Goal: Information Seeking & Learning: Check status

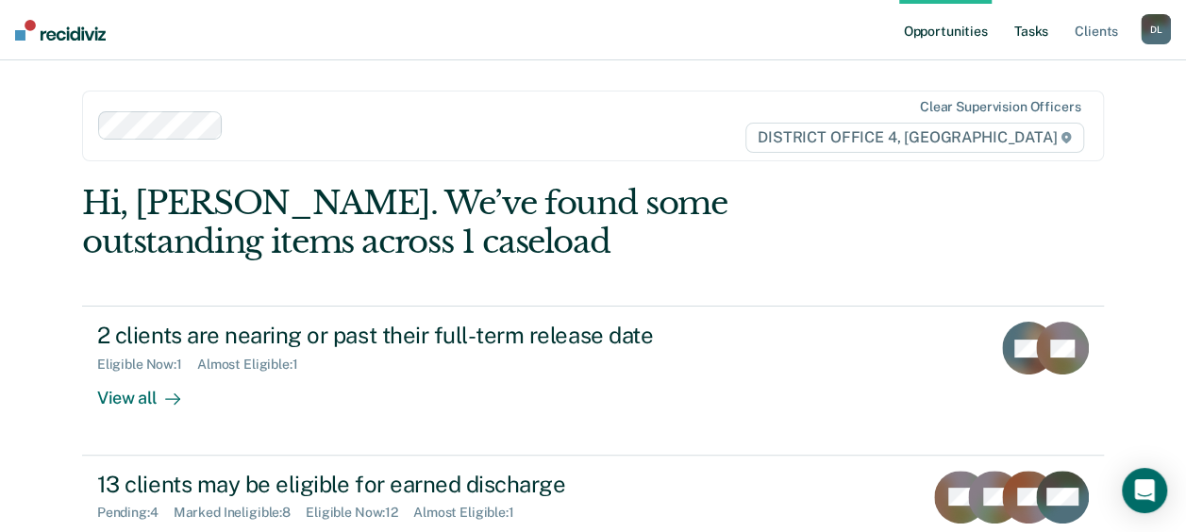
click at [1029, 38] on link "Tasks" at bounding box center [1031, 30] width 42 height 60
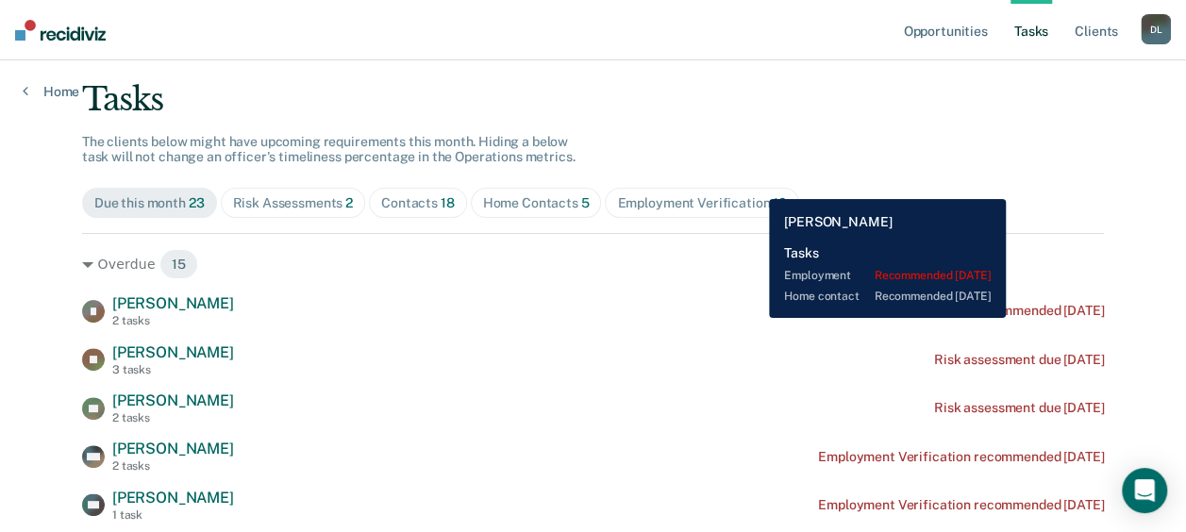
scroll to position [84, 0]
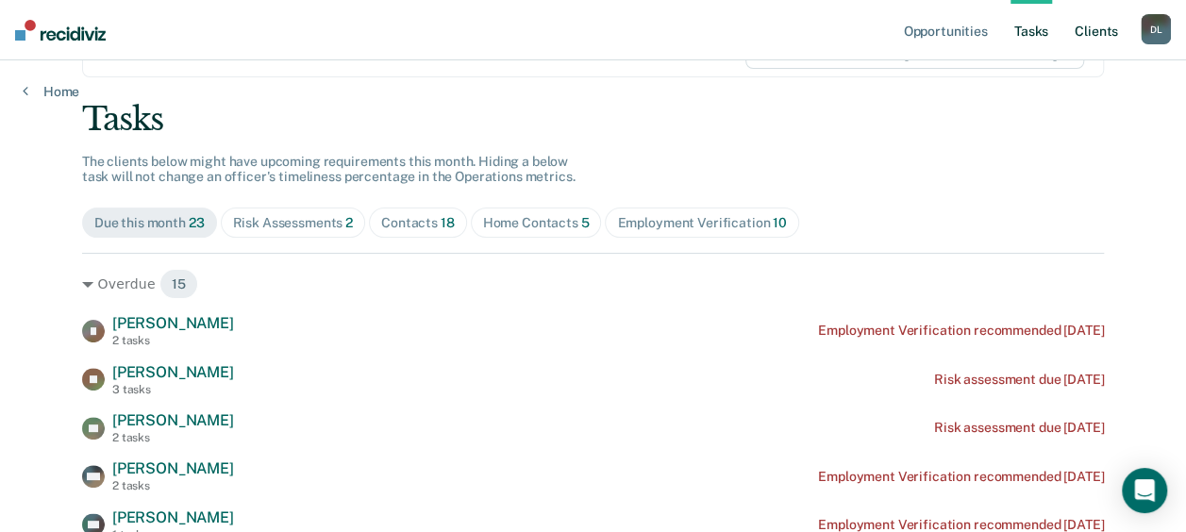
click at [1091, 33] on link "Client s" at bounding box center [1096, 30] width 51 height 60
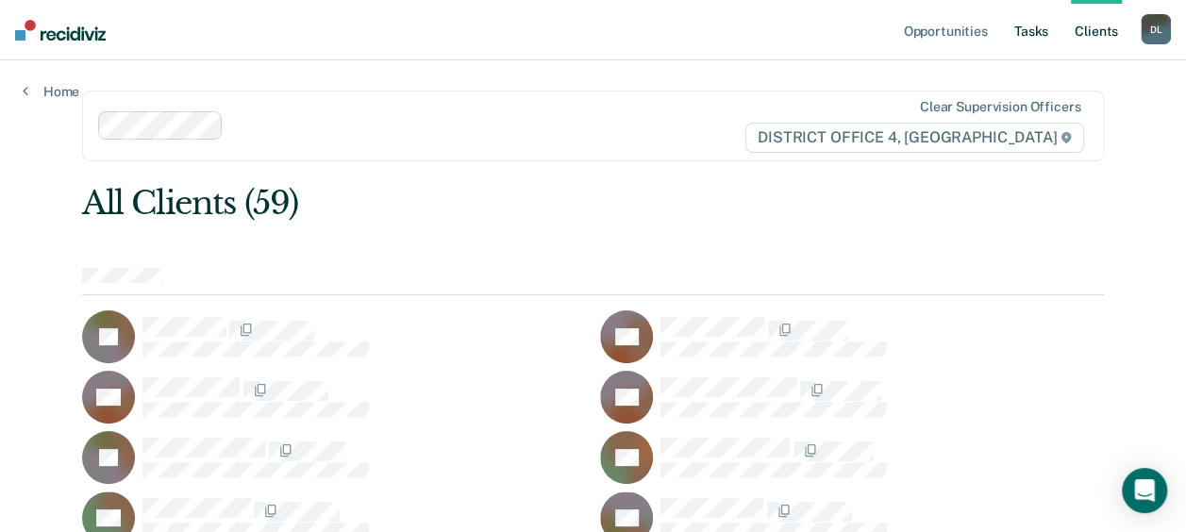
click at [1018, 32] on link "Tasks" at bounding box center [1031, 30] width 42 height 60
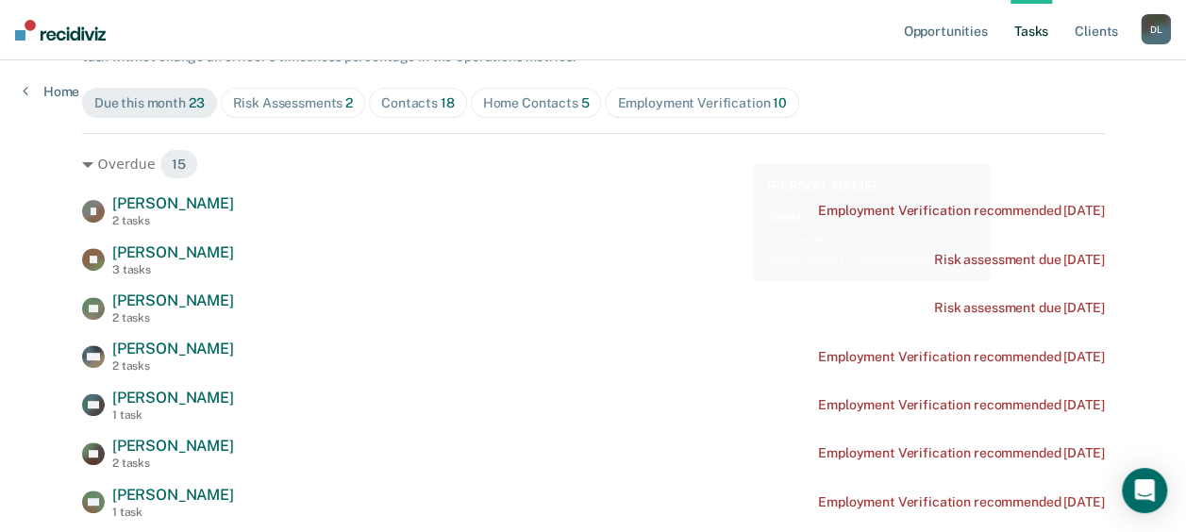
scroll to position [193, 0]
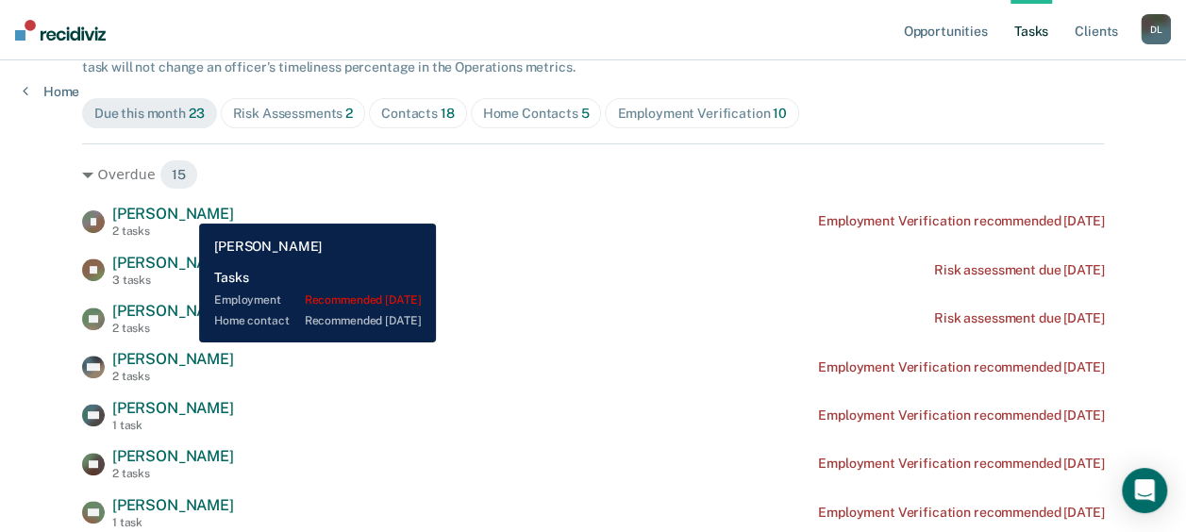
click at [185, 209] on span "[PERSON_NAME]" at bounding box center [173, 214] width 122 height 18
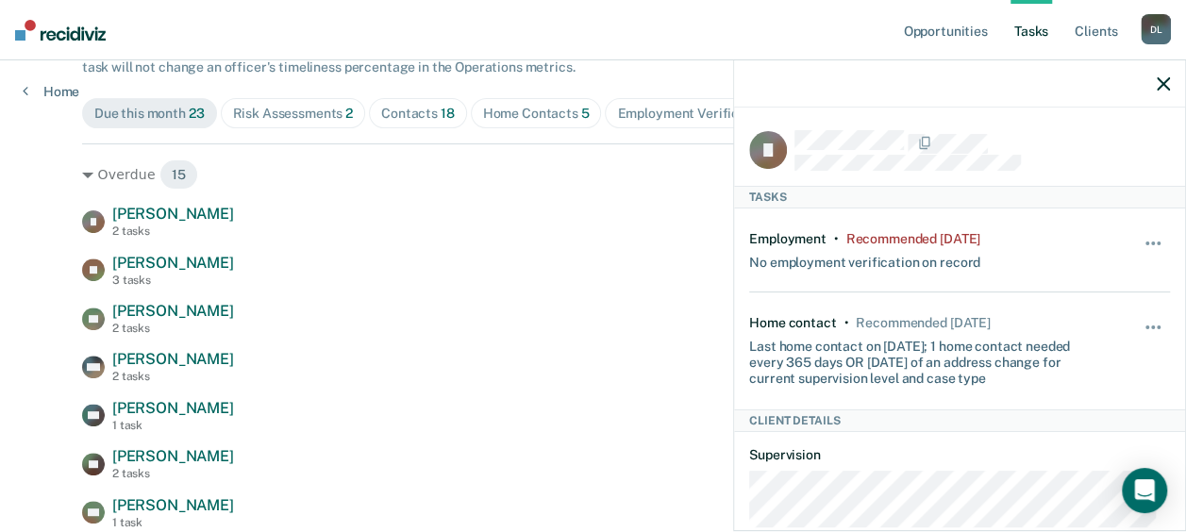
click at [1165, 88] on icon "button" at bounding box center [1163, 83] width 13 height 13
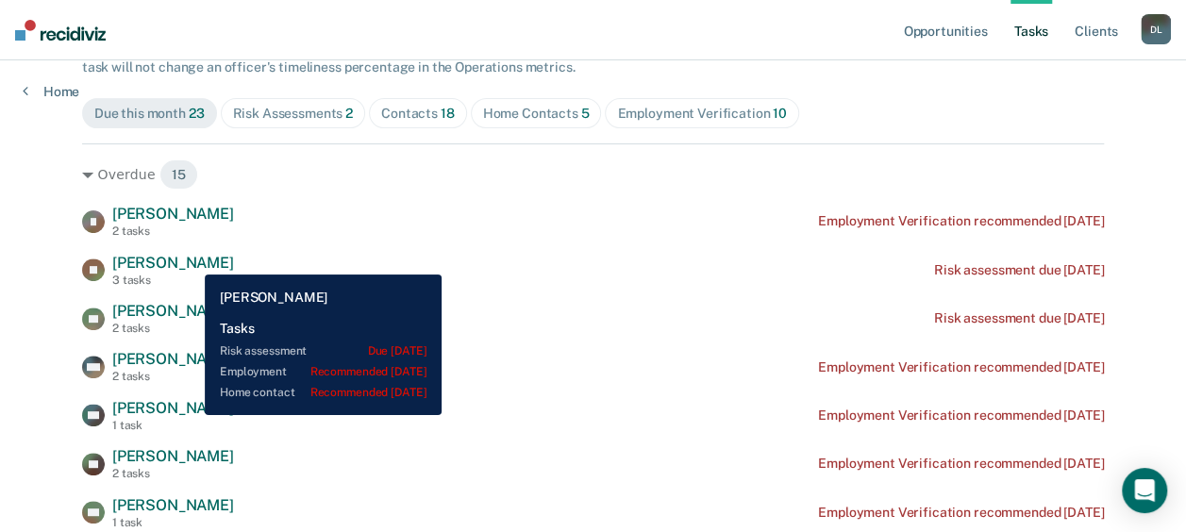
click at [191, 260] on span "[PERSON_NAME]" at bounding box center [173, 263] width 122 height 18
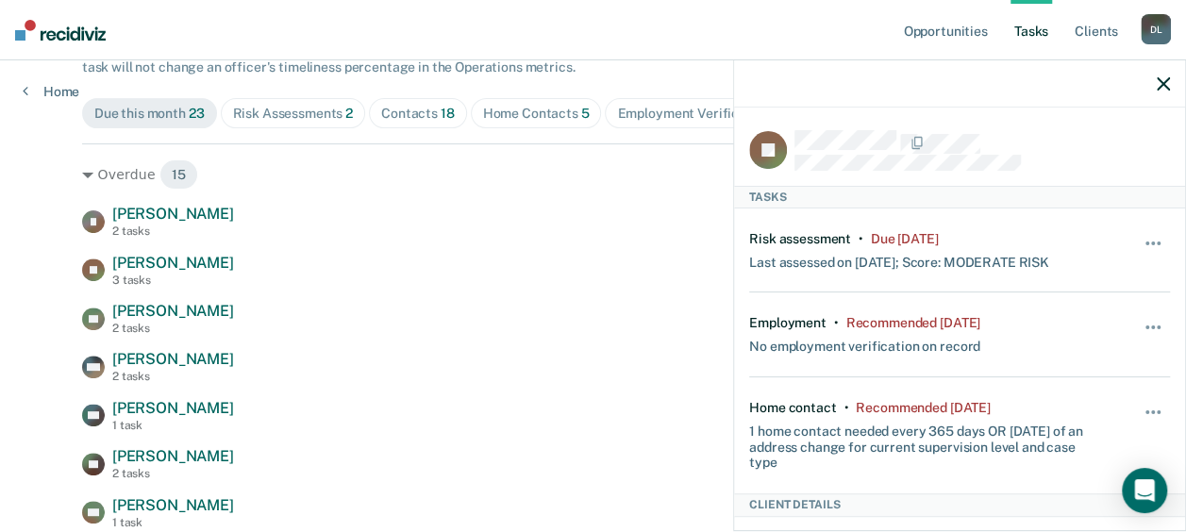
click at [1159, 84] on icon "button" at bounding box center [1163, 83] width 13 height 13
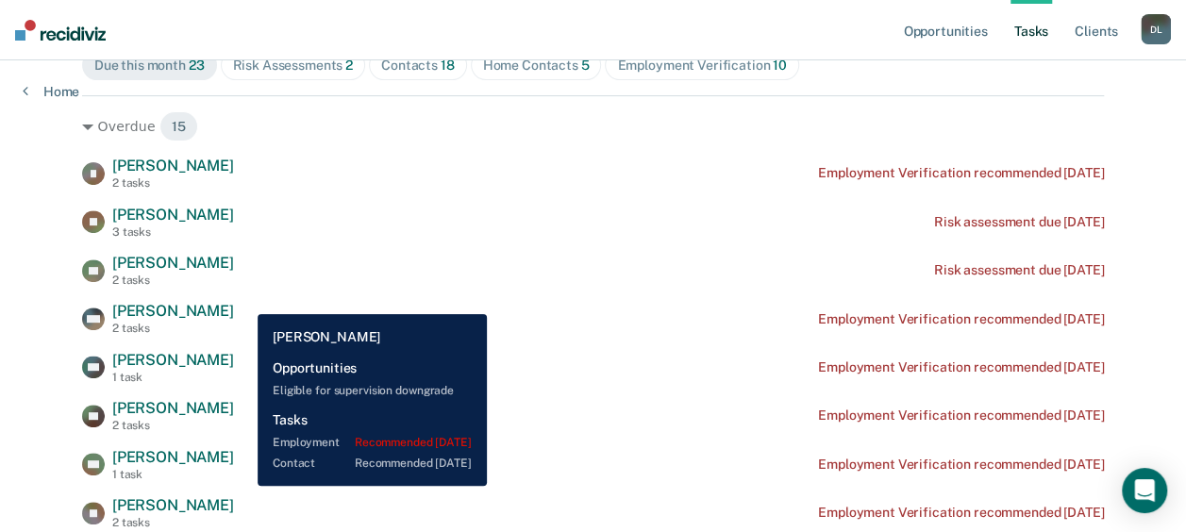
scroll to position [241, 0]
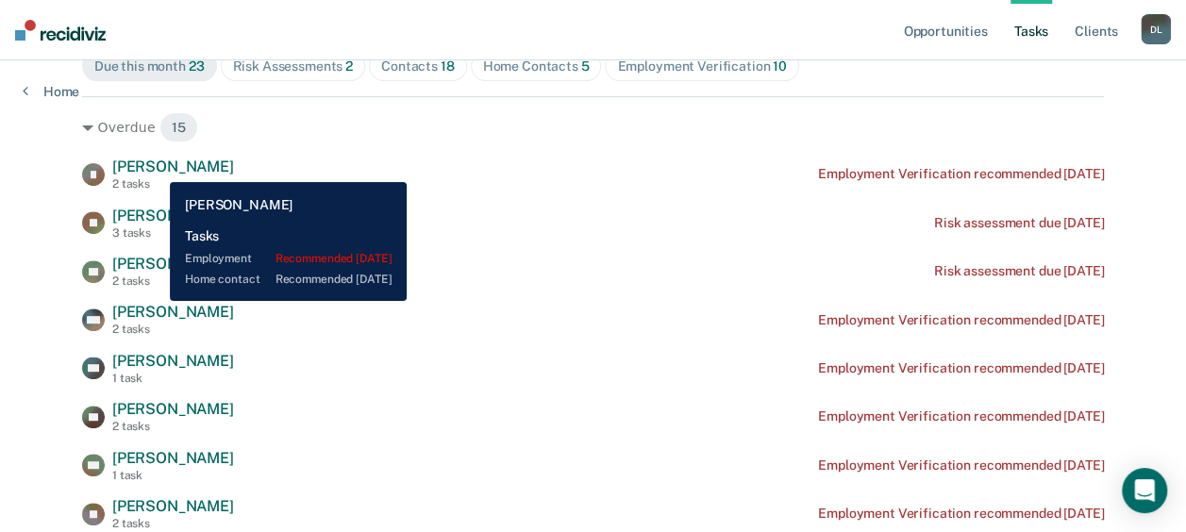
click at [156, 168] on span "[PERSON_NAME]" at bounding box center [173, 167] width 122 height 18
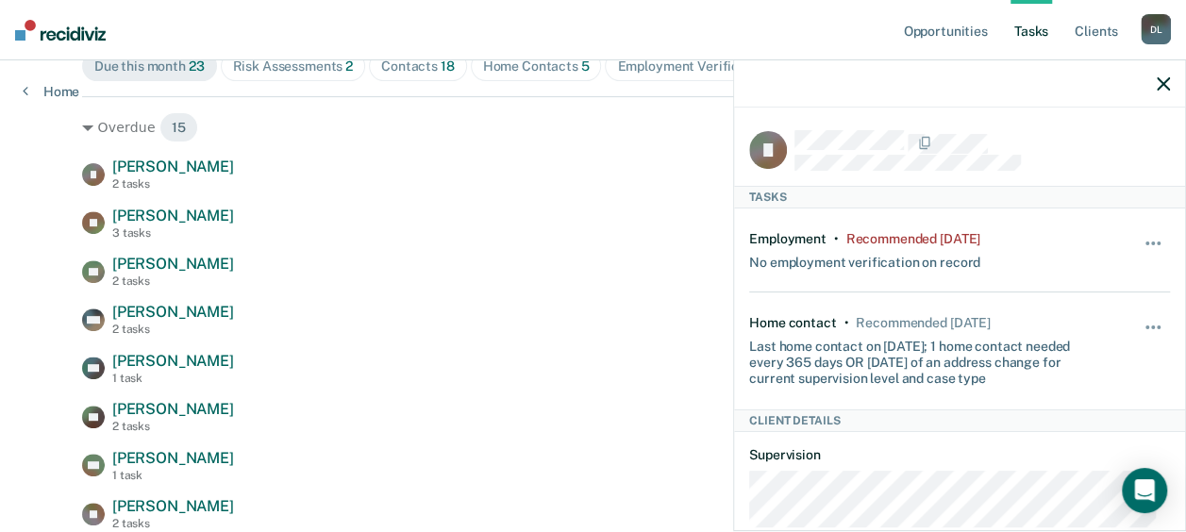
click at [1160, 84] on icon "button" at bounding box center [1163, 83] width 13 height 13
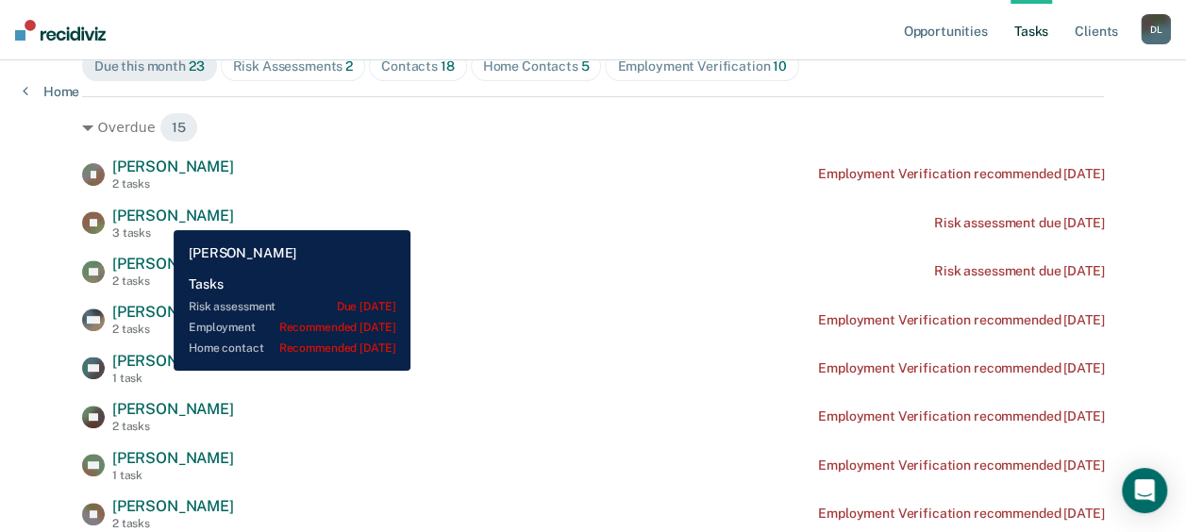
click at [158, 215] on span "[PERSON_NAME]" at bounding box center [173, 216] width 122 height 18
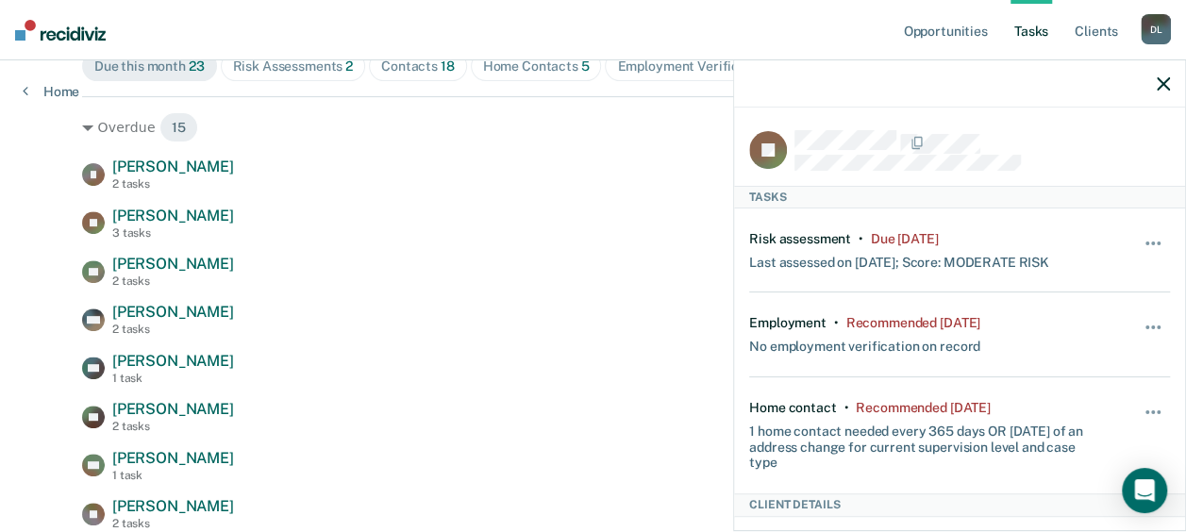
click at [1154, 81] on div at bounding box center [959, 83] width 451 height 47
click at [1163, 83] on icon "button" at bounding box center [1163, 83] width 13 height 13
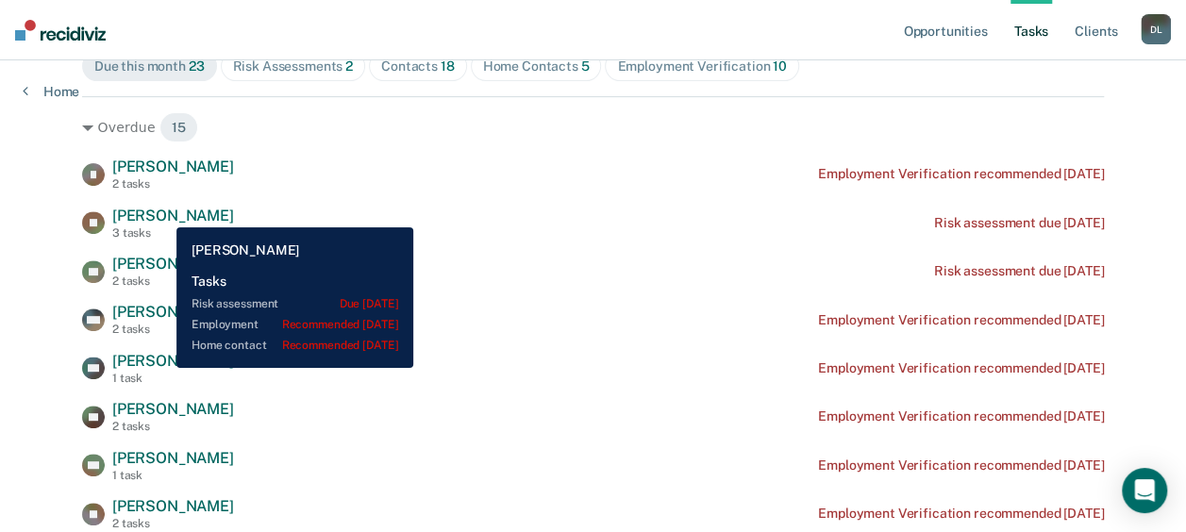
click at [162, 213] on span "[PERSON_NAME]" at bounding box center [173, 216] width 122 height 18
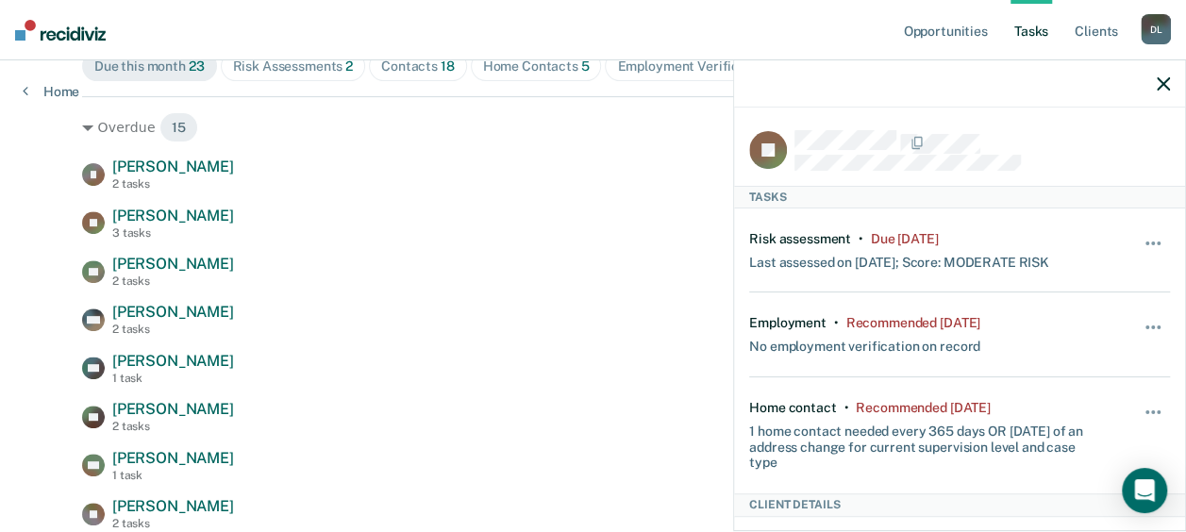
click at [1166, 85] on icon "button" at bounding box center [1163, 83] width 13 height 13
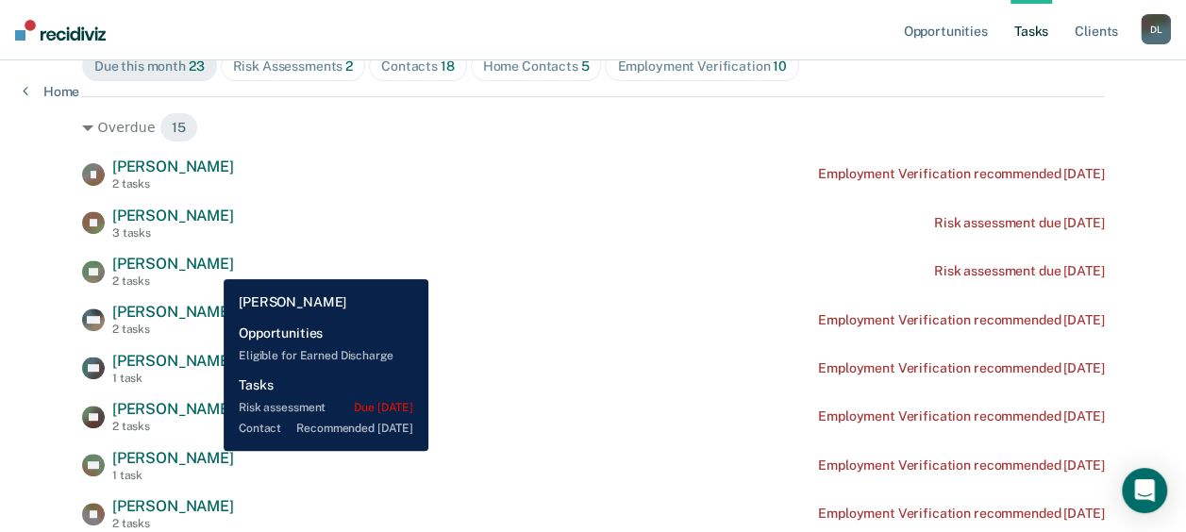
click at [209, 265] on span "[PERSON_NAME]" at bounding box center [173, 264] width 122 height 18
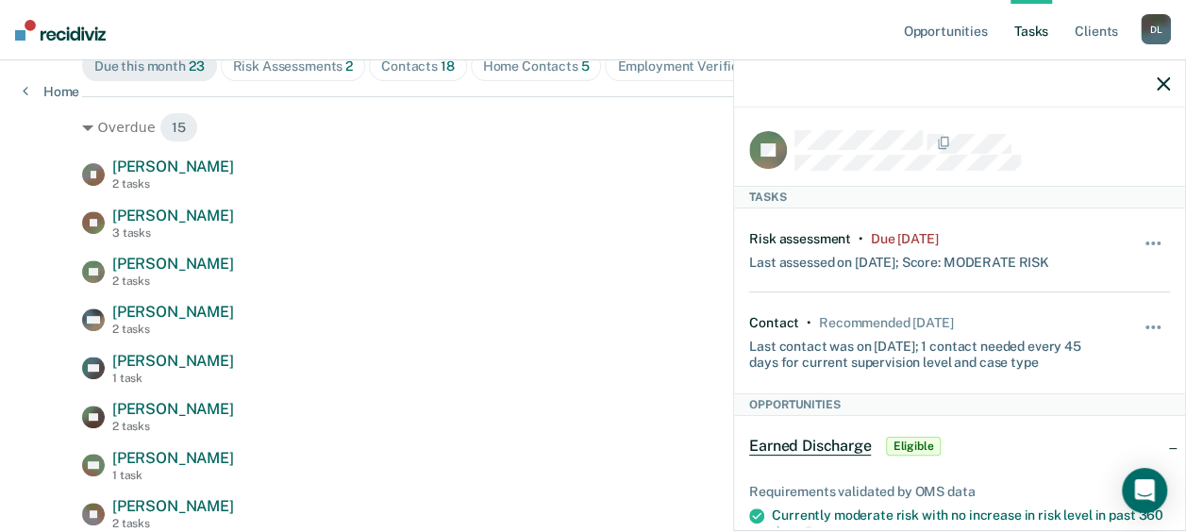
click at [1162, 91] on icon "button" at bounding box center [1163, 83] width 13 height 13
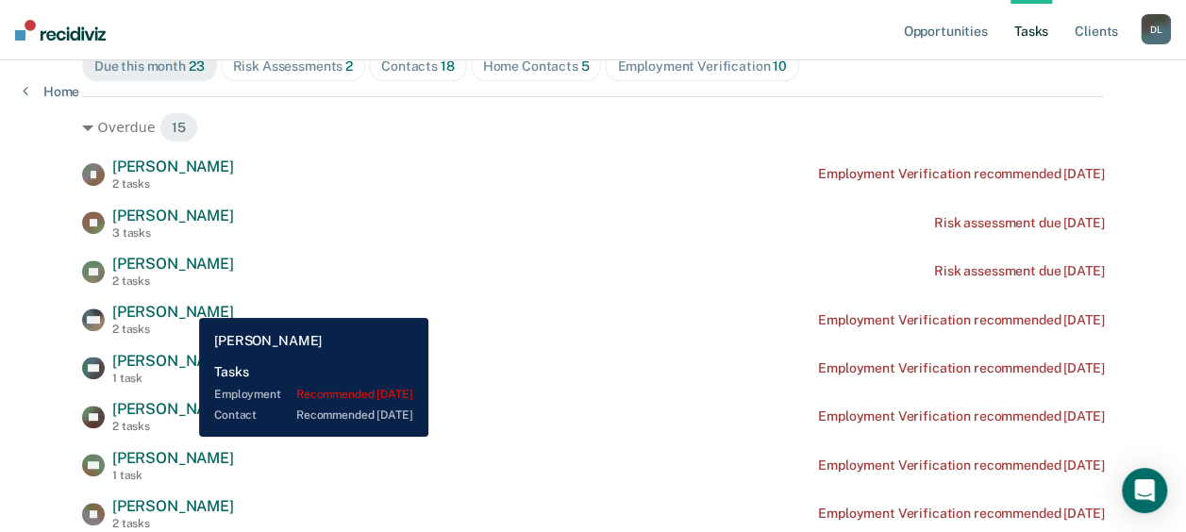
click at [183, 304] on span "[PERSON_NAME]" at bounding box center [173, 312] width 122 height 18
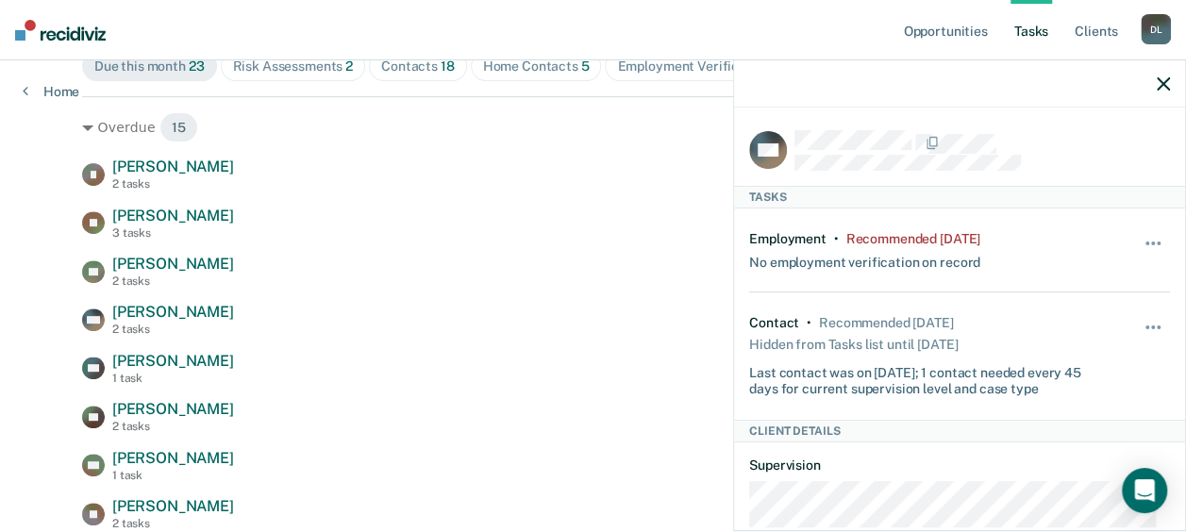
click at [1164, 85] on icon "button" at bounding box center [1163, 83] width 13 height 13
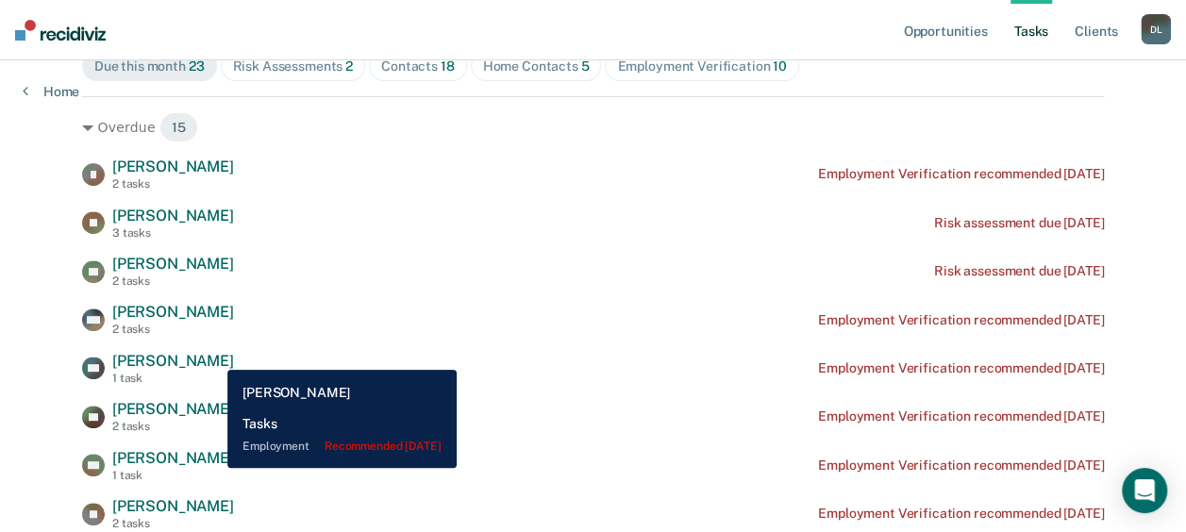
click at [213, 356] on span "[PERSON_NAME]" at bounding box center [173, 361] width 122 height 18
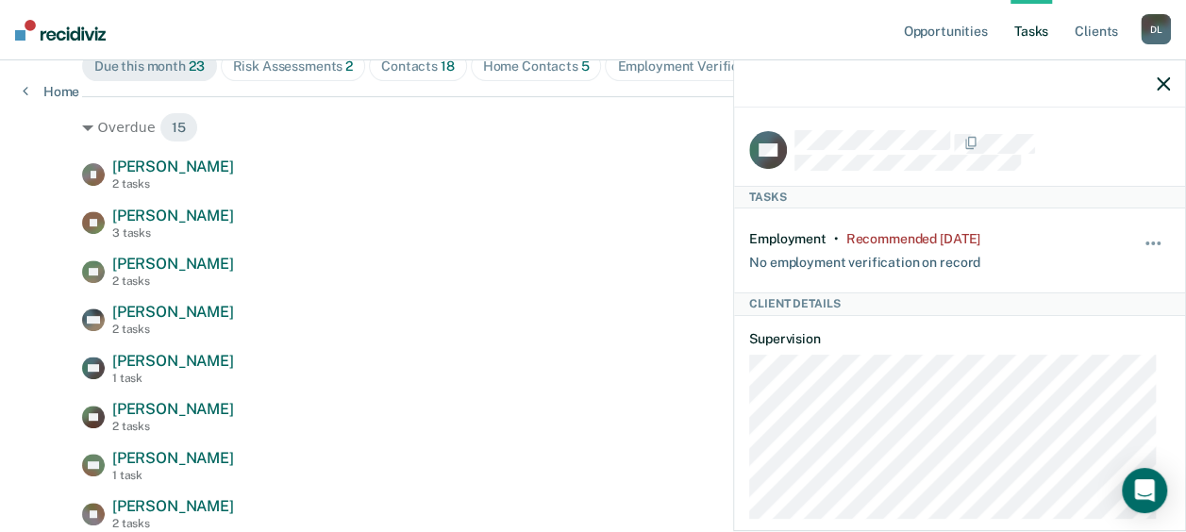
click at [1161, 84] on icon "button" at bounding box center [1163, 83] width 13 height 13
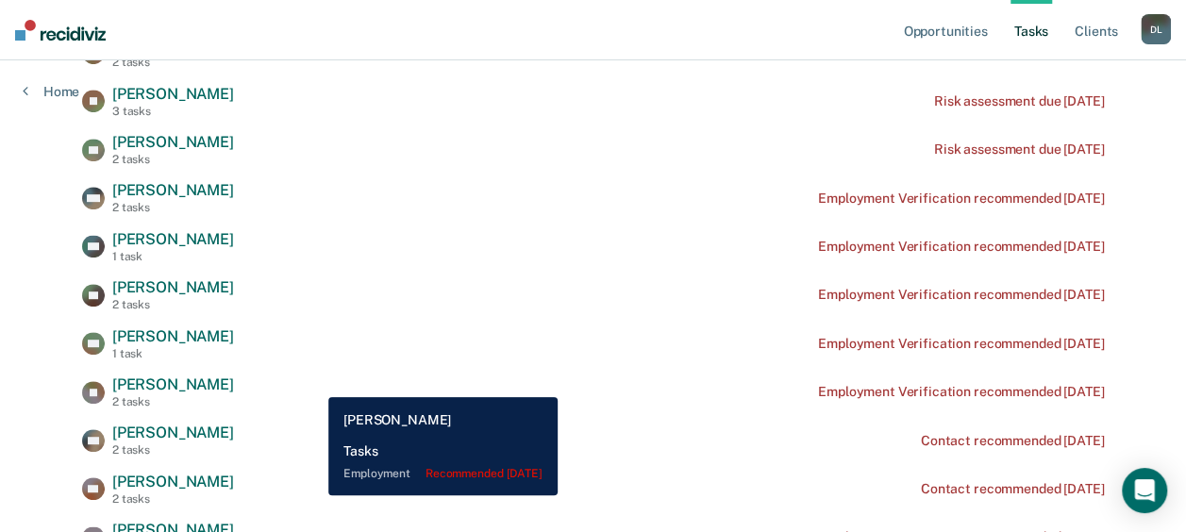
scroll to position [363, 0]
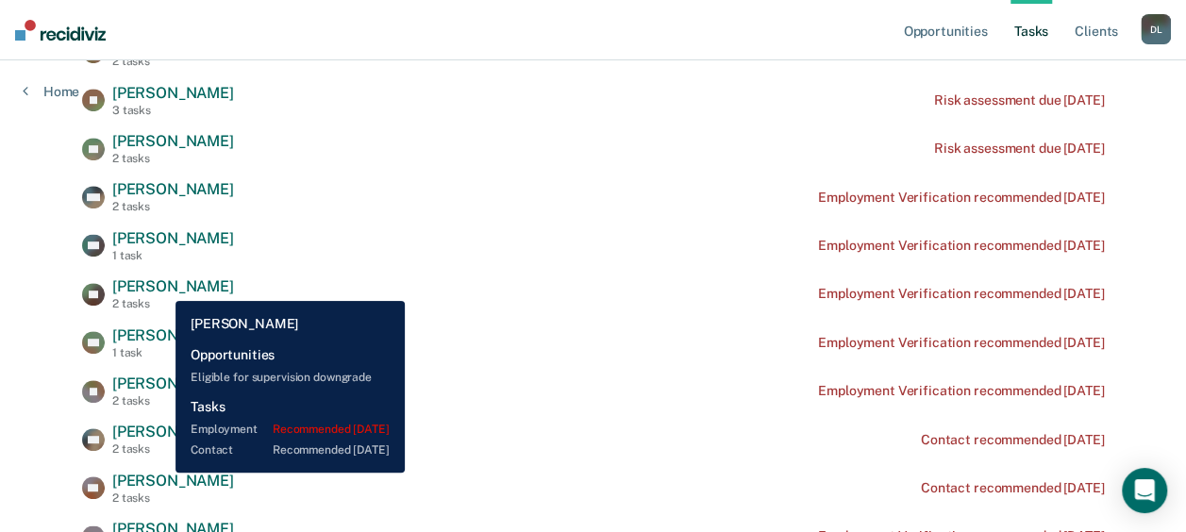
click at [161, 287] on span "[PERSON_NAME]" at bounding box center [173, 286] width 122 height 18
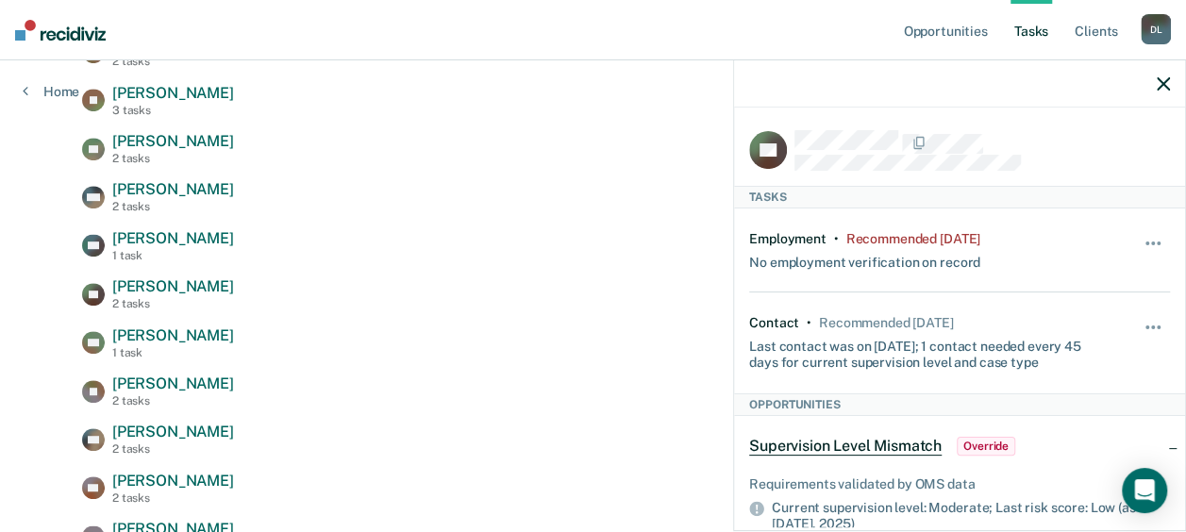
click at [1161, 82] on icon "button" at bounding box center [1163, 83] width 13 height 13
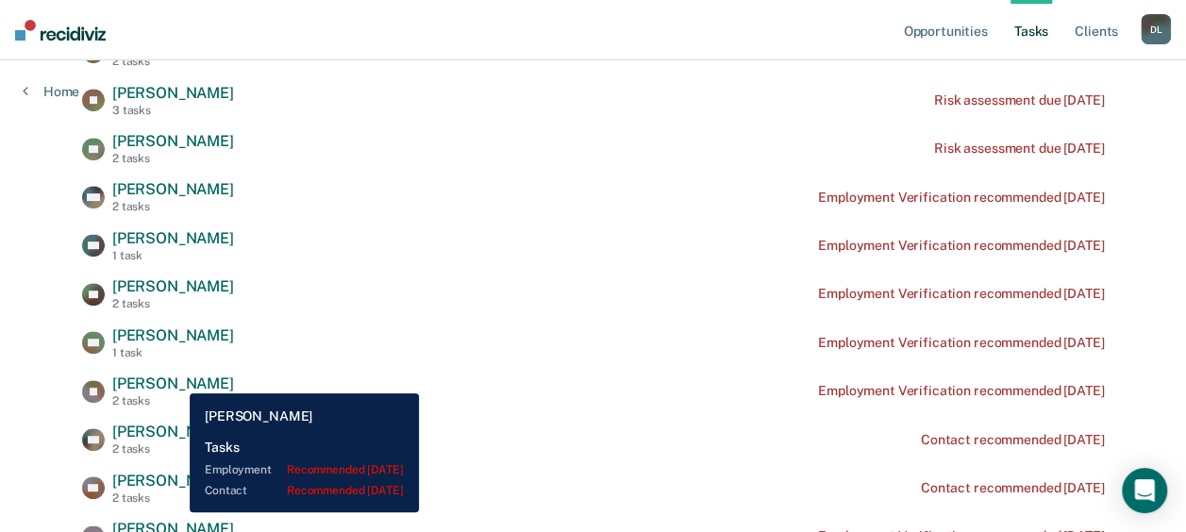
click at [175, 379] on span "[PERSON_NAME]" at bounding box center [173, 384] width 122 height 18
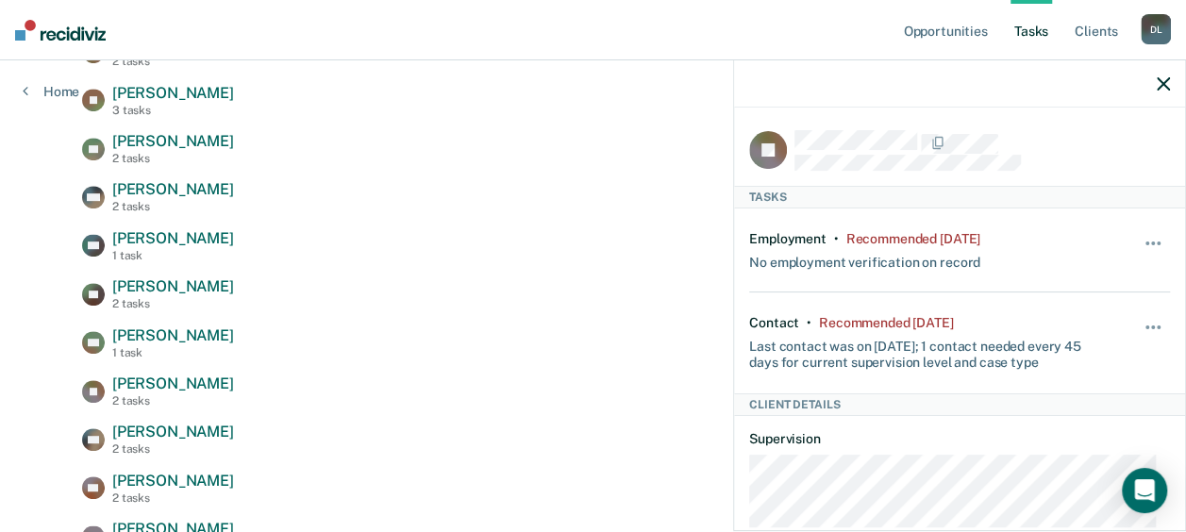
click at [1164, 79] on icon "button" at bounding box center [1163, 83] width 13 height 13
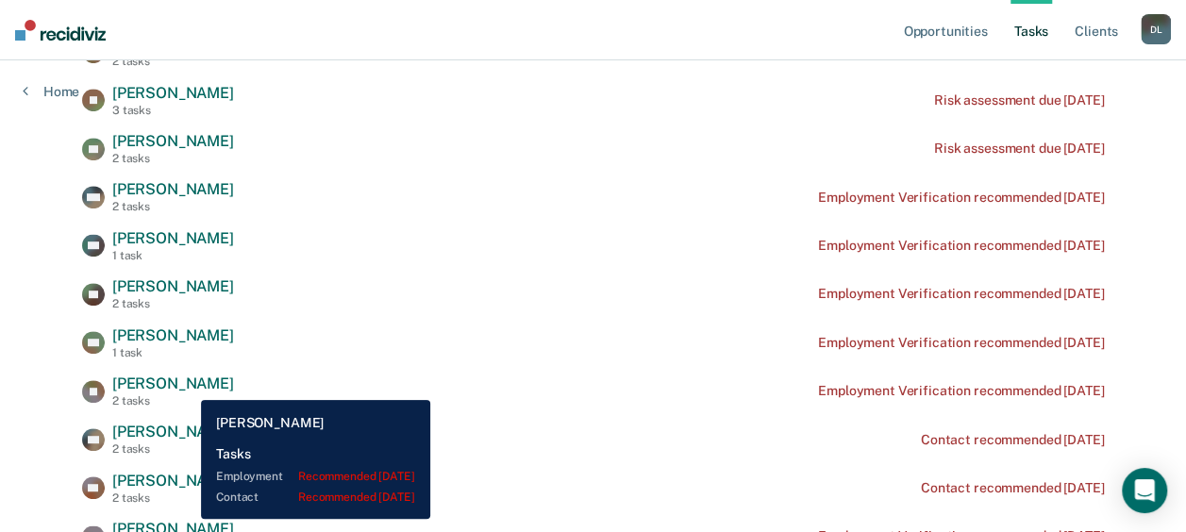
click at [187, 386] on span "[PERSON_NAME]" at bounding box center [173, 384] width 122 height 18
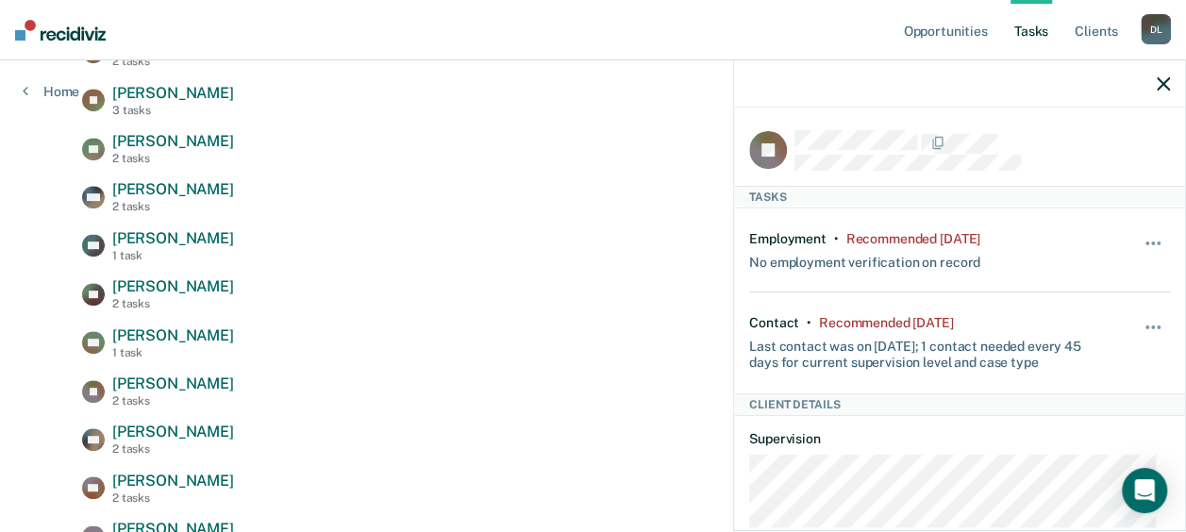
click at [1164, 85] on icon "button" at bounding box center [1163, 83] width 13 height 13
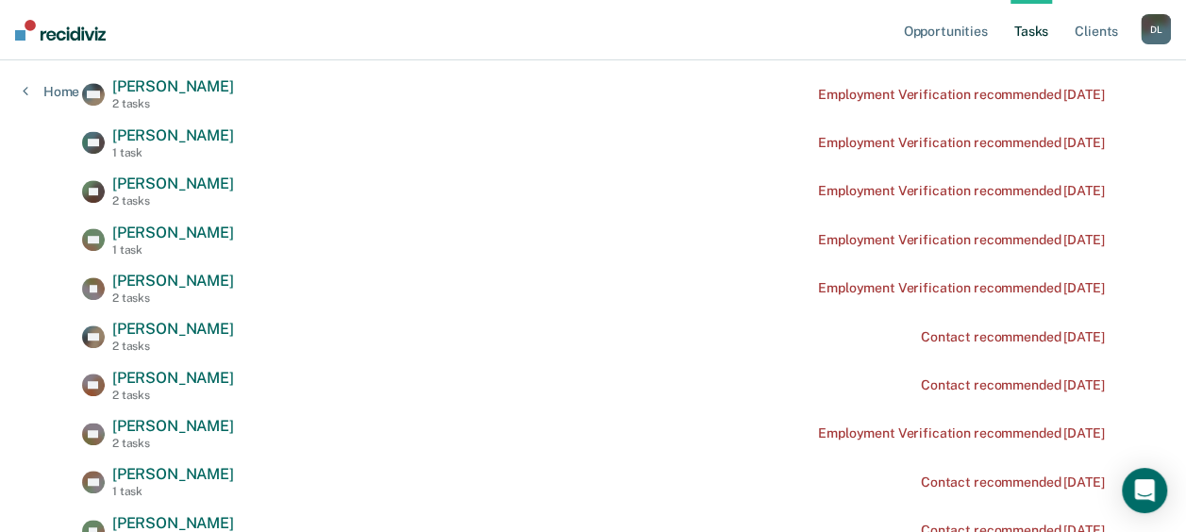
scroll to position [471, 0]
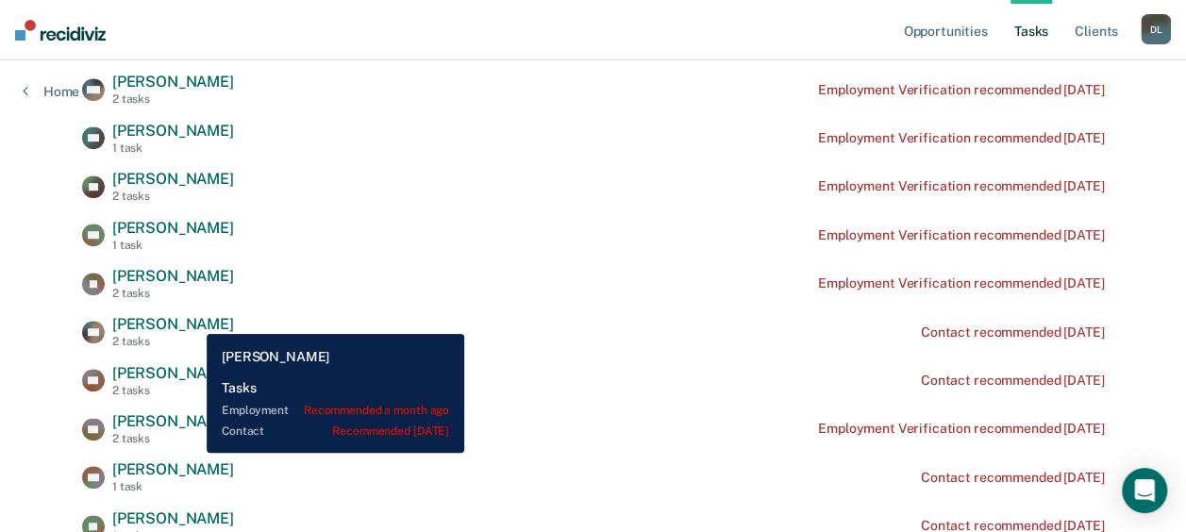
click at [192, 319] on span "[PERSON_NAME]" at bounding box center [173, 324] width 122 height 18
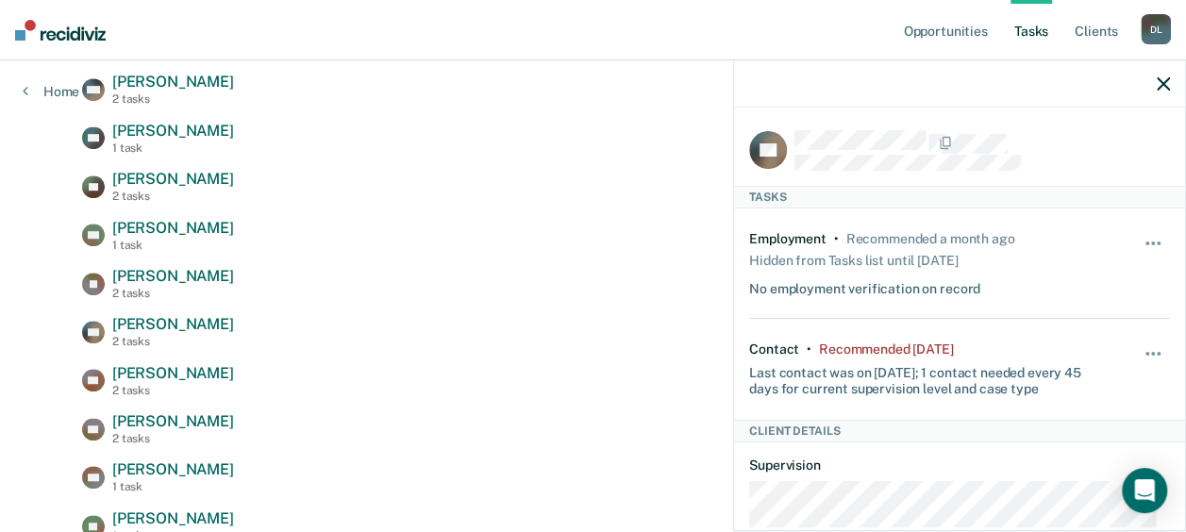
click at [1162, 81] on icon "button" at bounding box center [1163, 83] width 13 height 13
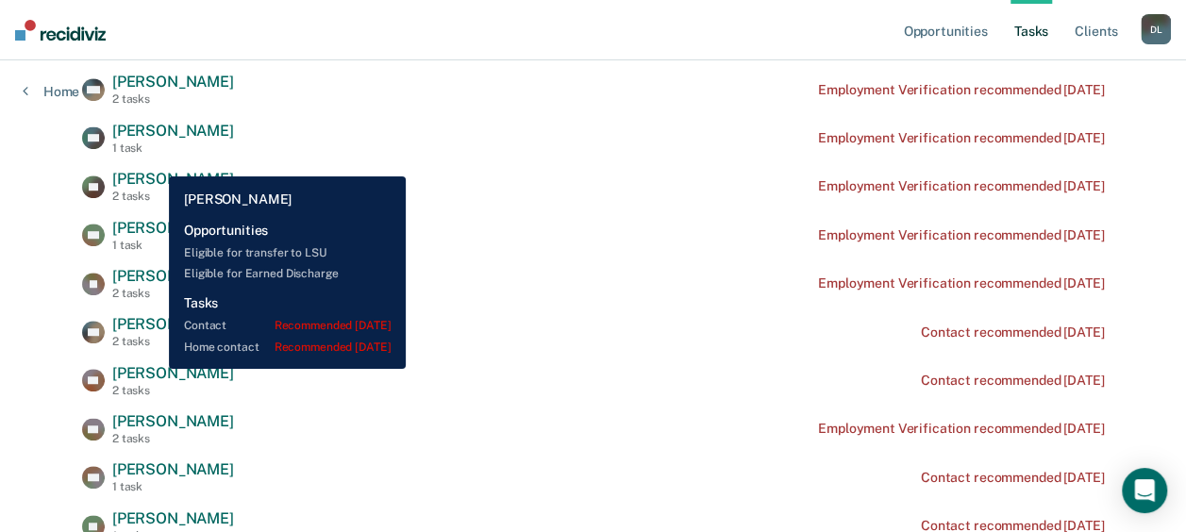
click at [155, 369] on span "[PERSON_NAME]" at bounding box center [173, 373] width 122 height 18
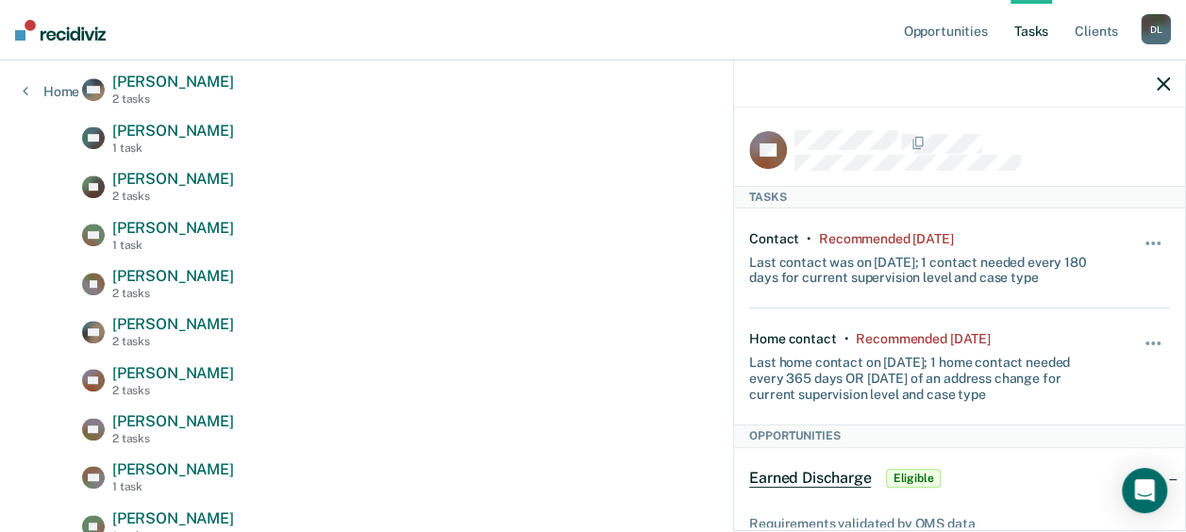
click at [1161, 77] on icon "button" at bounding box center [1163, 83] width 13 height 13
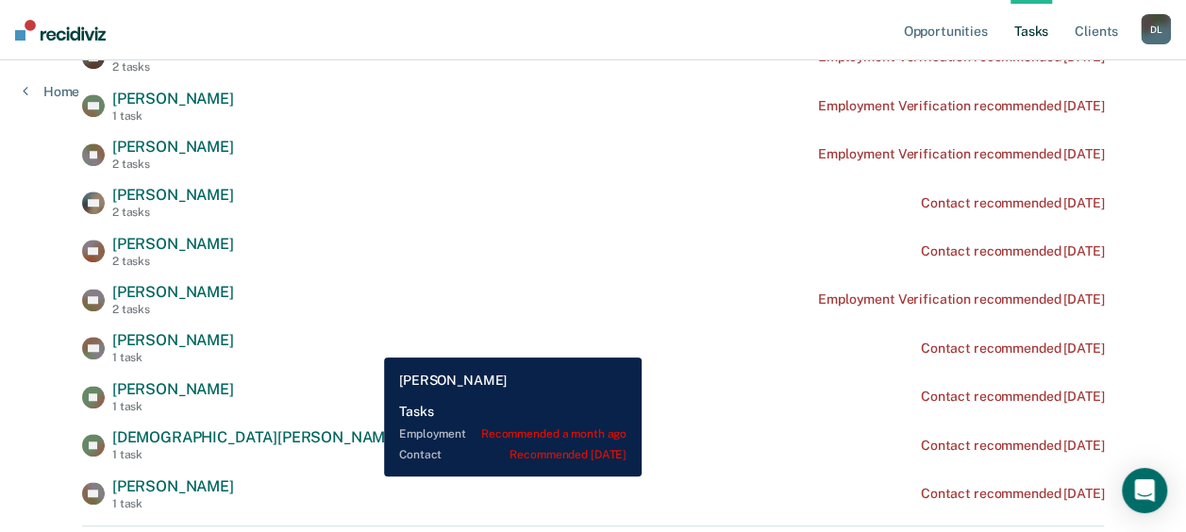
scroll to position [601, 0]
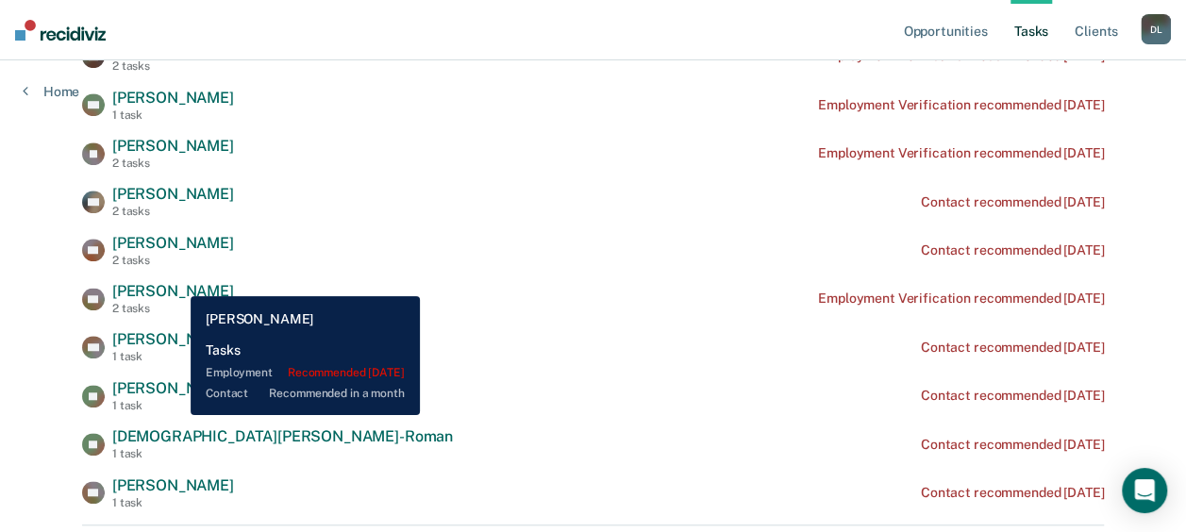
click at [173, 282] on span "[PERSON_NAME]" at bounding box center [173, 291] width 122 height 18
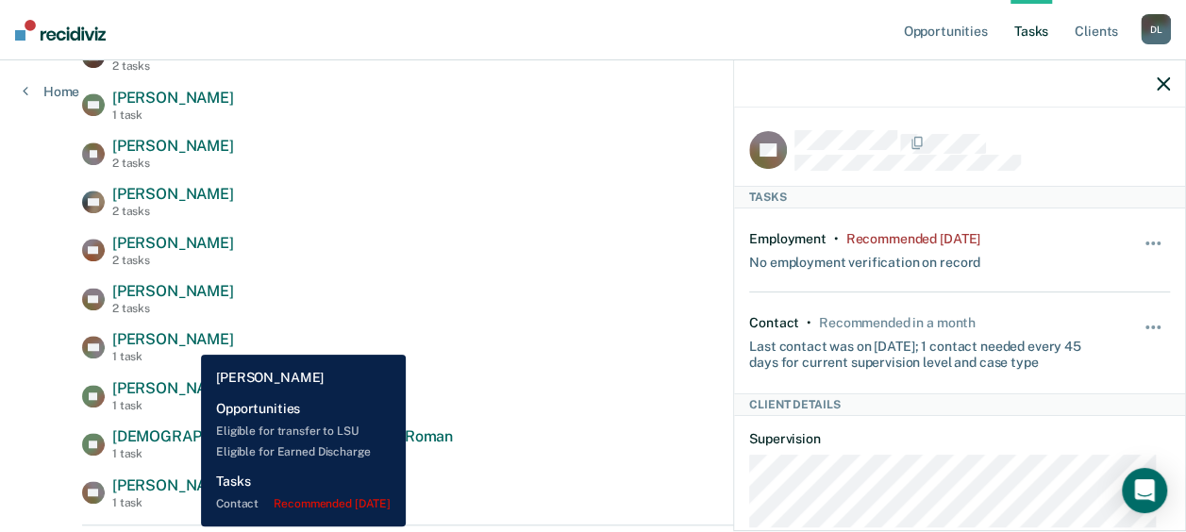
click at [187, 341] on div "KK [PERSON_NAME] 1 task Contact recommended [DATE]" at bounding box center [593, 346] width 1022 height 33
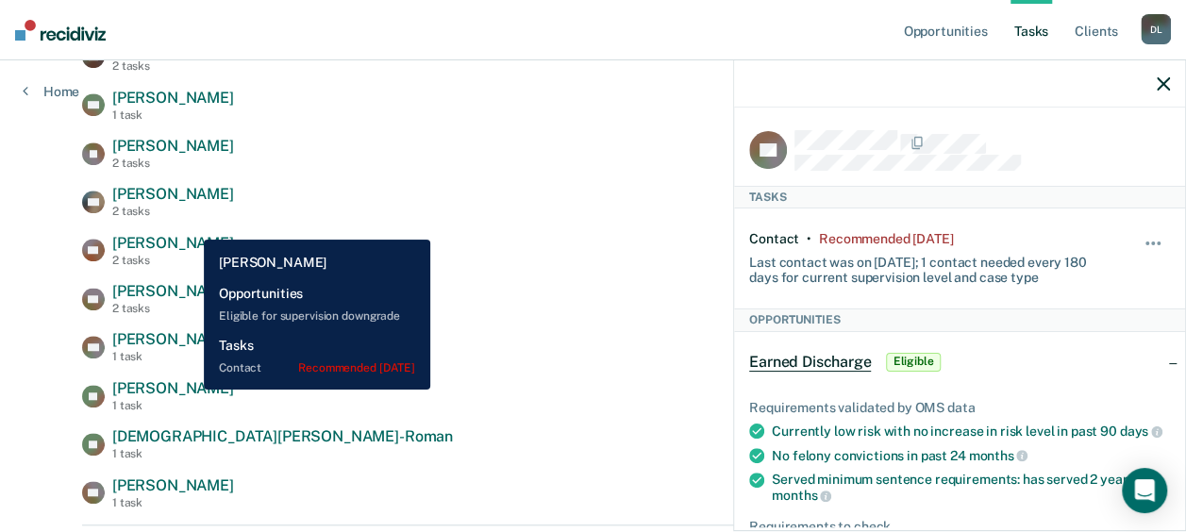
click at [190, 390] on span "[PERSON_NAME]" at bounding box center [173, 388] width 122 height 18
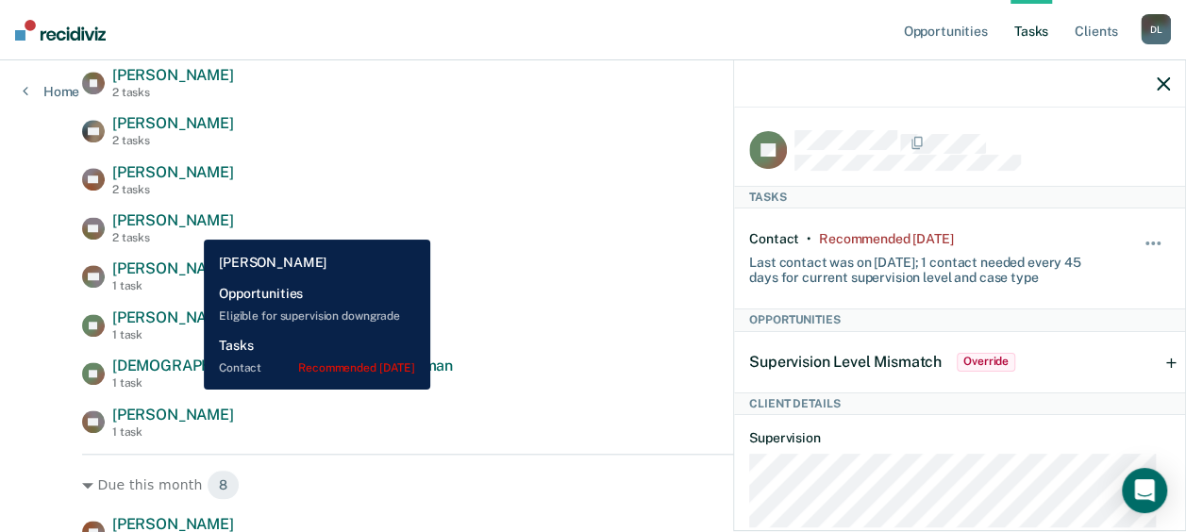
scroll to position [671, 0]
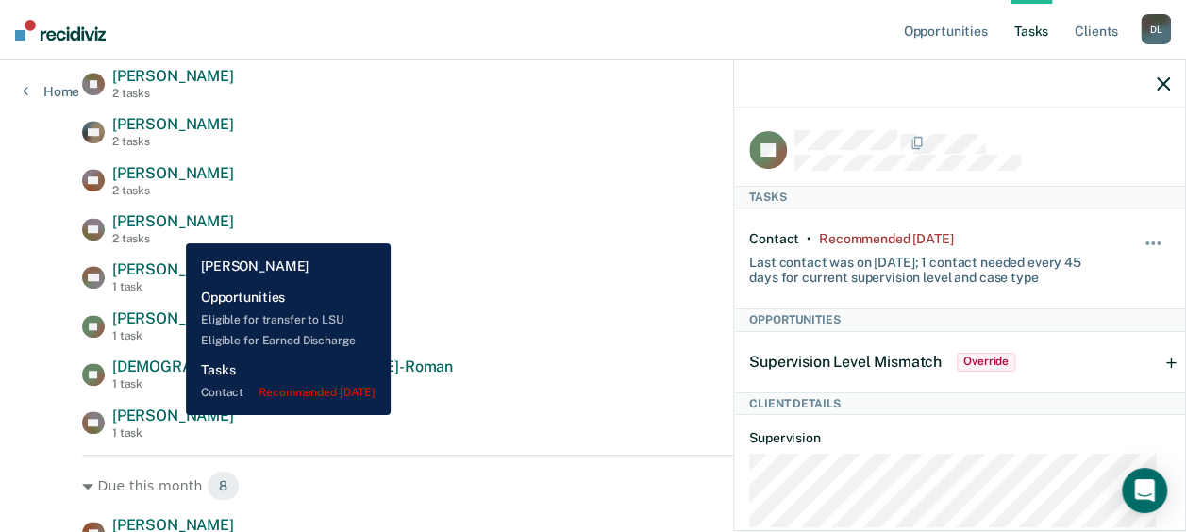
click at [172, 415] on span "[PERSON_NAME]" at bounding box center [173, 416] width 122 height 18
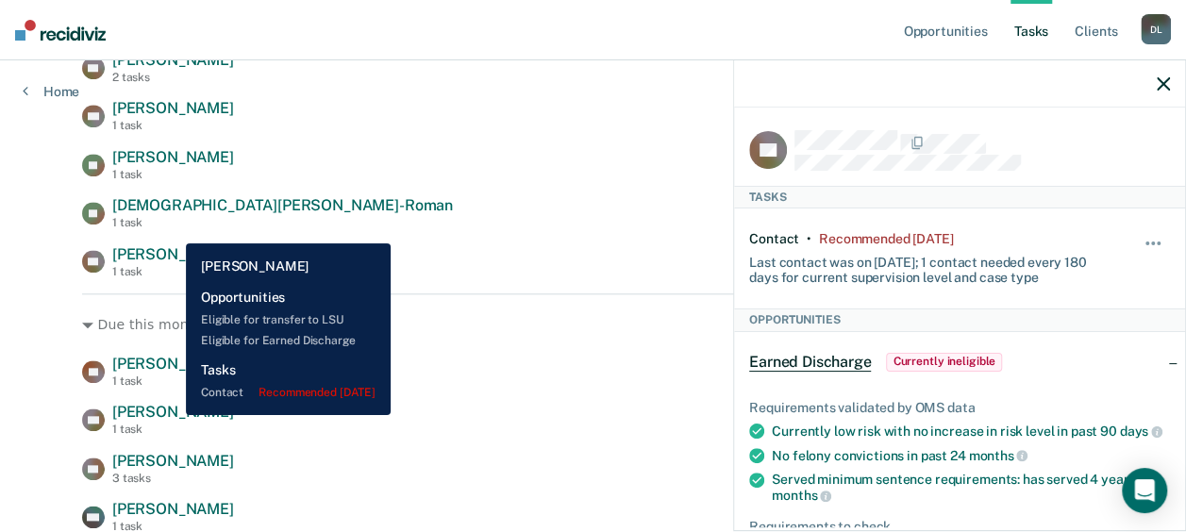
scroll to position [835, 0]
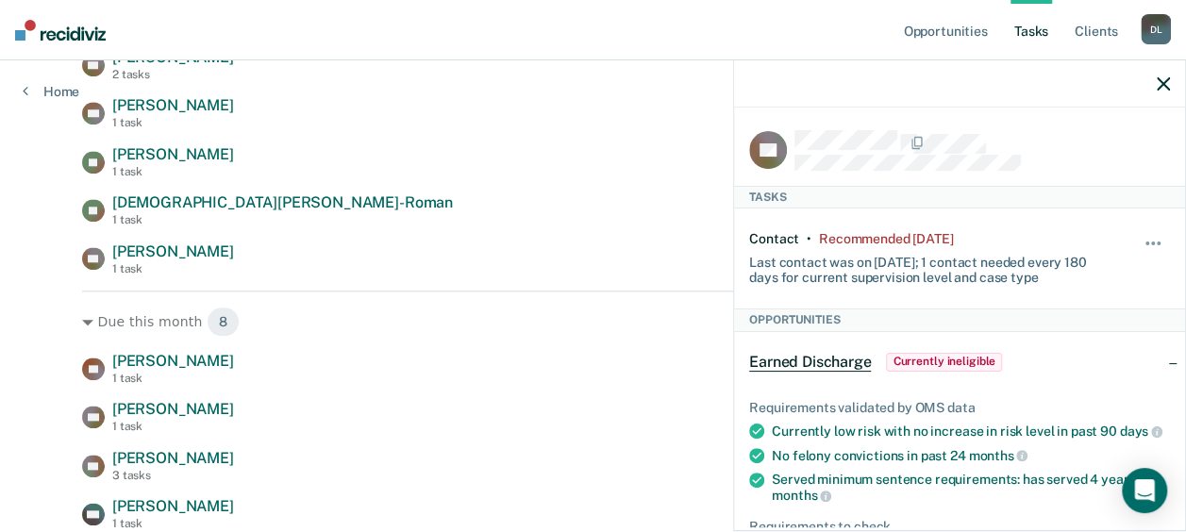
click at [1165, 87] on icon "button" at bounding box center [1163, 83] width 13 height 13
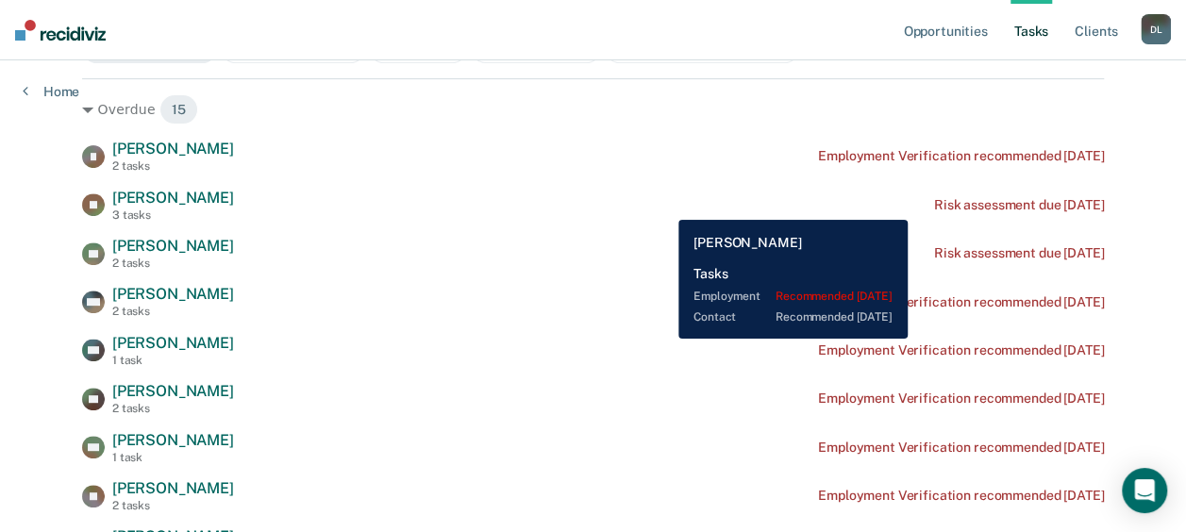
scroll to position [258, 0]
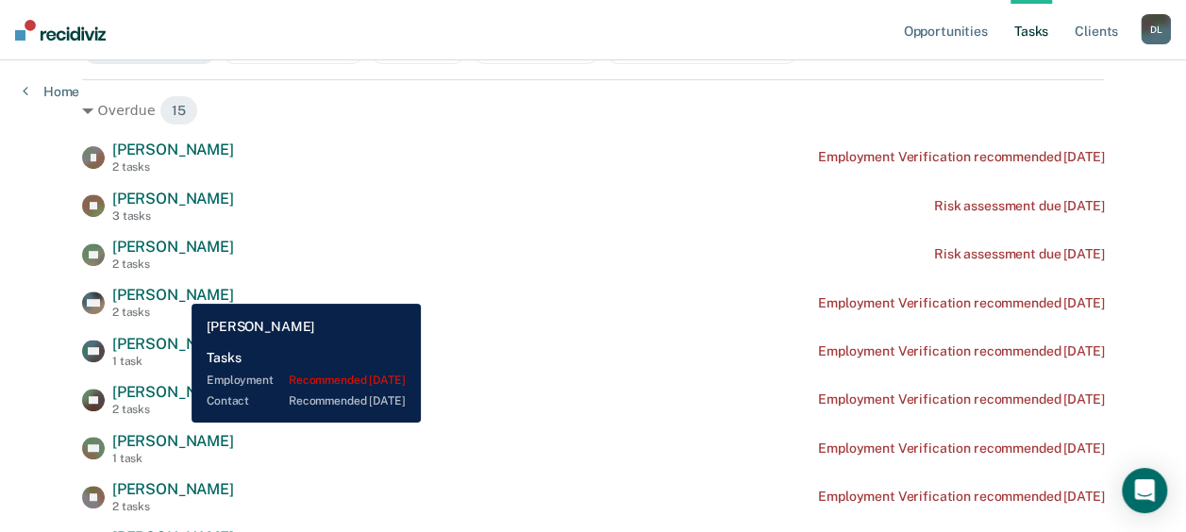
click at [177, 290] on span "[PERSON_NAME]" at bounding box center [173, 295] width 122 height 18
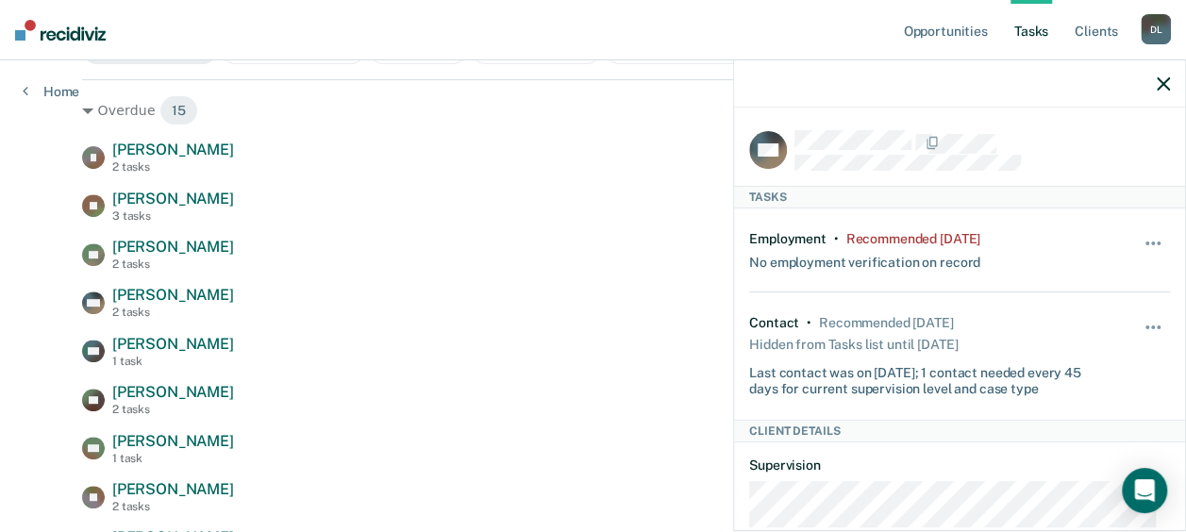
click at [1168, 85] on icon "button" at bounding box center [1163, 83] width 13 height 13
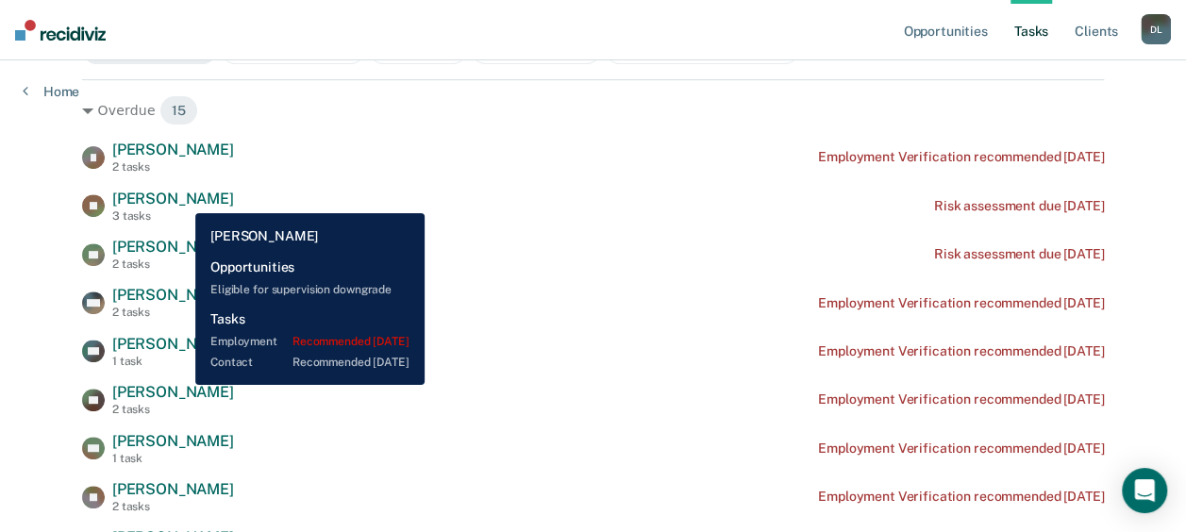
click at [181, 385] on span "[PERSON_NAME]" at bounding box center [173, 392] width 122 height 18
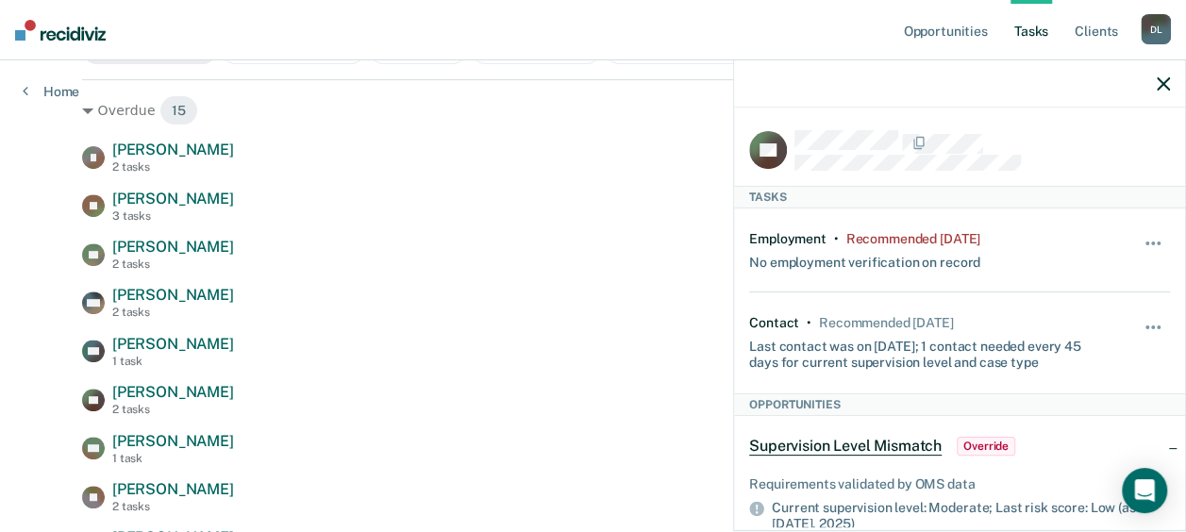
click at [1161, 89] on icon "button" at bounding box center [1163, 83] width 13 height 13
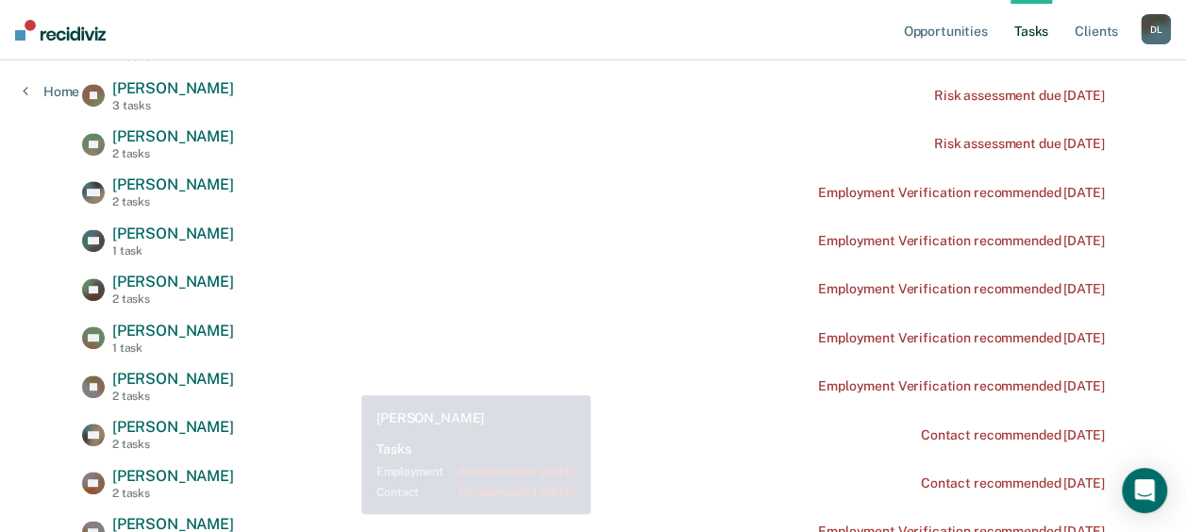
scroll to position [369, 0]
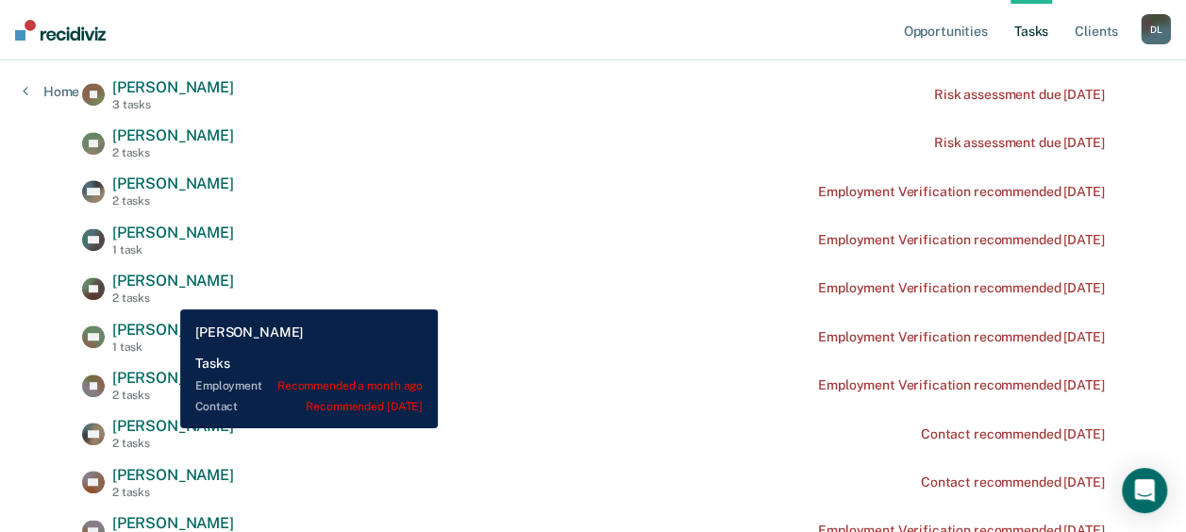
click at [166, 428] on span "[PERSON_NAME]" at bounding box center [173, 426] width 122 height 18
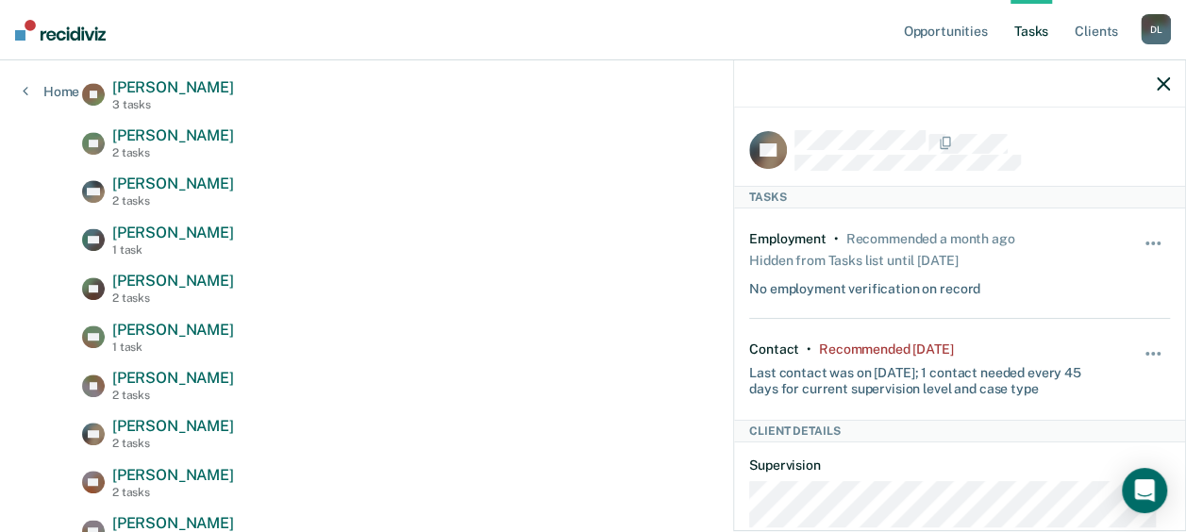
click at [1161, 84] on icon "button" at bounding box center [1163, 83] width 13 height 13
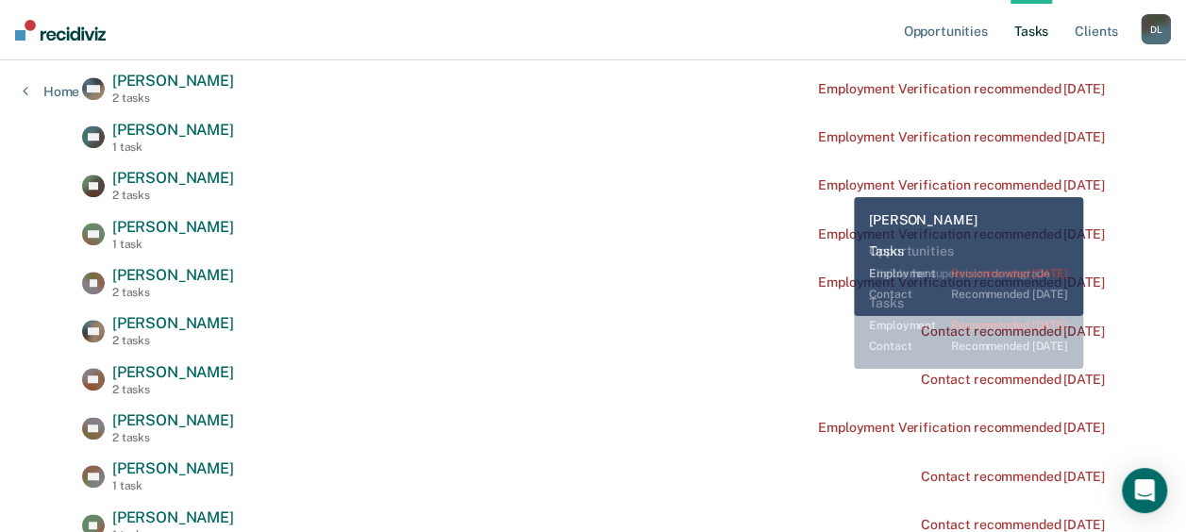
scroll to position [475, 0]
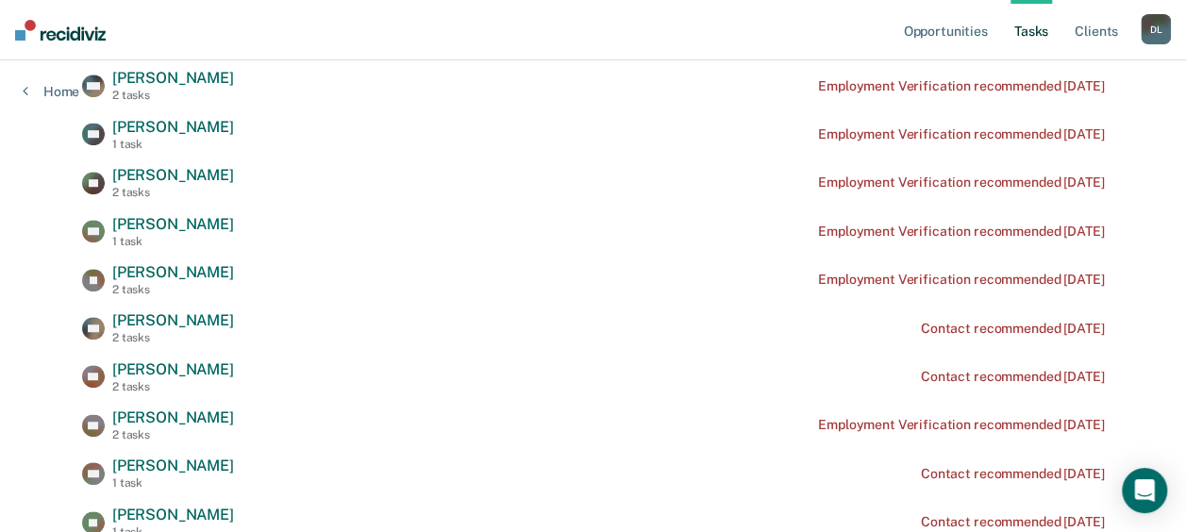
click at [155, 364] on span "[PERSON_NAME]" at bounding box center [173, 369] width 122 height 18
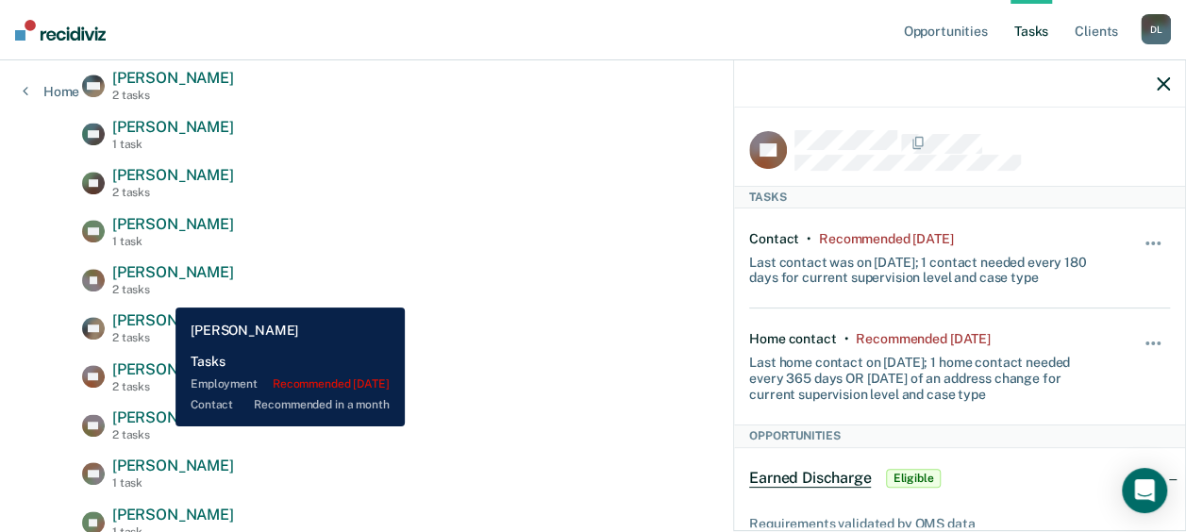
click at [159, 423] on span "[PERSON_NAME]" at bounding box center [173, 417] width 122 height 18
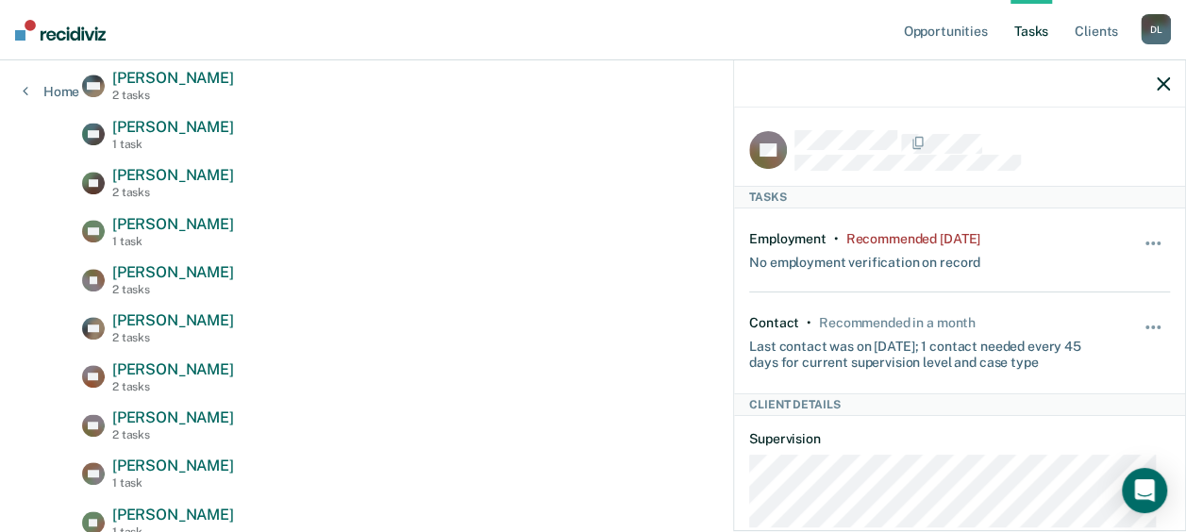
click at [1165, 85] on icon "button" at bounding box center [1163, 83] width 13 height 13
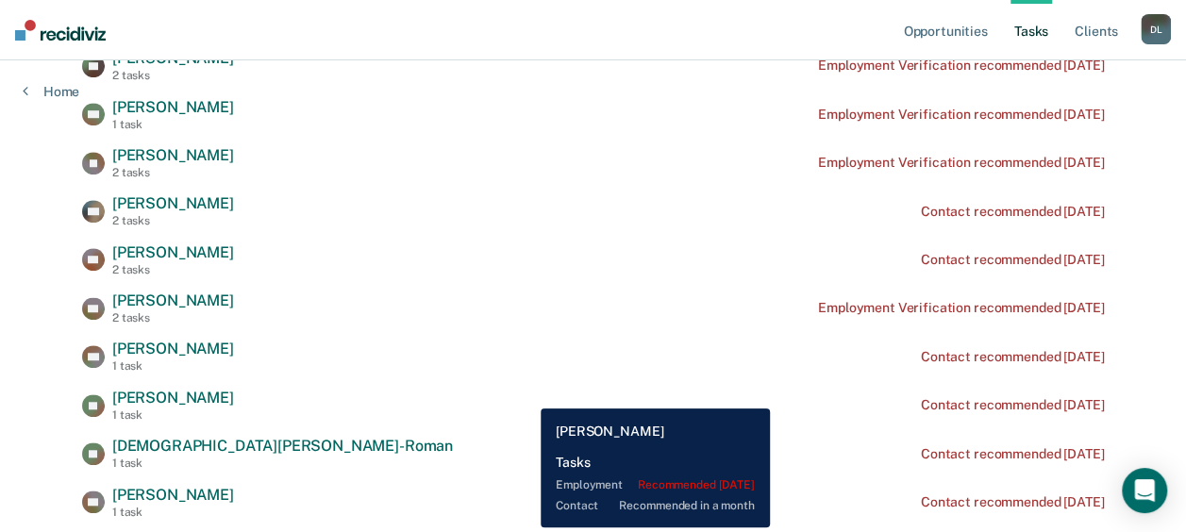
scroll to position [592, 0]
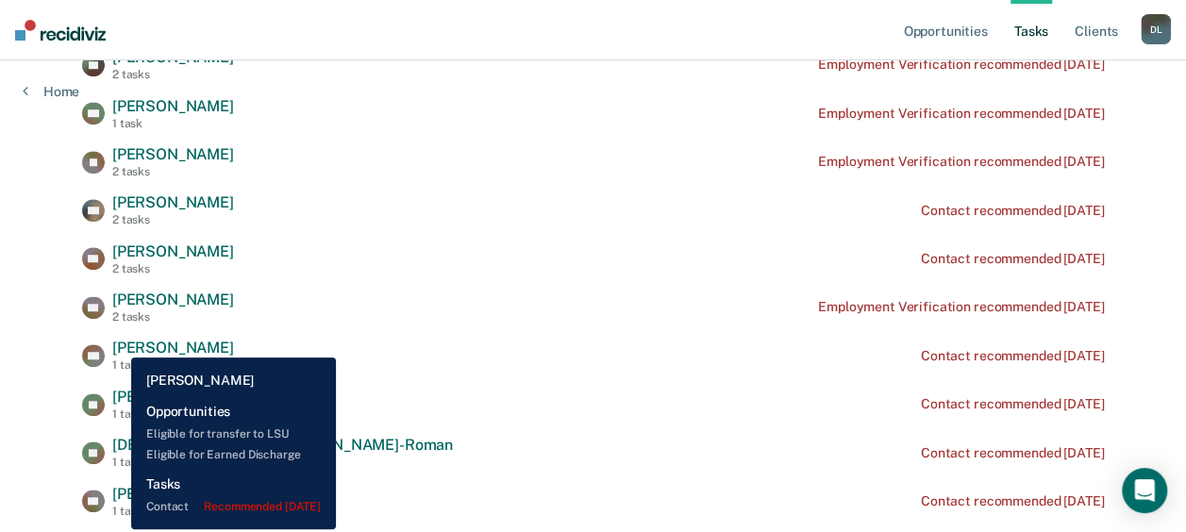
click at [117, 343] on span "[PERSON_NAME]" at bounding box center [173, 348] width 122 height 18
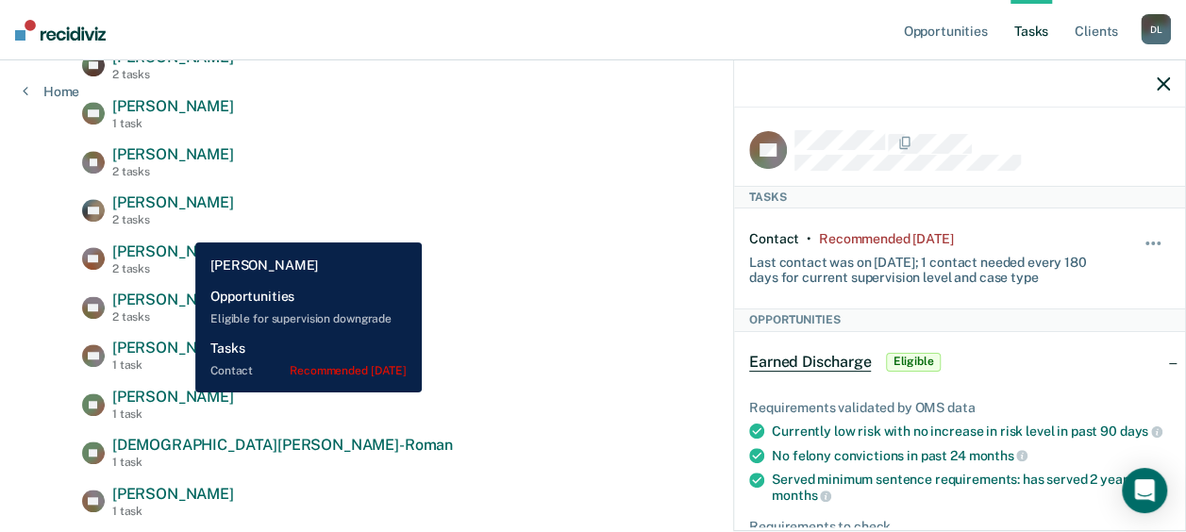
click at [178, 395] on span "[PERSON_NAME]" at bounding box center [173, 397] width 122 height 18
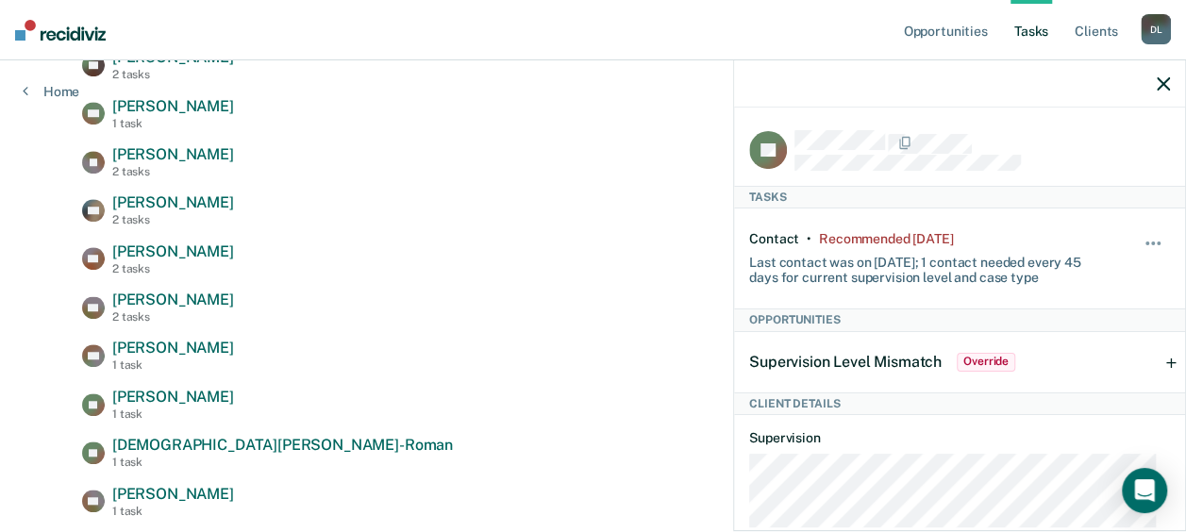
click at [1162, 77] on icon "button" at bounding box center [1163, 83] width 13 height 13
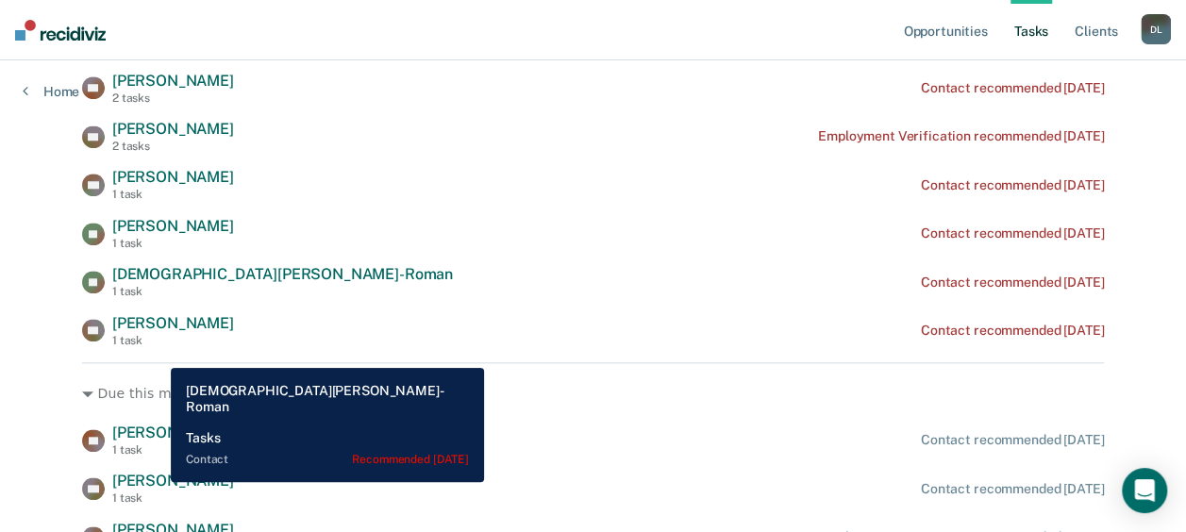
scroll to position [764, 0]
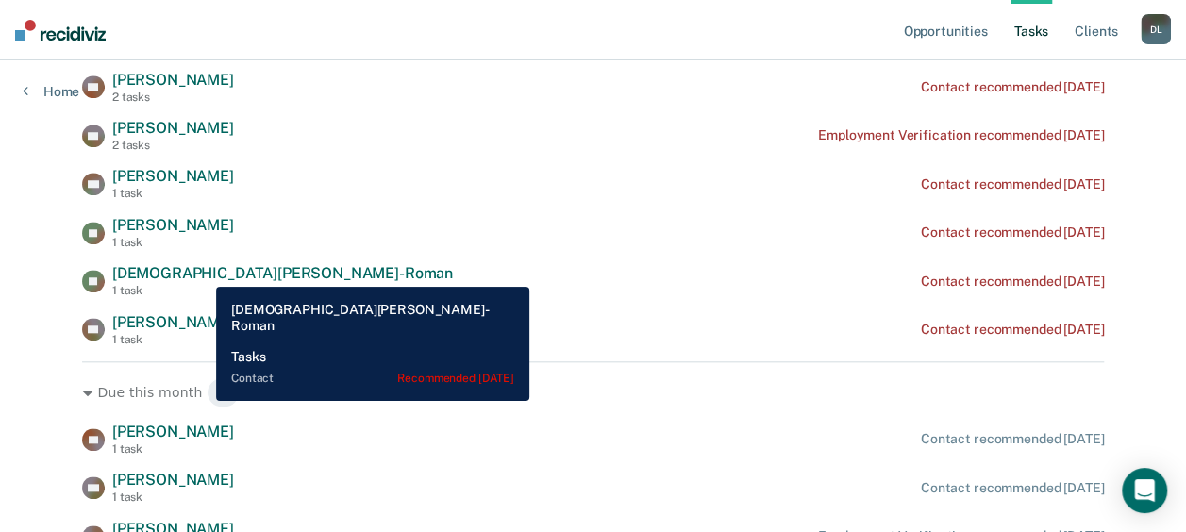
click at [202, 273] on span "[DEMOGRAPHIC_DATA][PERSON_NAME]-Roman" at bounding box center [282, 273] width 341 height 18
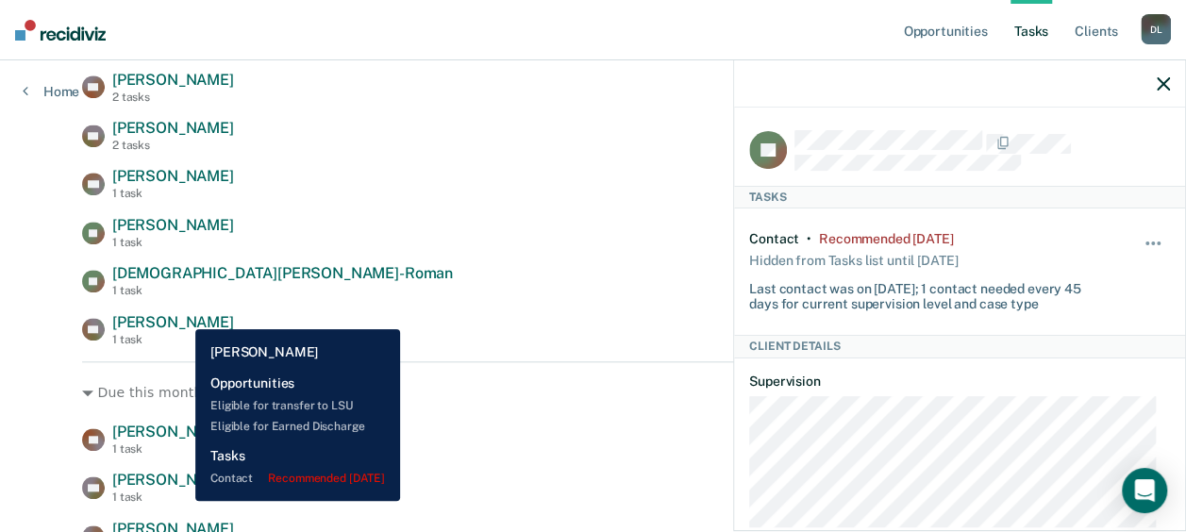
click at [181, 315] on span "[PERSON_NAME]" at bounding box center [173, 322] width 122 height 18
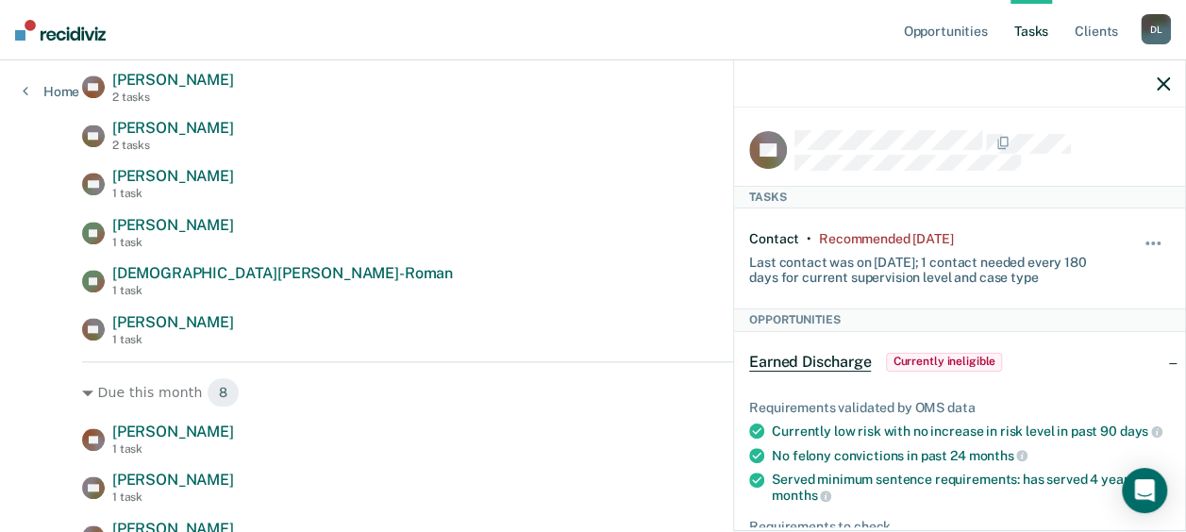
click at [666, 32] on nav "Opportunities Tasks Client s [PERSON_NAME] [PERSON_NAME] Profile How it works L…" at bounding box center [593, 30] width 1186 height 60
click at [1161, 83] on icon "button" at bounding box center [1163, 83] width 13 height 13
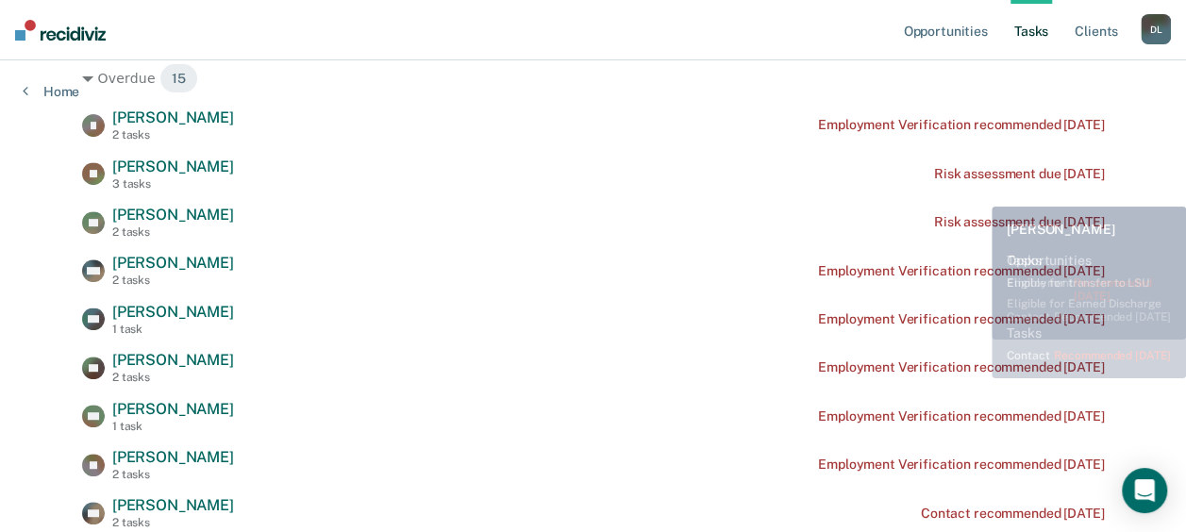
scroll to position [0, 0]
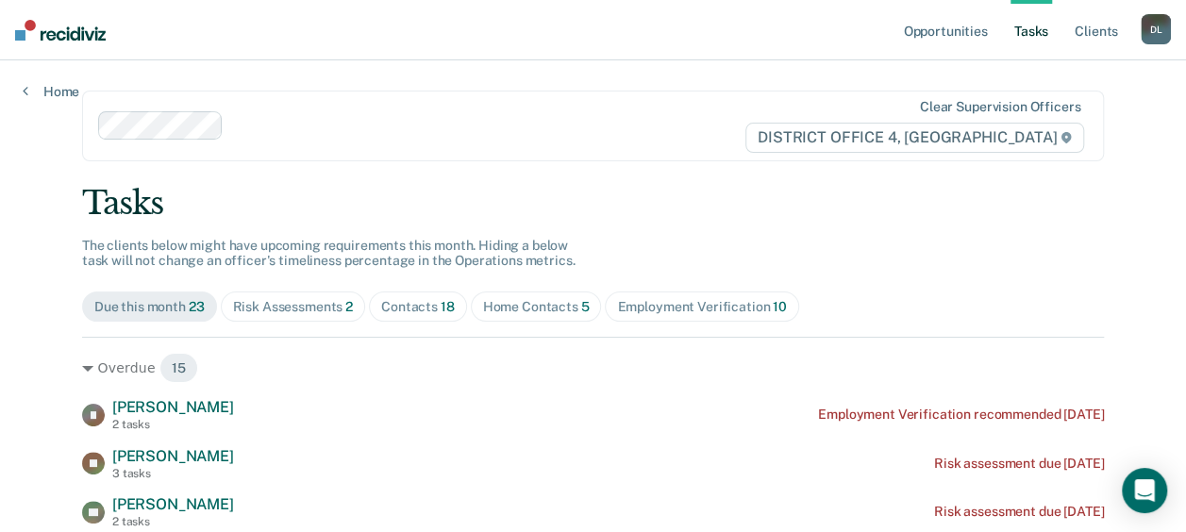
click at [1148, 30] on div "D L" at bounding box center [1156, 29] width 30 height 30
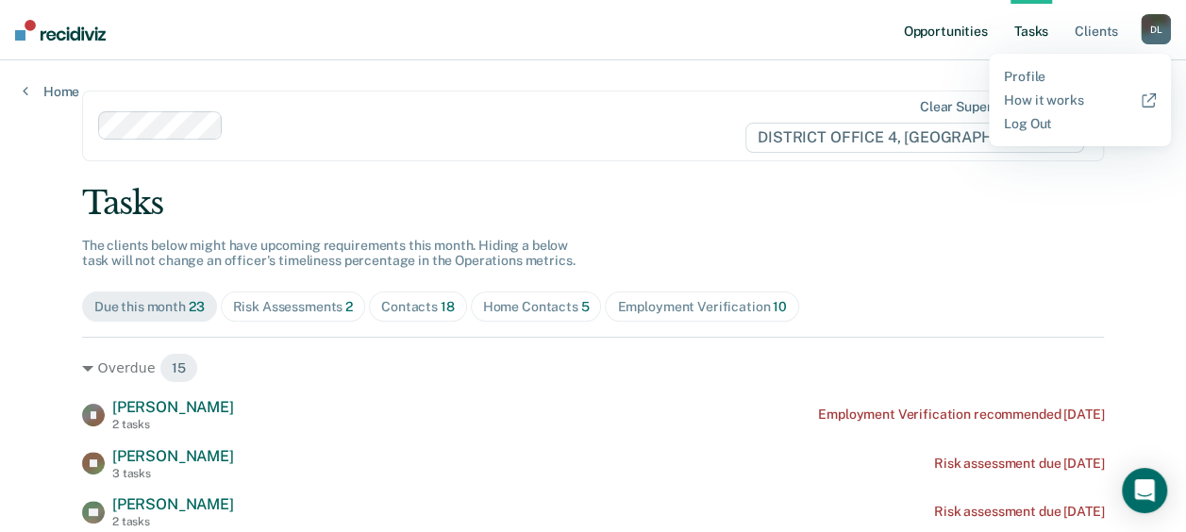
click at [961, 28] on link "Opportunities" at bounding box center [945, 30] width 92 height 60
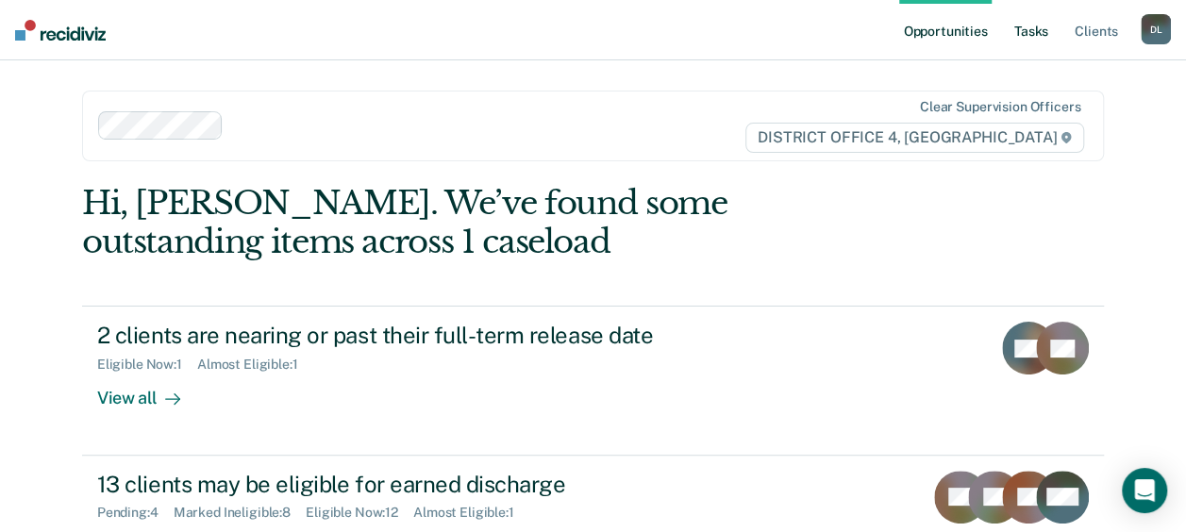
click at [1027, 36] on link "Tasks" at bounding box center [1031, 30] width 42 height 60
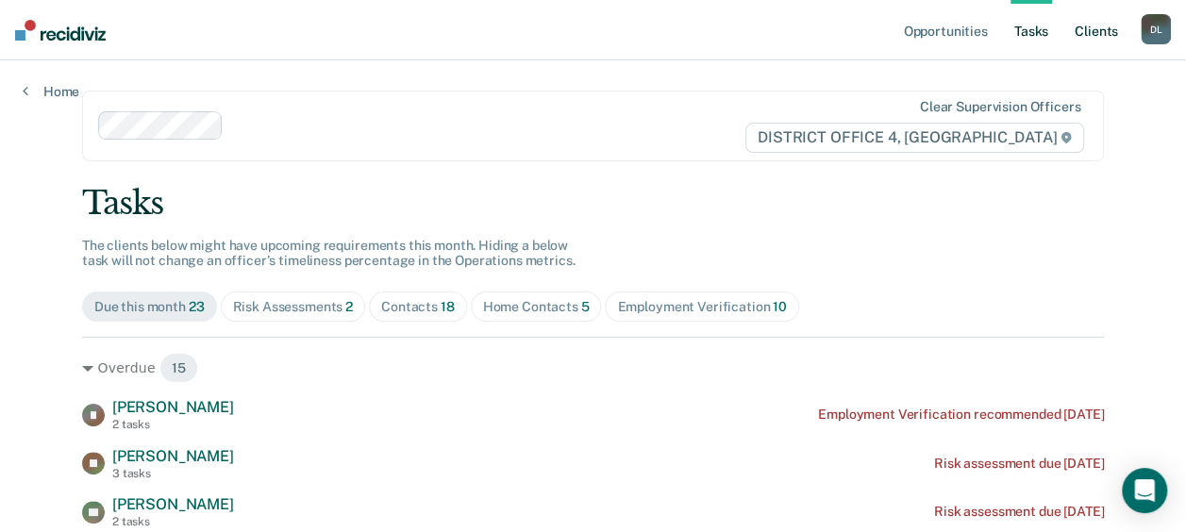
click at [1095, 35] on link "Client s" at bounding box center [1096, 30] width 51 height 60
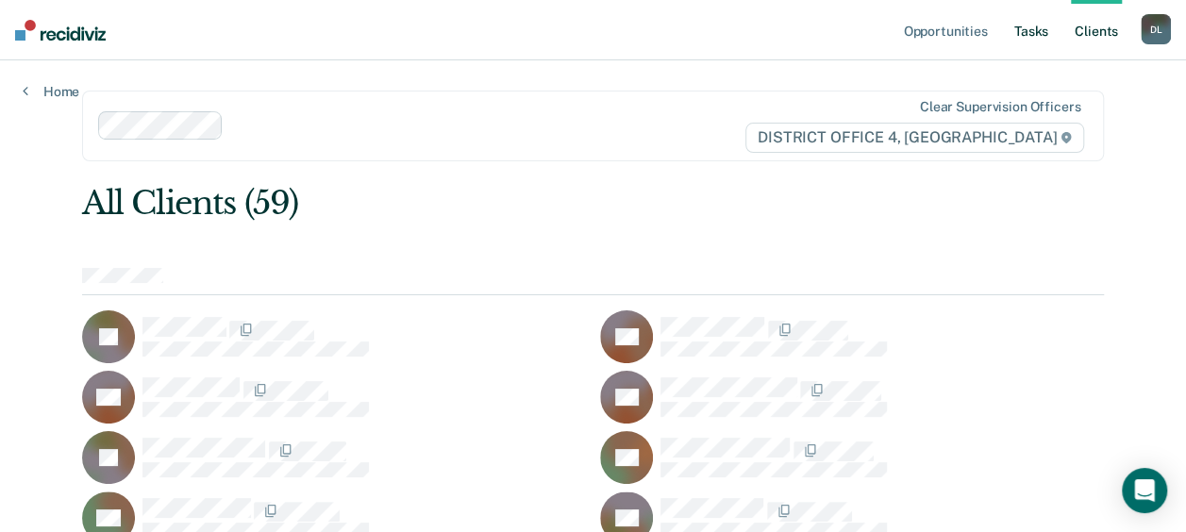
click at [1039, 30] on link "Tasks" at bounding box center [1031, 30] width 42 height 60
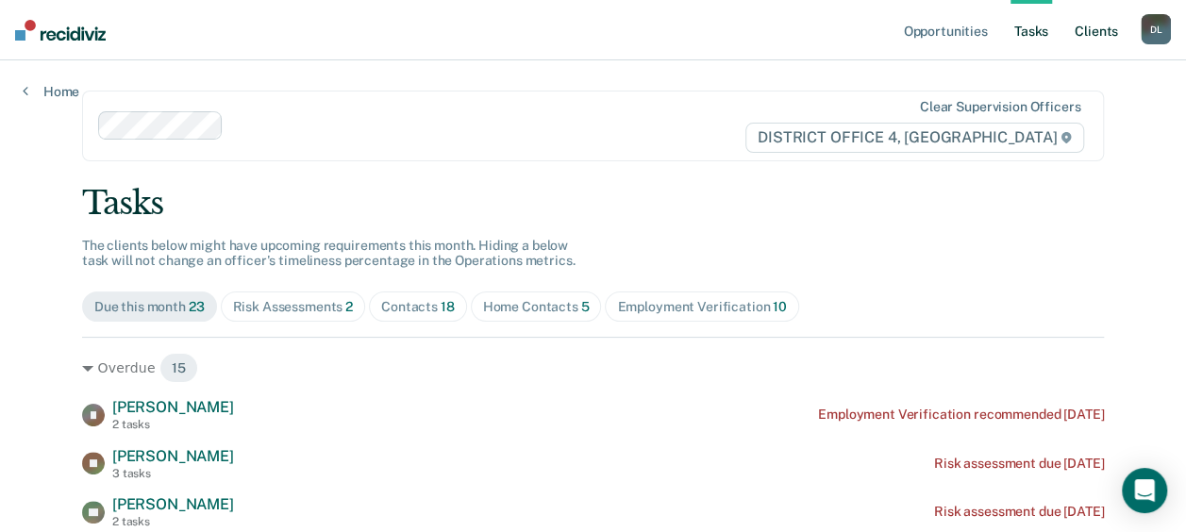
click at [1094, 28] on link "Client s" at bounding box center [1096, 30] width 51 height 60
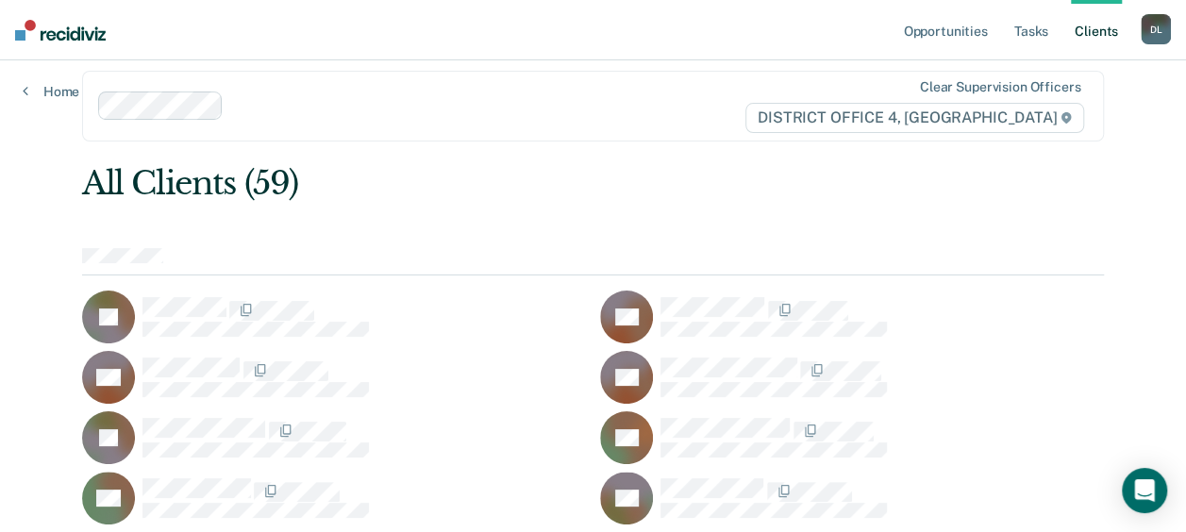
scroll to position [14, 0]
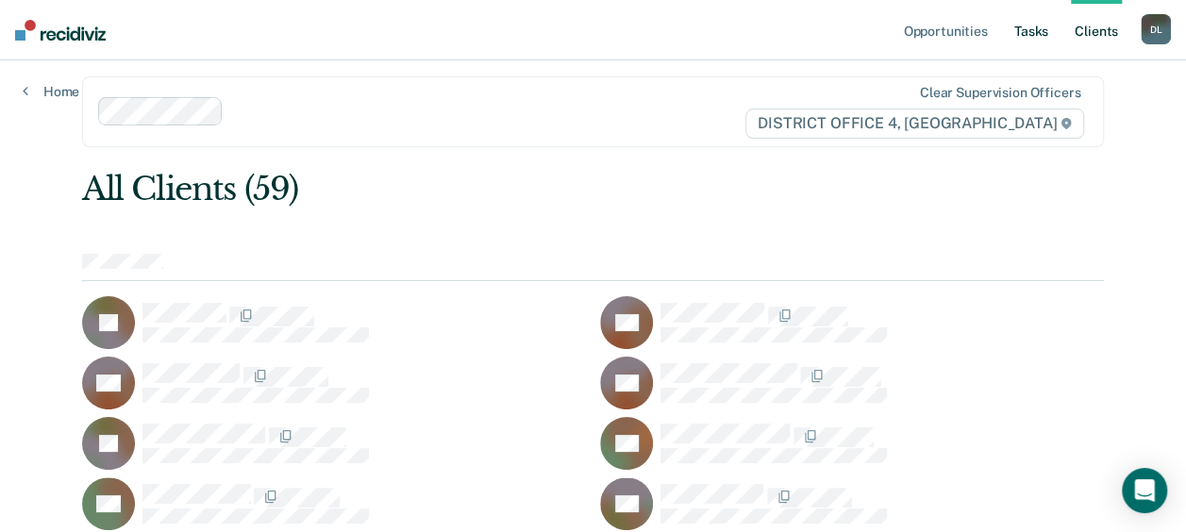
click at [1033, 35] on link "Tasks" at bounding box center [1031, 30] width 42 height 60
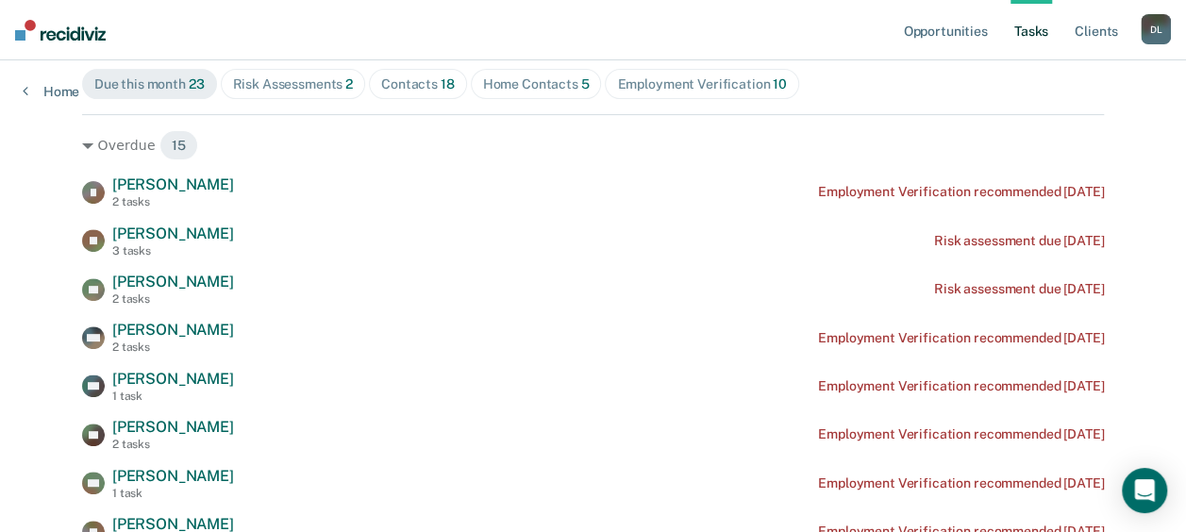
scroll to position [230, 0]
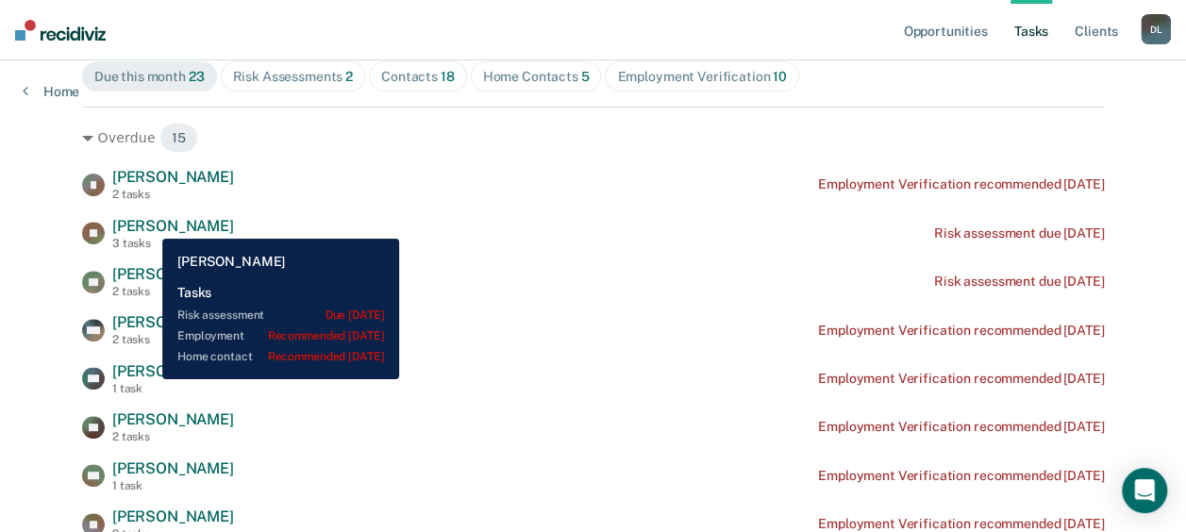
click at [148, 225] on span "[PERSON_NAME]" at bounding box center [173, 226] width 122 height 18
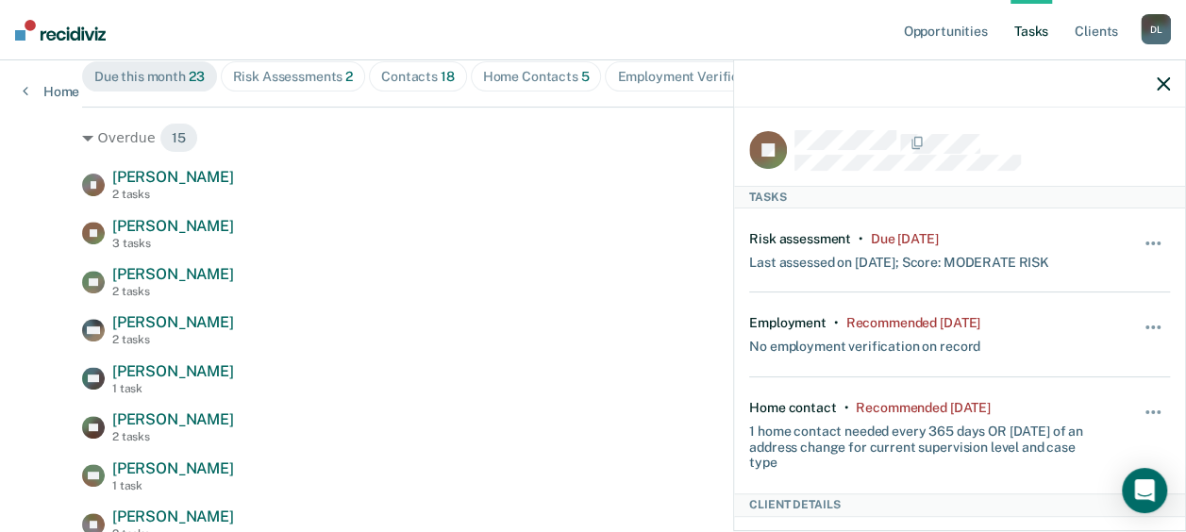
click at [1158, 77] on icon "button" at bounding box center [1163, 83] width 13 height 13
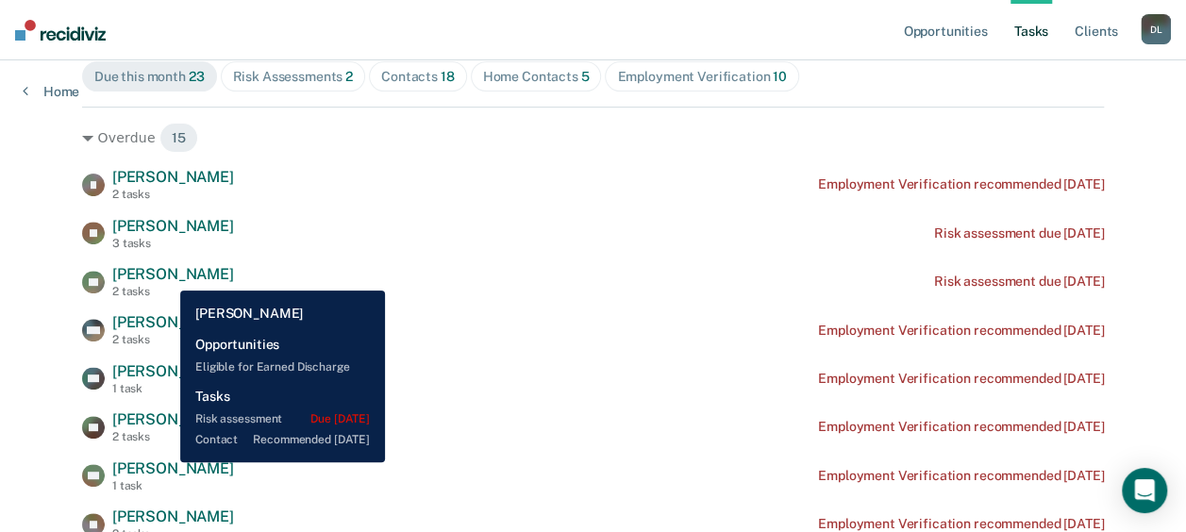
click at [166, 276] on span "[PERSON_NAME]" at bounding box center [173, 274] width 122 height 18
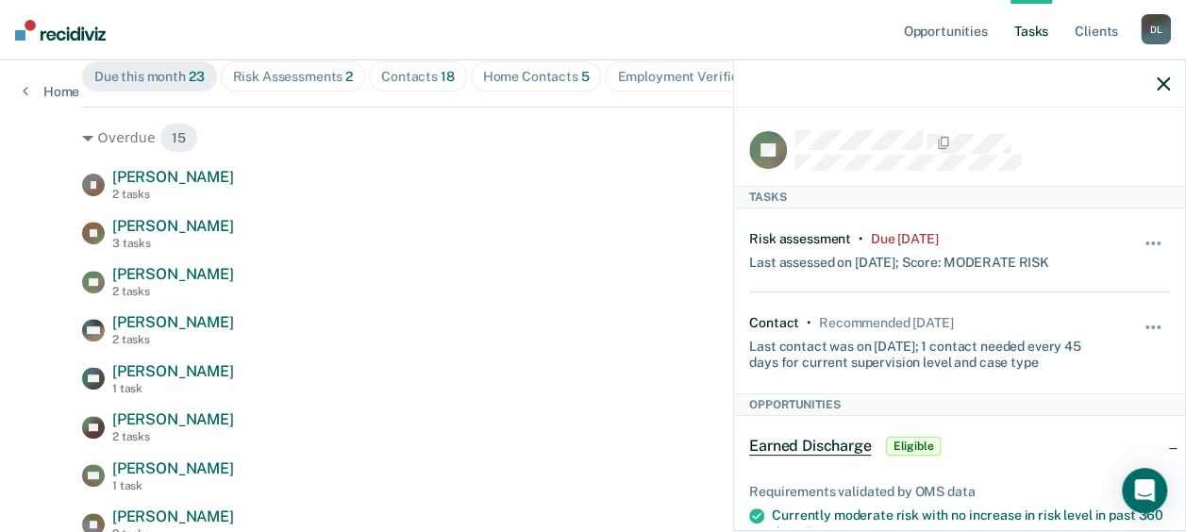
click at [1162, 85] on icon "button" at bounding box center [1163, 83] width 13 height 13
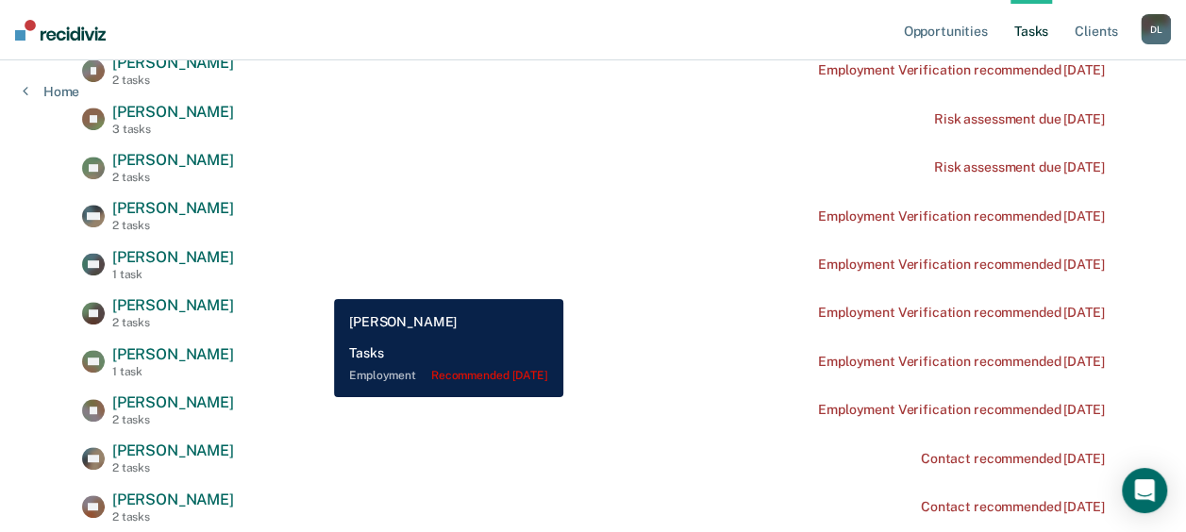
scroll to position [352, 0]
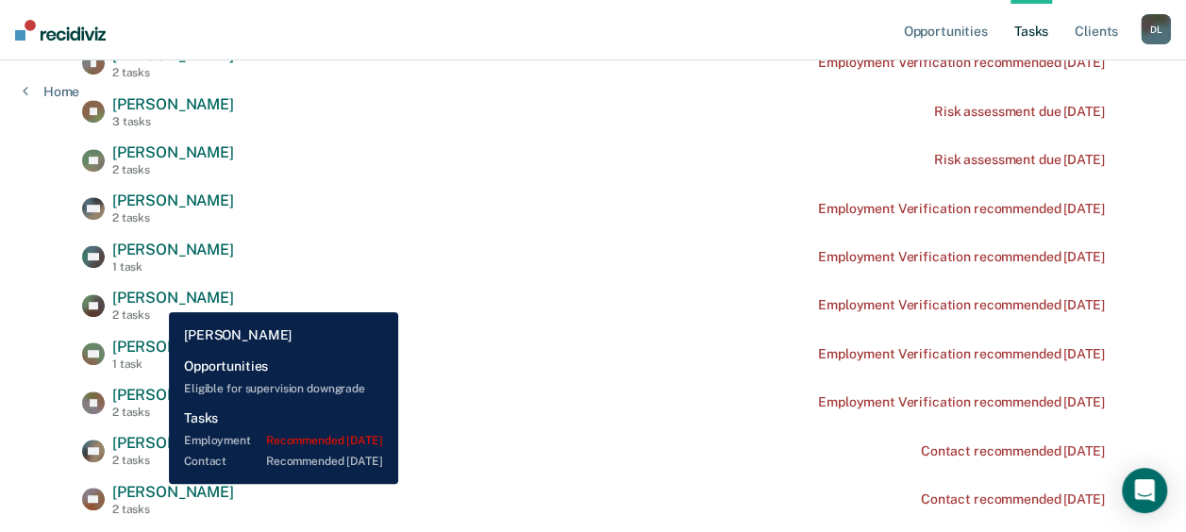
click at [155, 298] on span "[PERSON_NAME]" at bounding box center [173, 298] width 122 height 18
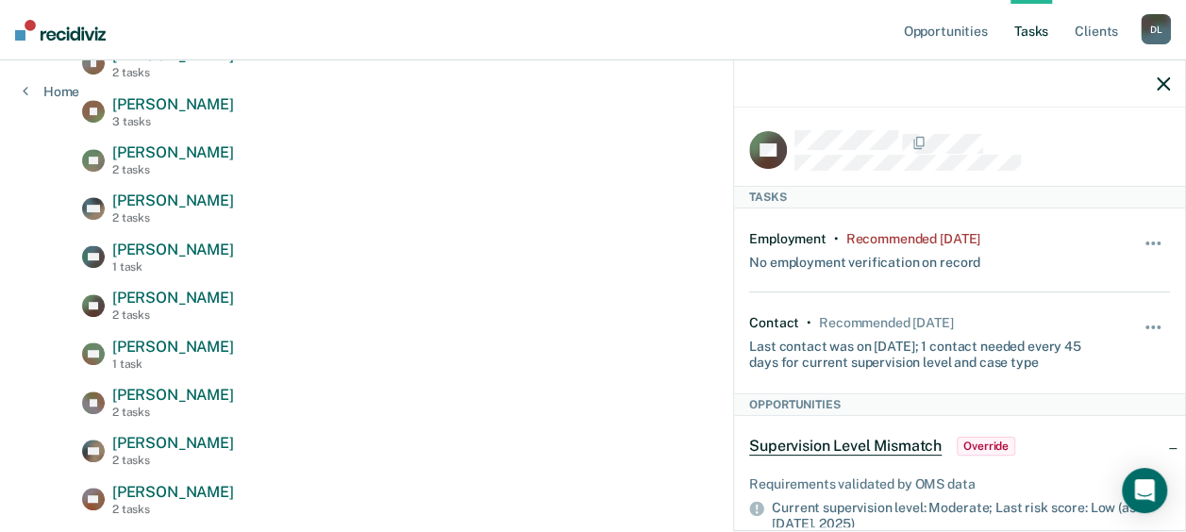
click at [1162, 85] on icon "button" at bounding box center [1163, 83] width 13 height 13
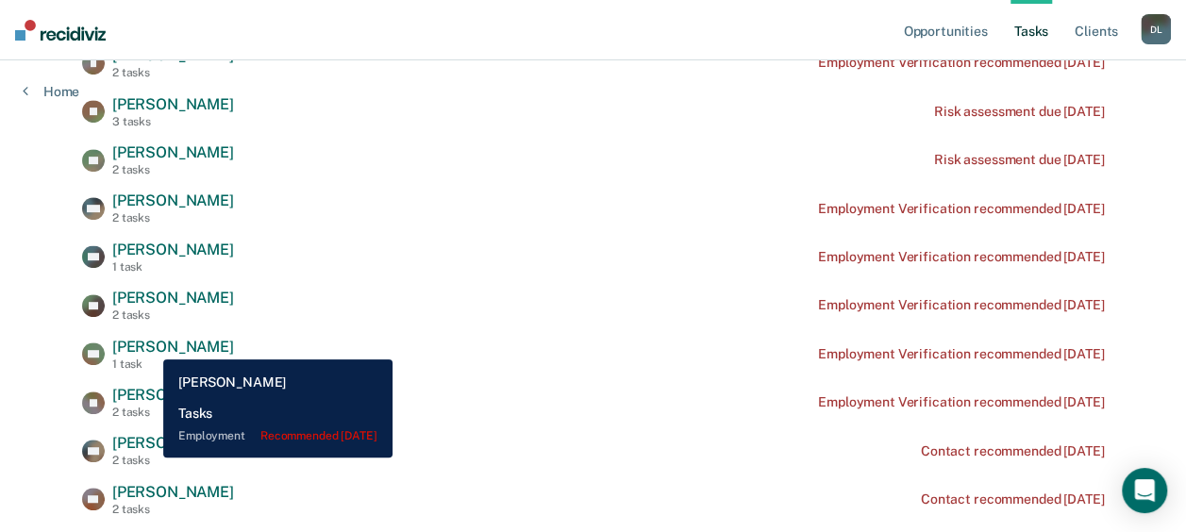
click at [149, 343] on span "[PERSON_NAME]" at bounding box center [173, 347] width 122 height 18
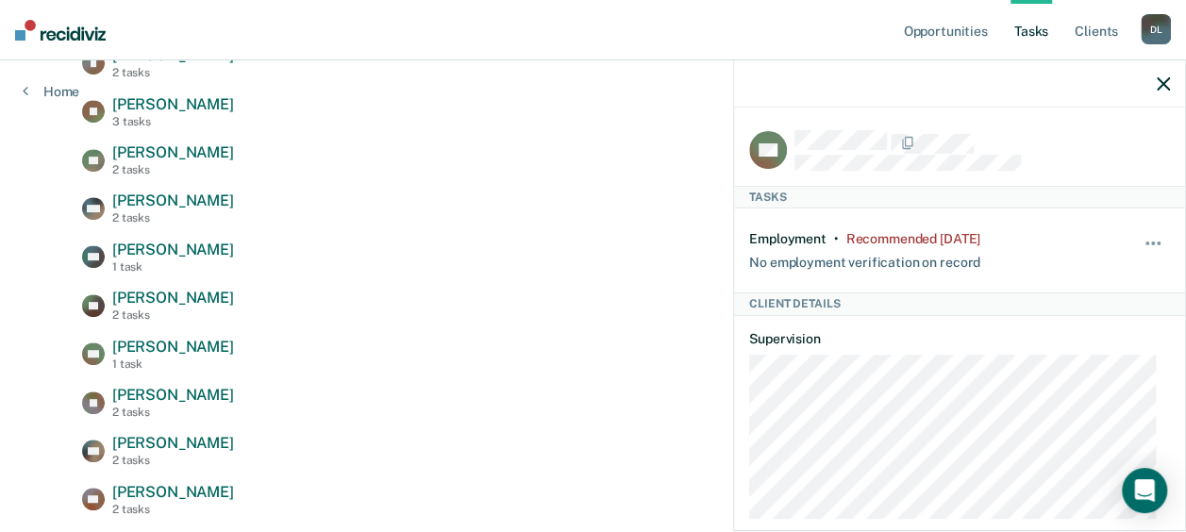
click at [1166, 83] on icon "button" at bounding box center [1163, 83] width 13 height 13
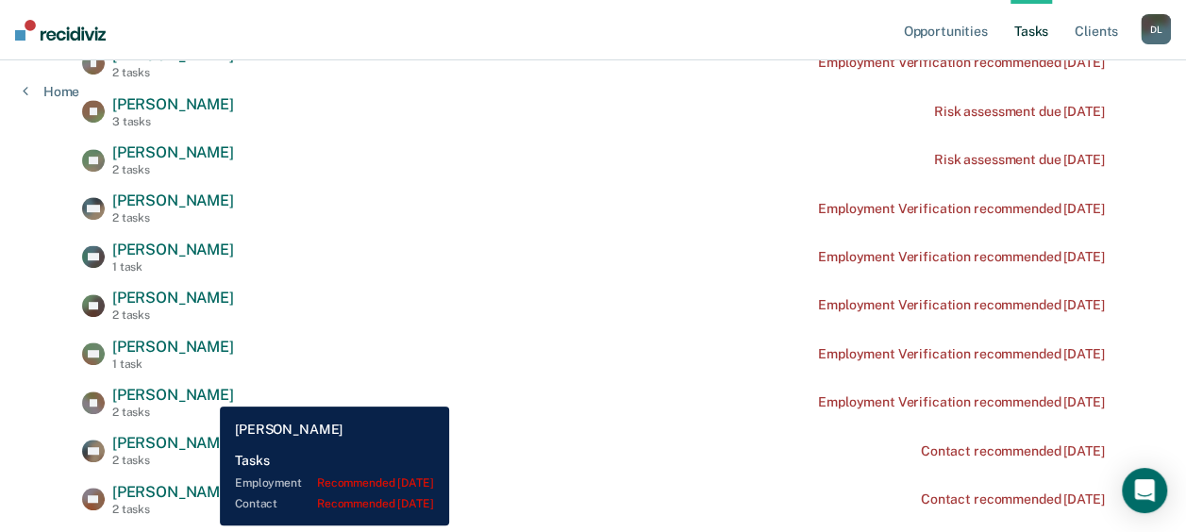
click at [206, 392] on span "[PERSON_NAME]" at bounding box center [173, 395] width 122 height 18
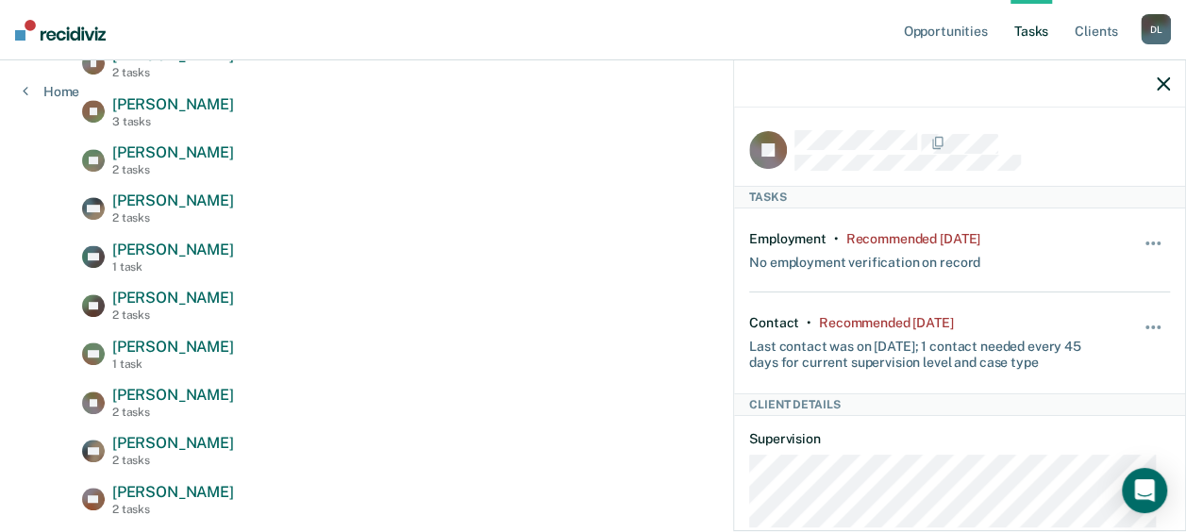
click at [1160, 82] on icon "button" at bounding box center [1163, 83] width 13 height 13
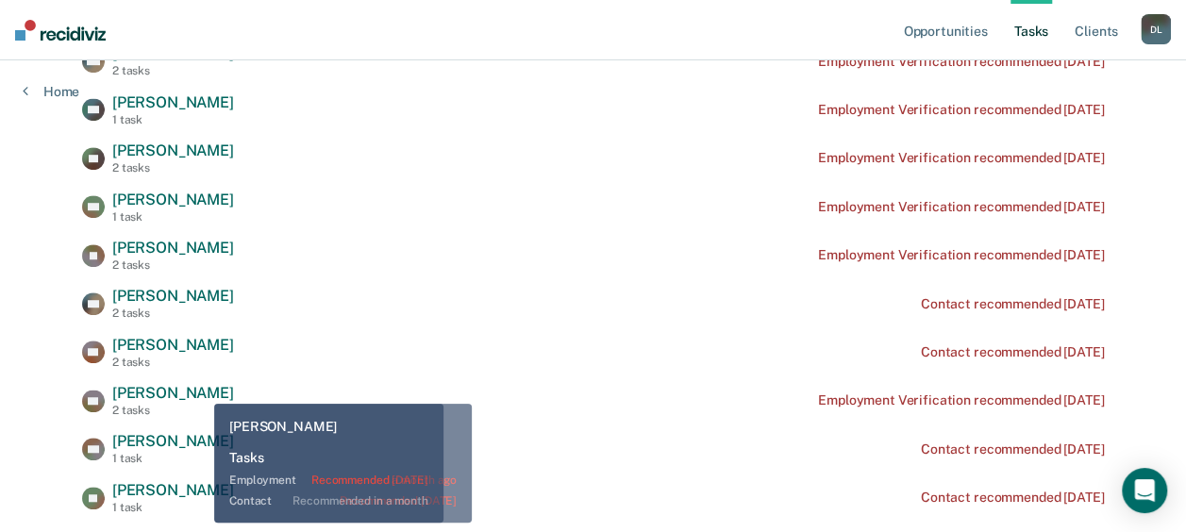
scroll to position [500, 0]
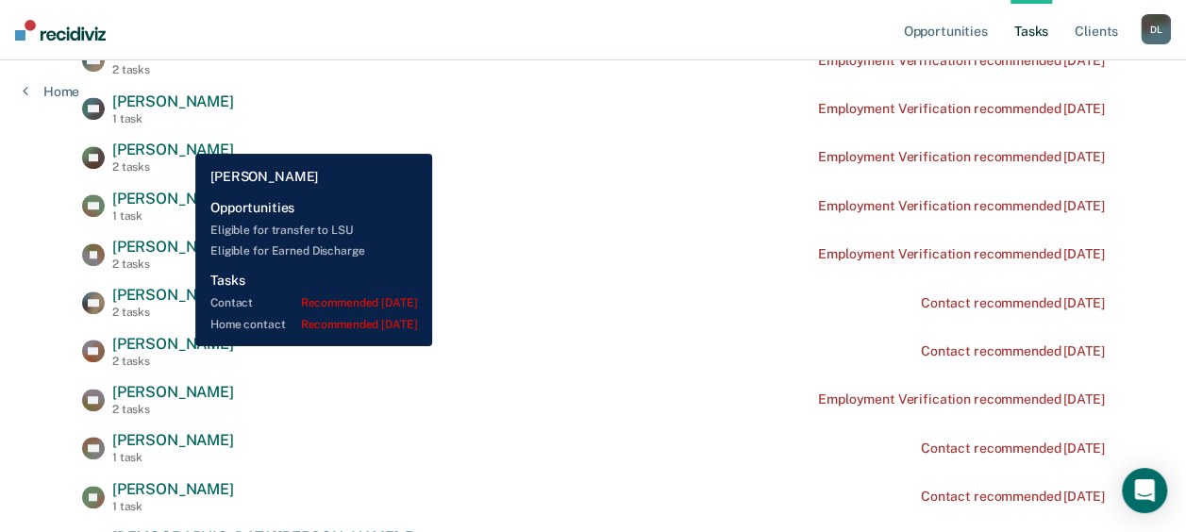
click at [181, 346] on span "[PERSON_NAME]" at bounding box center [173, 344] width 122 height 18
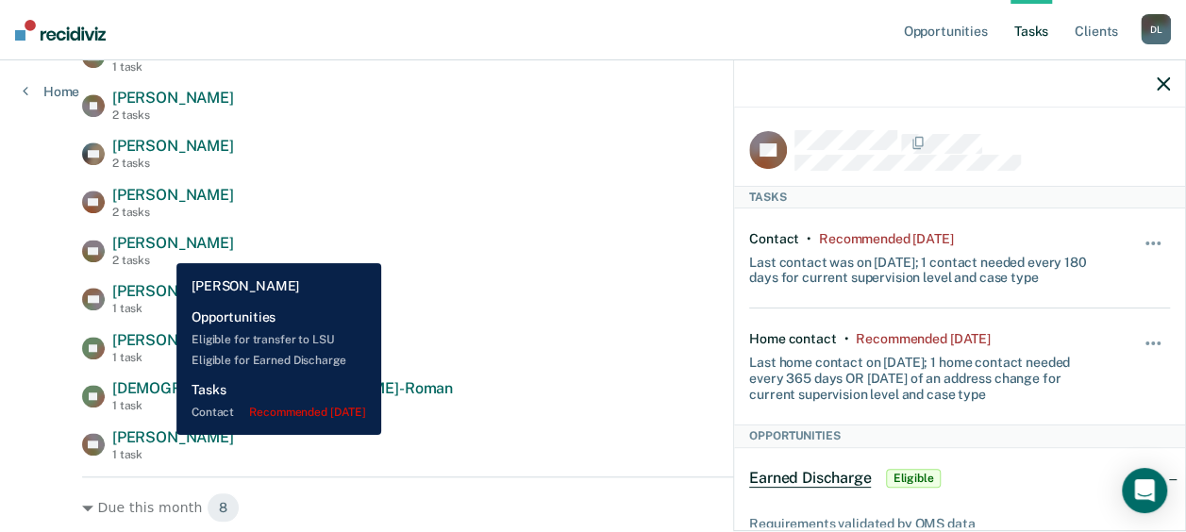
scroll to position [652, 0]
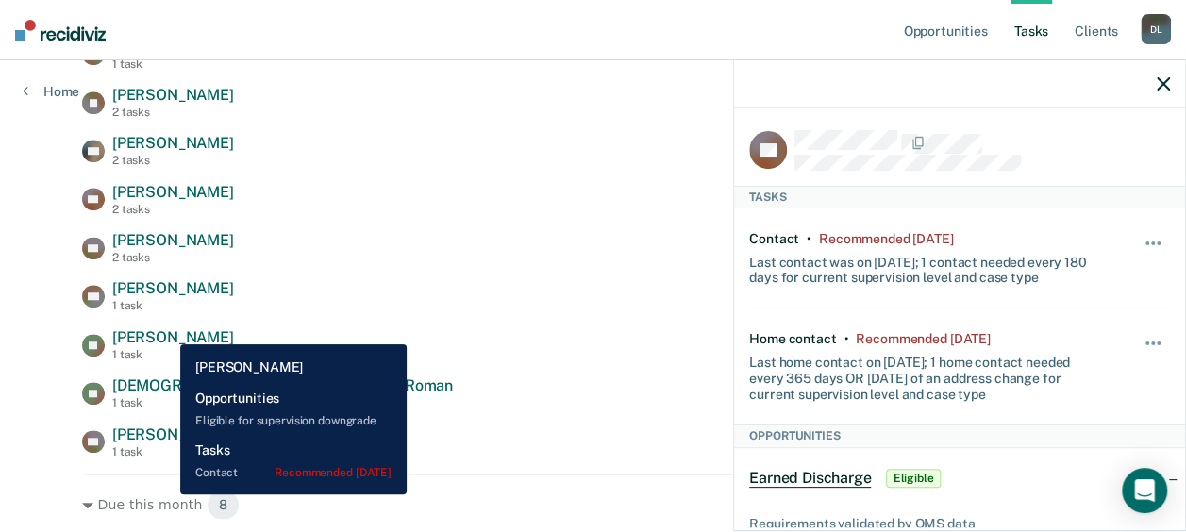
click at [166, 328] on span "[PERSON_NAME]" at bounding box center [173, 337] width 122 height 18
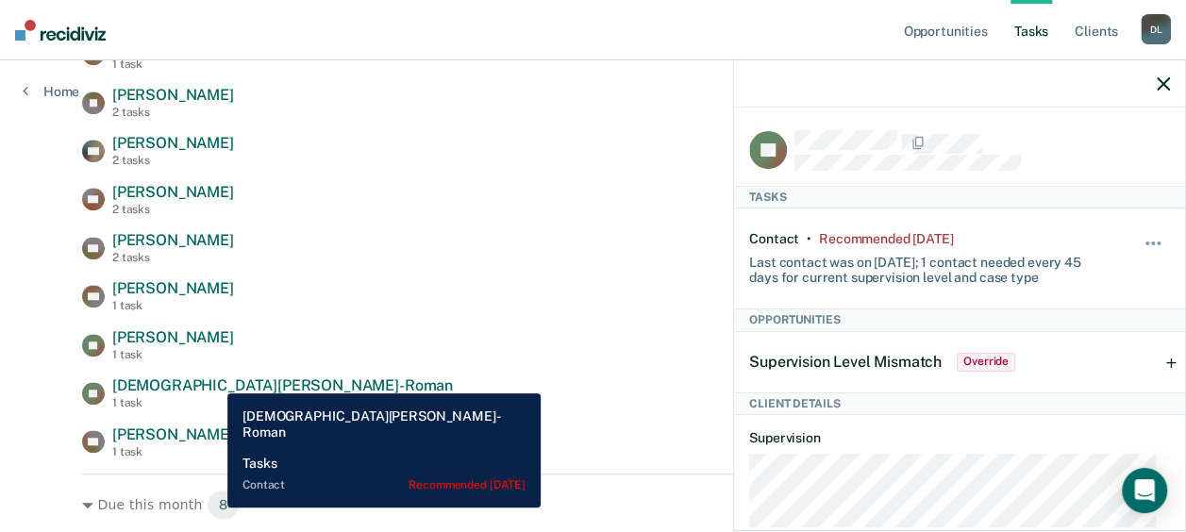
click at [202, 379] on span "[DEMOGRAPHIC_DATA][PERSON_NAME]-Roman" at bounding box center [282, 385] width 341 height 18
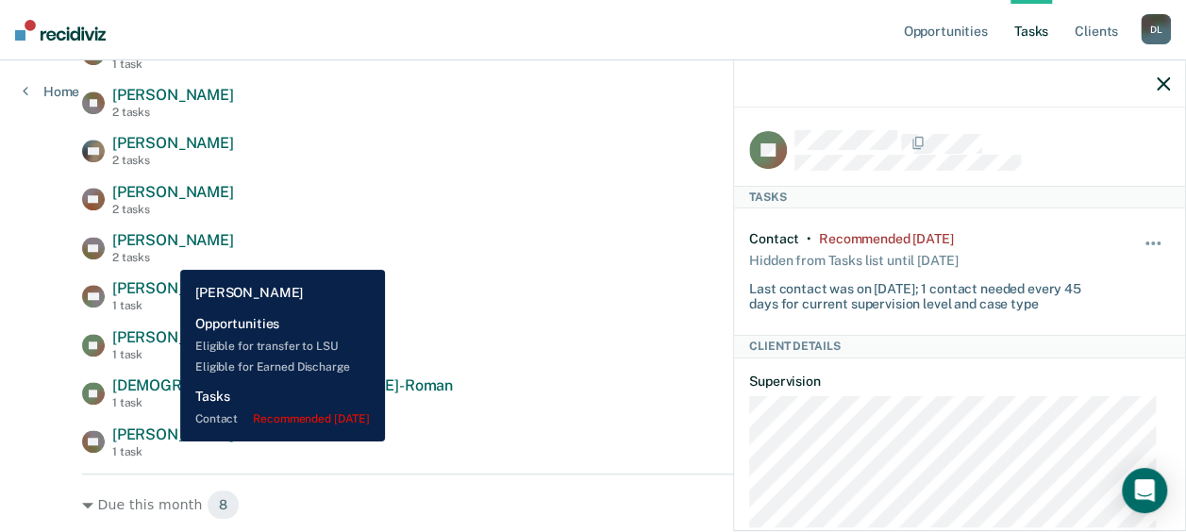
click at [166, 441] on span "[PERSON_NAME]" at bounding box center [173, 434] width 122 height 18
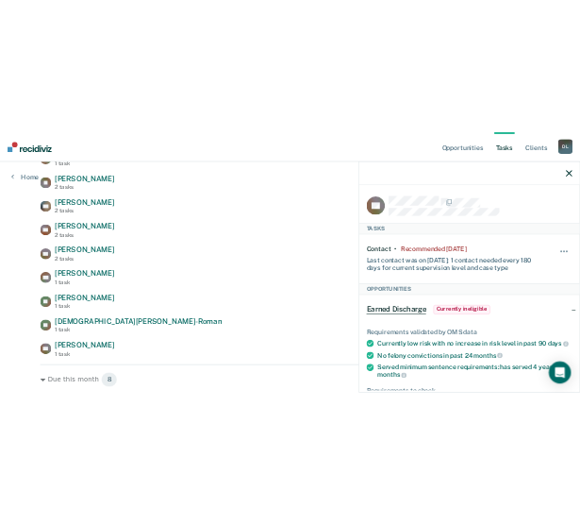
scroll to position [0, 0]
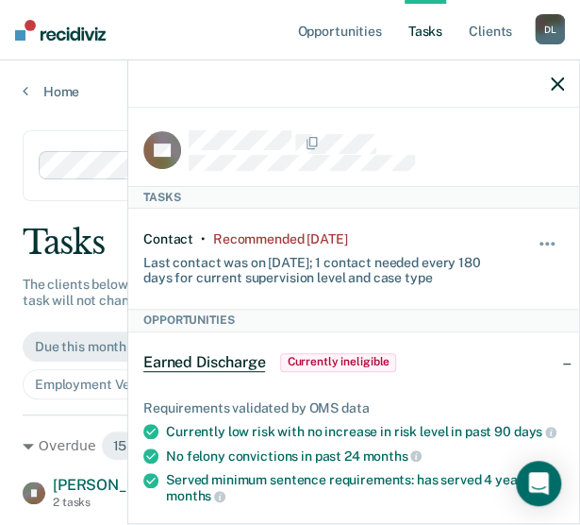
click at [552, 80] on icon "button" at bounding box center [557, 83] width 13 height 13
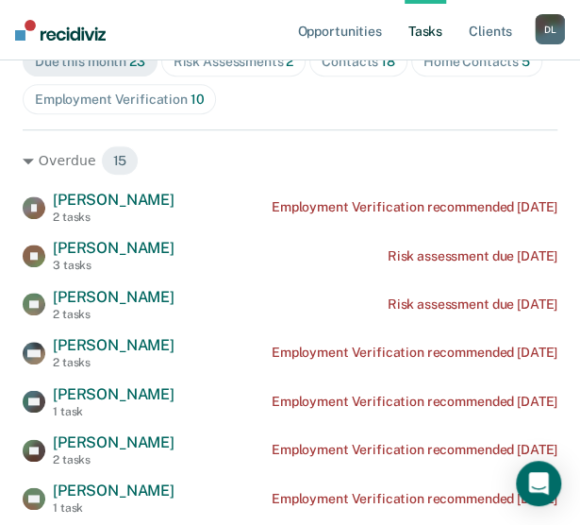
scroll to position [297, 0]
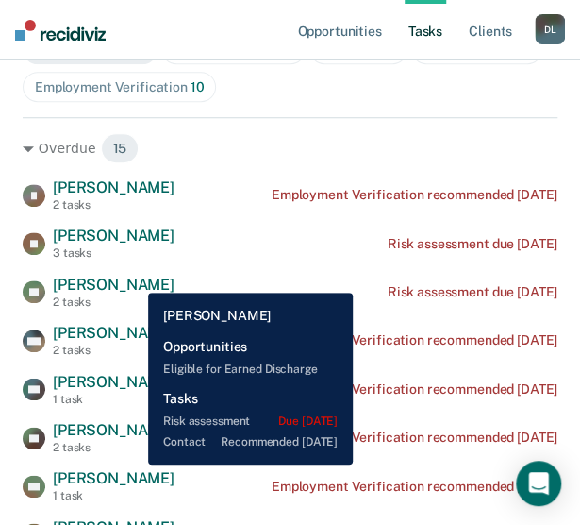
click at [126, 278] on span "[PERSON_NAME]" at bounding box center [114, 284] width 122 height 18
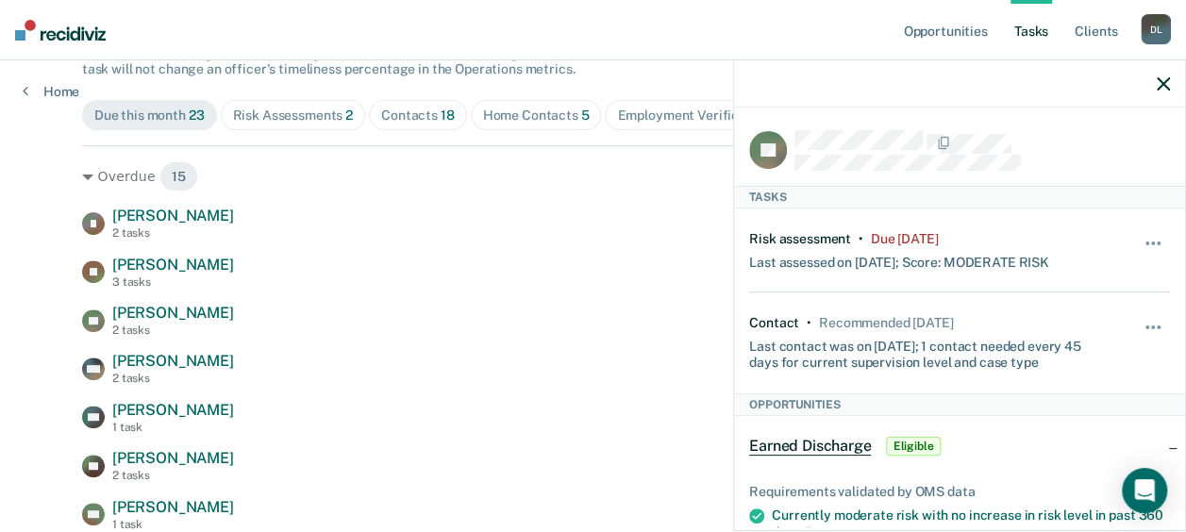
scroll to position [193, 0]
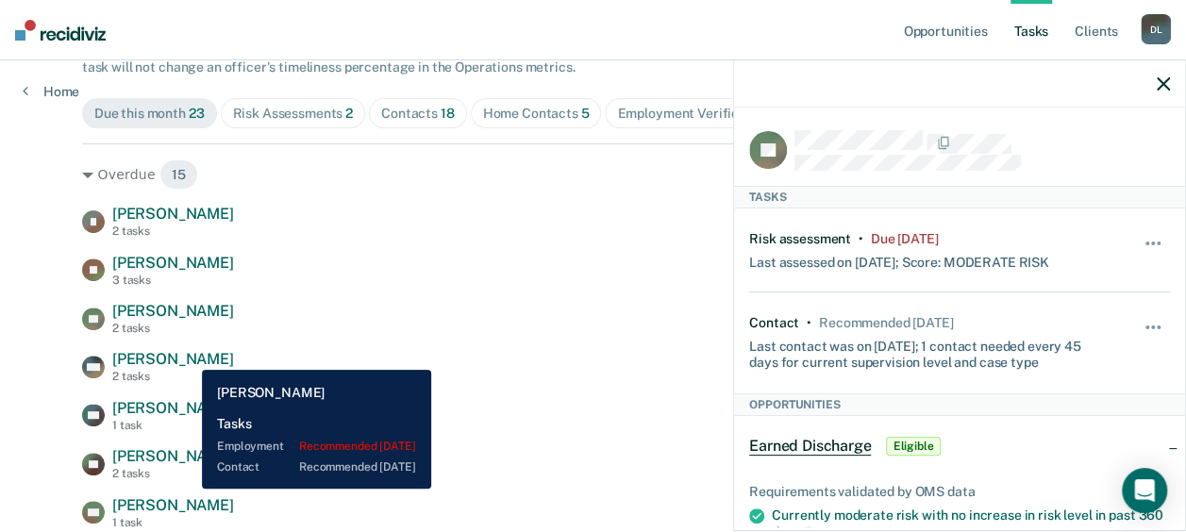
click at [188, 357] on span "[PERSON_NAME]" at bounding box center [173, 359] width 122 height 18
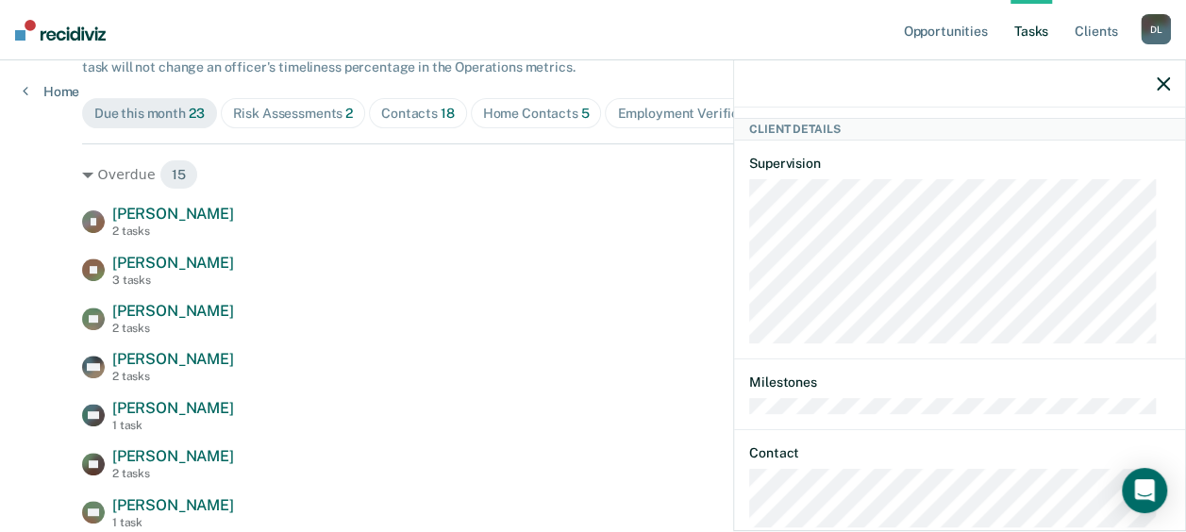
scroll to position [397, 0]
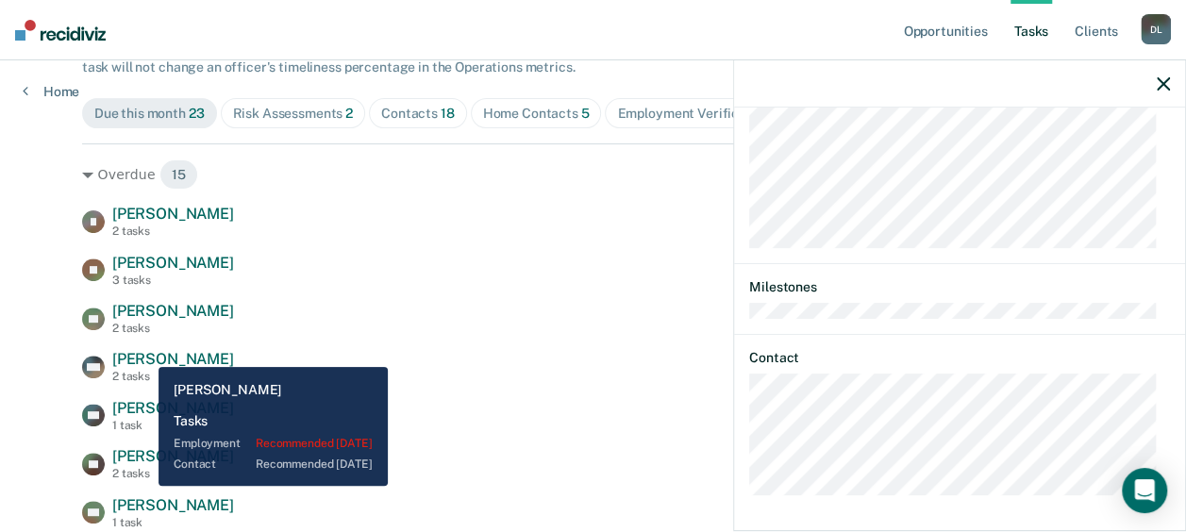
click at [149, 352] on span "[PERSON_NAME]" at bounding box center [173, 359] width 122 height 18
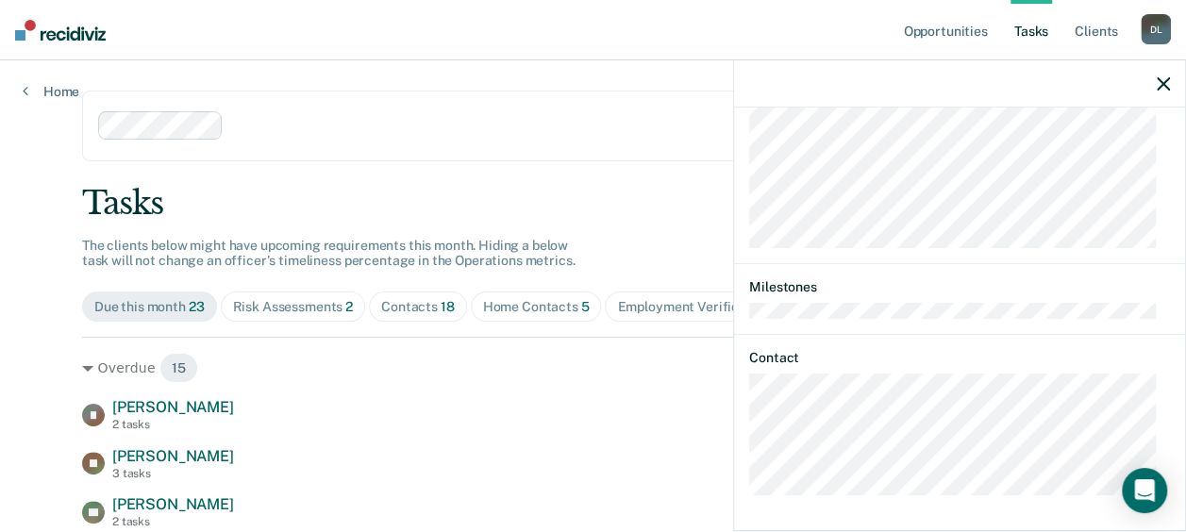
scroll to position [0, 0]
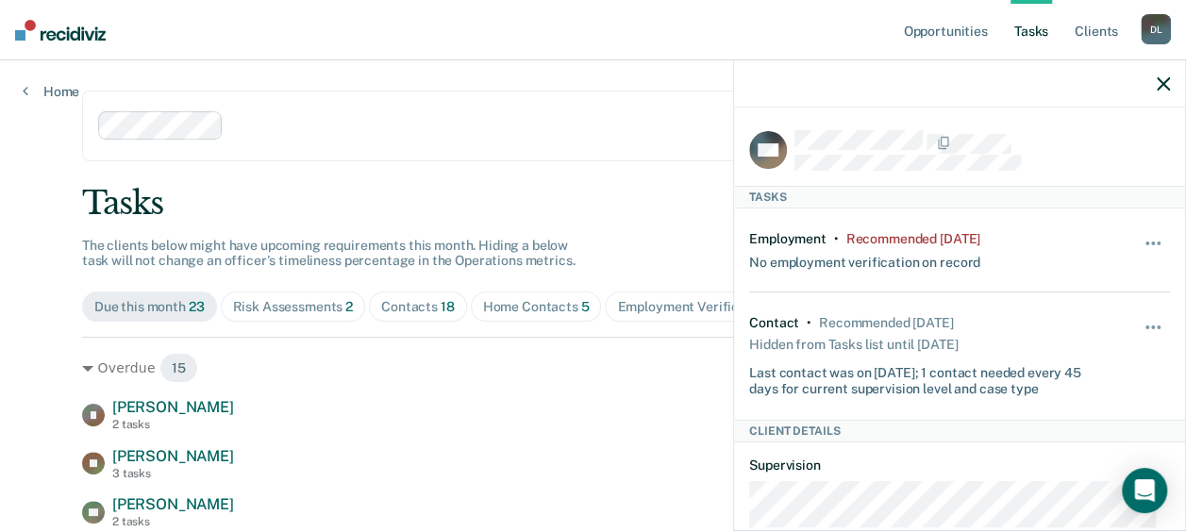
click at [1160, 89] on icon "button" at bounding box center [1163, 83] width 13 height 13
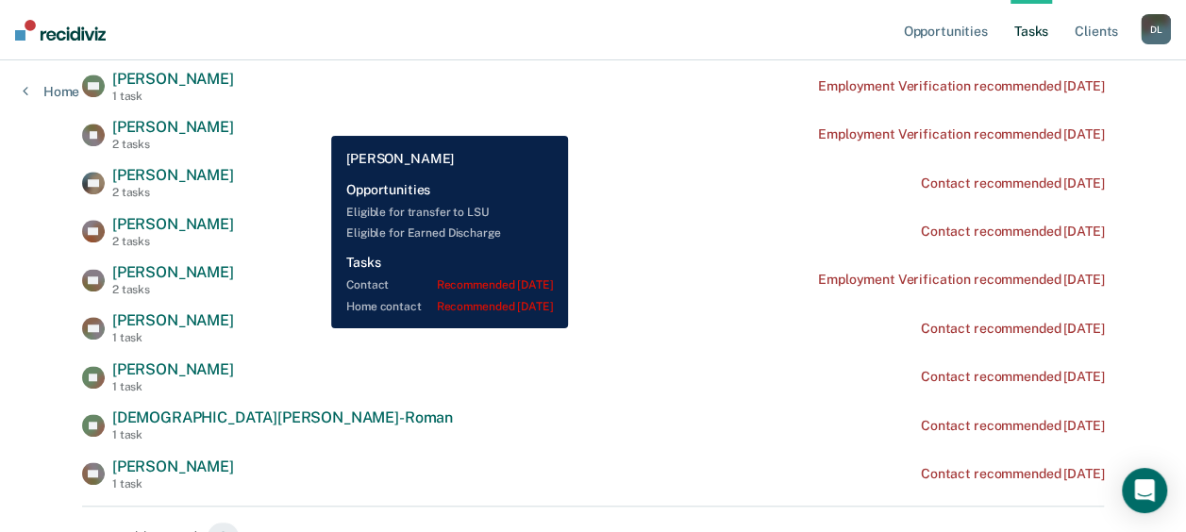
scroll to position [625, 0]
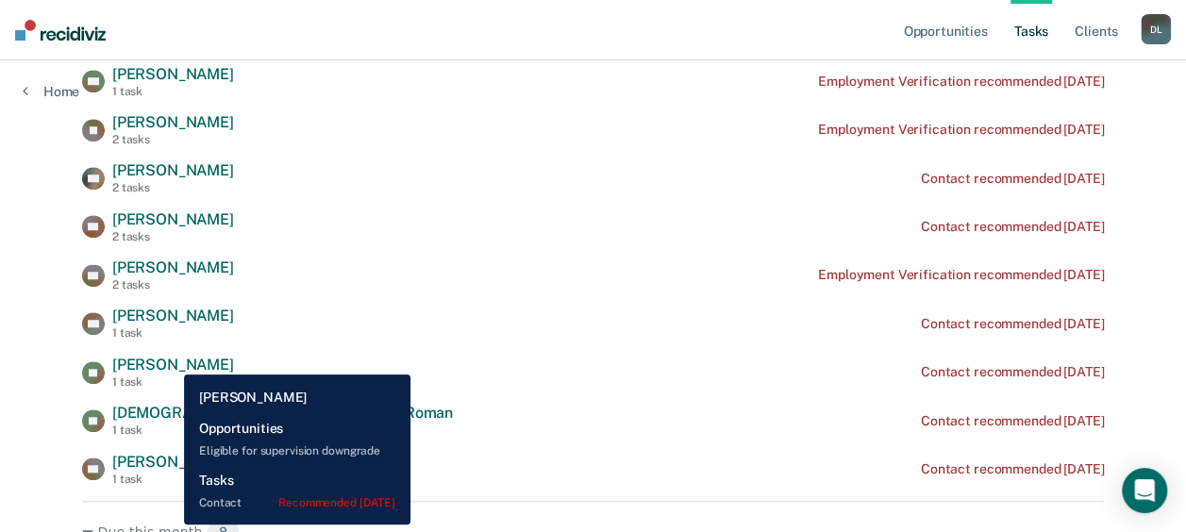
click at [170, 360] on span "[PERSON_NAME]" at bounding box center [173, 365] width 122 height 18
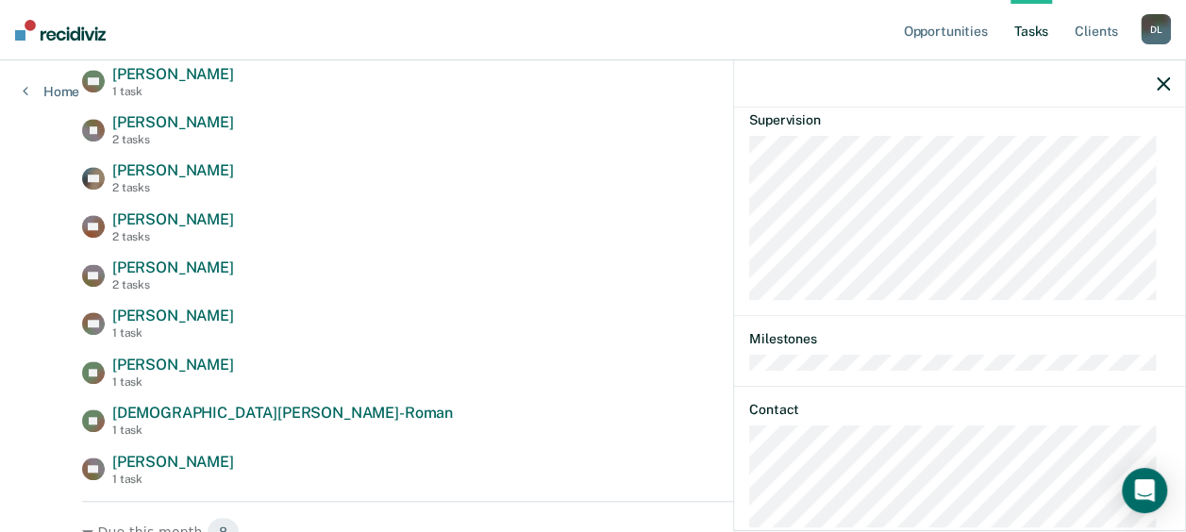
scroll to position [646, 0]
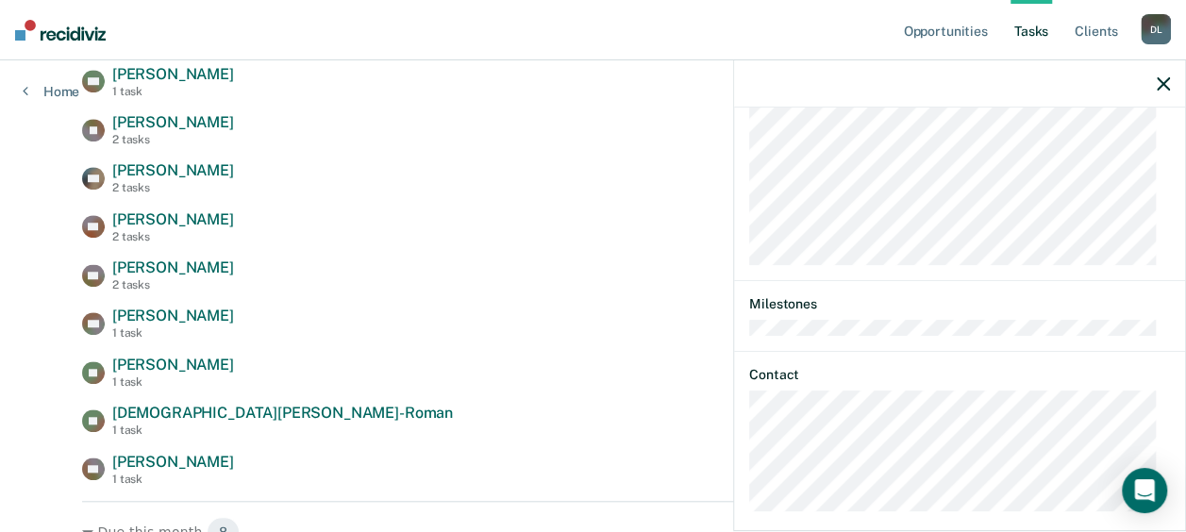
click at [989, 486] on div "JH Tasks Contact • Recommended [DATE] Last contact was on [DATE]; 1 contact nee…" at bounding box center [959, 318] width 451 height 420
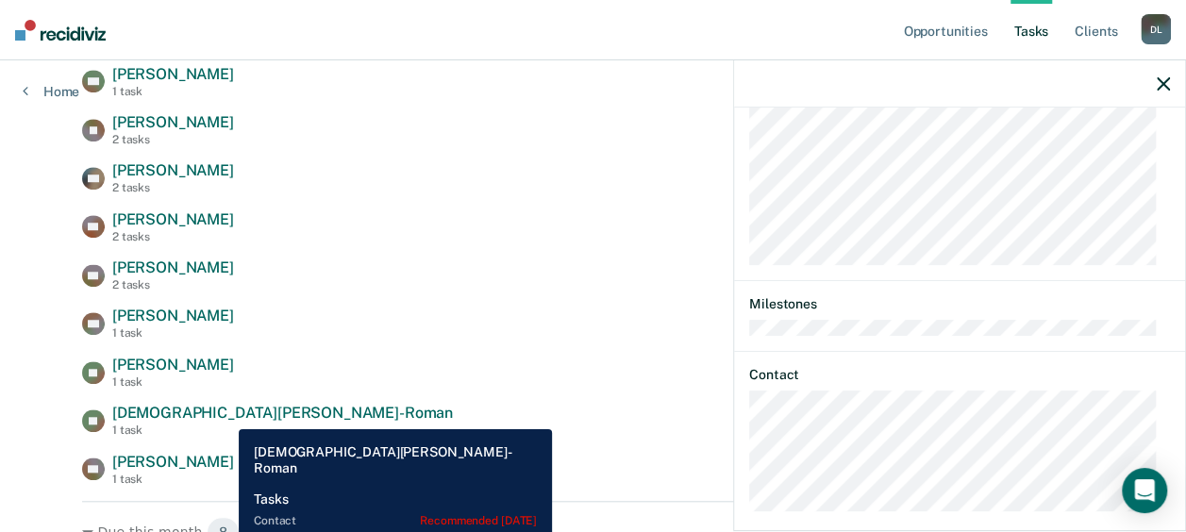
click at [225, 415] on span "[DEMOGRAPHIC_DATA][PERSON_NAME]-Roman" at bounding box center [282, 413] width 341 height 18
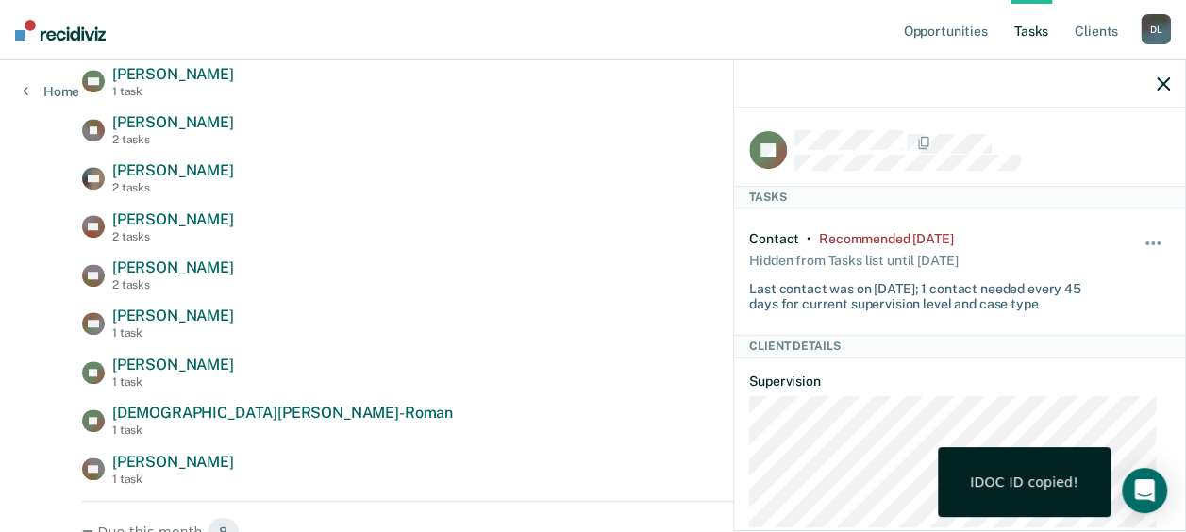
scroll to position [312, 0]
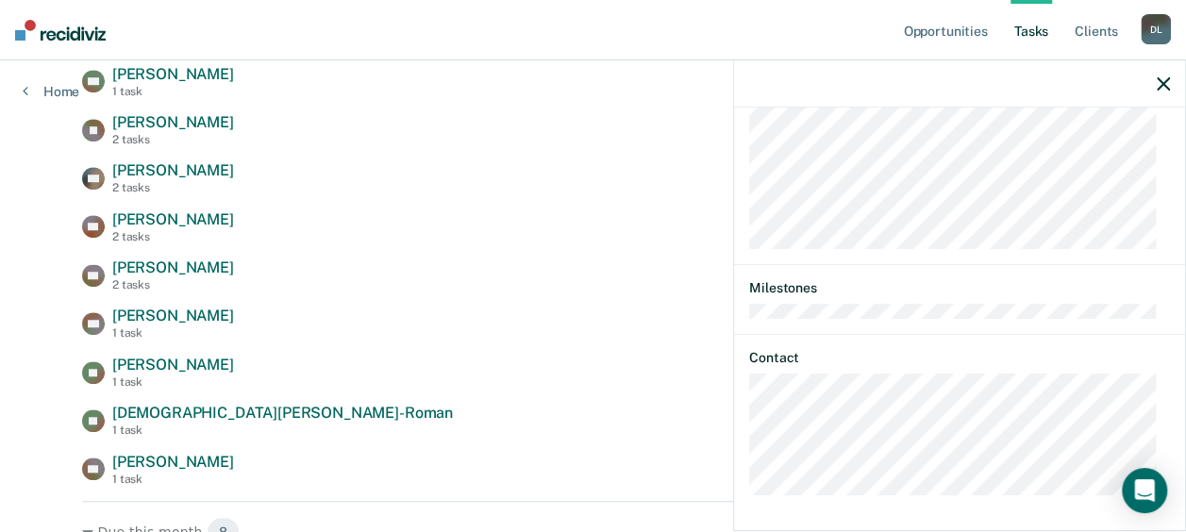
click at [1021, 481] on div "JH Tasks Contact • Recommended [DATE] Hidden from Tasks list until [DATE] Last …" at bounding box center [959, 318] width 451 height 420
click at [1164, 85] on icon "button" at bounding box center [1163, 83] width 13 height 13
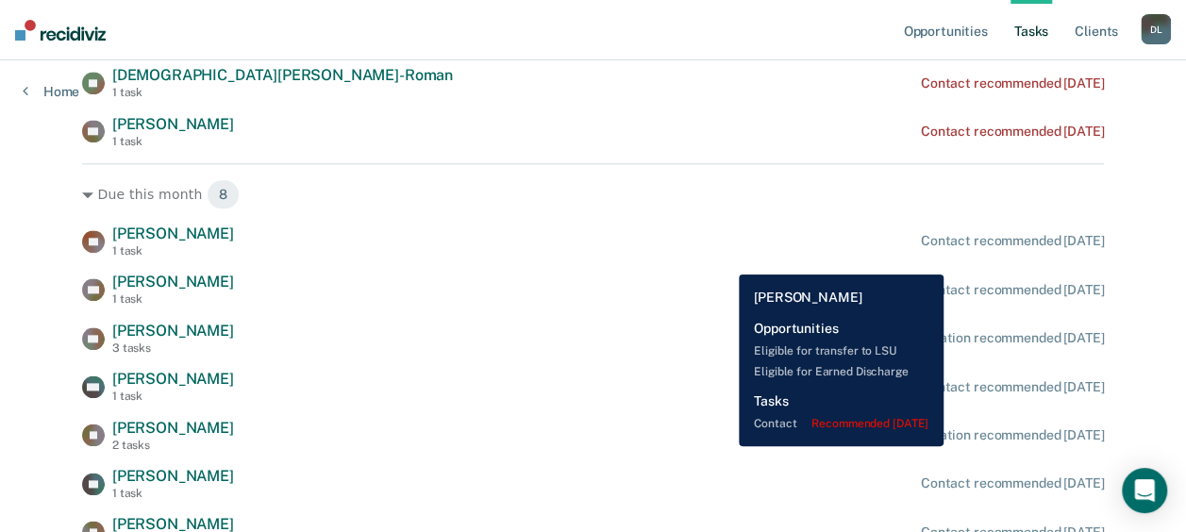
scroll to position [963, 0]
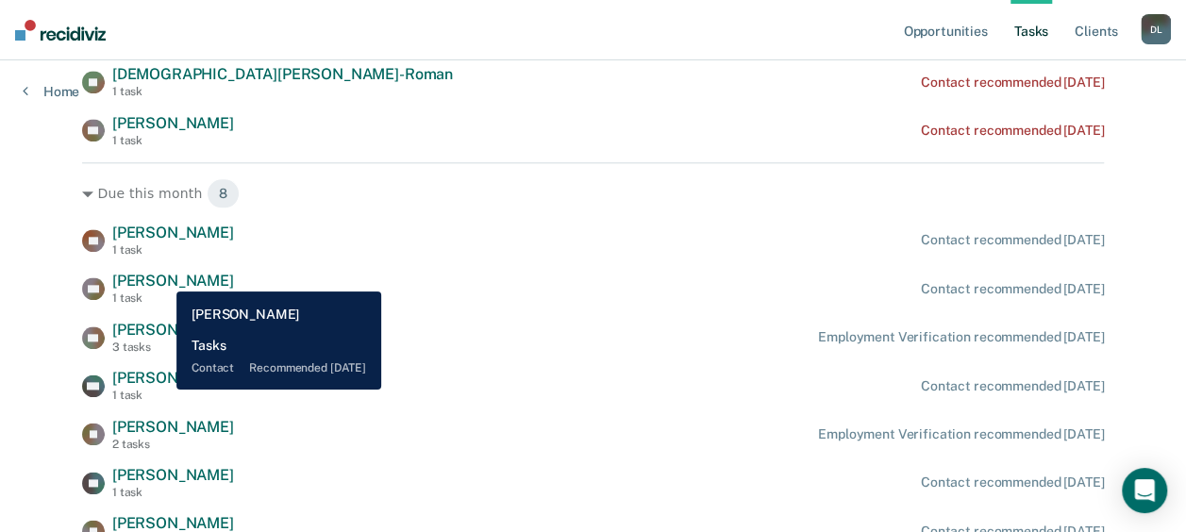
click at [163, 278] on span "[PERSON_NAME]" at bounding box center [173, 281] width 122 height 18
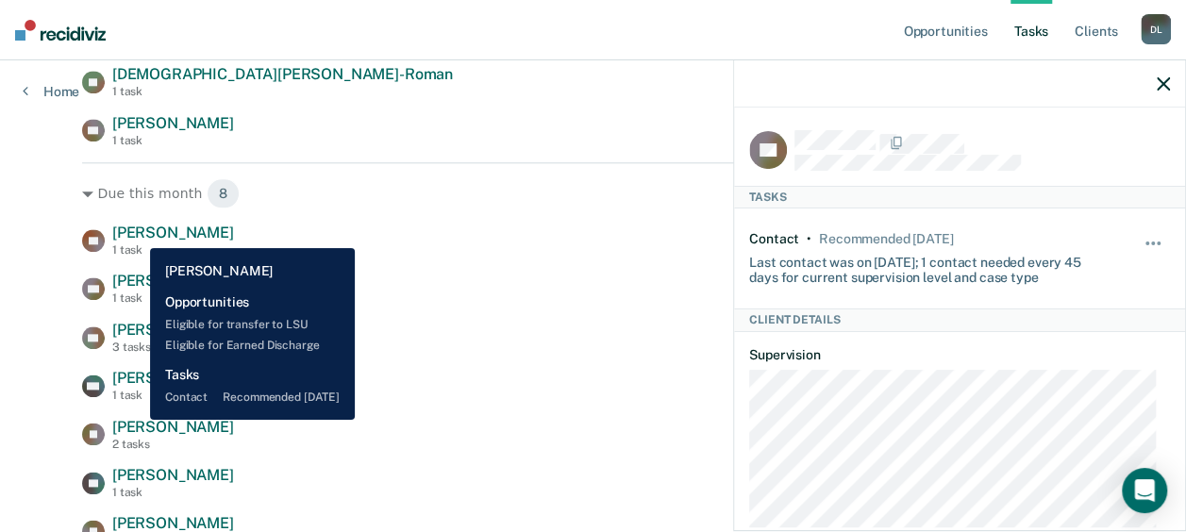
click at [136, 234] on span "[PERSON_NAME]" at bounding box center [173, 233] width 122 height 18
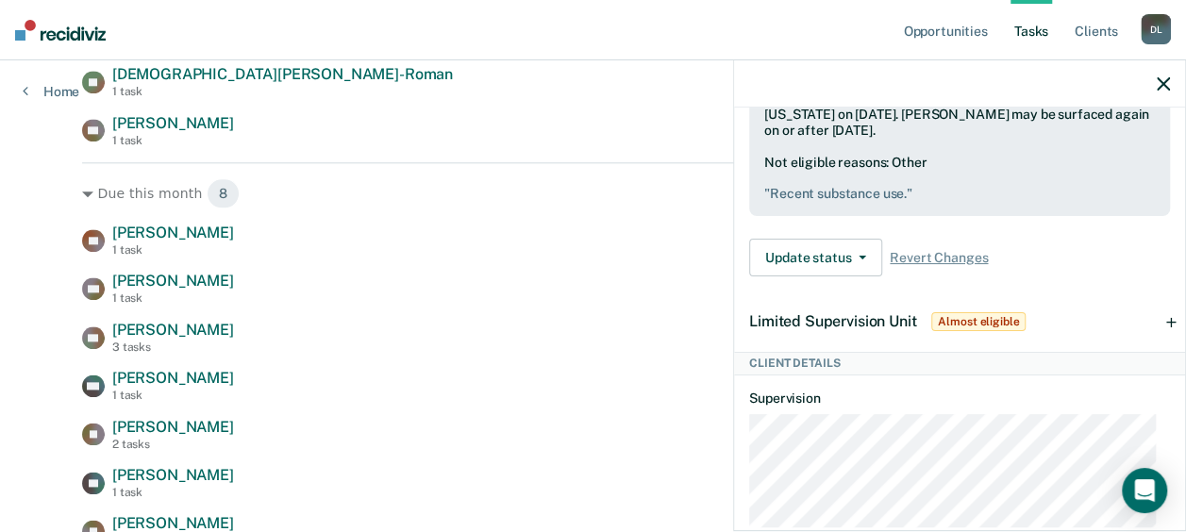
scroll to position [953, 0]
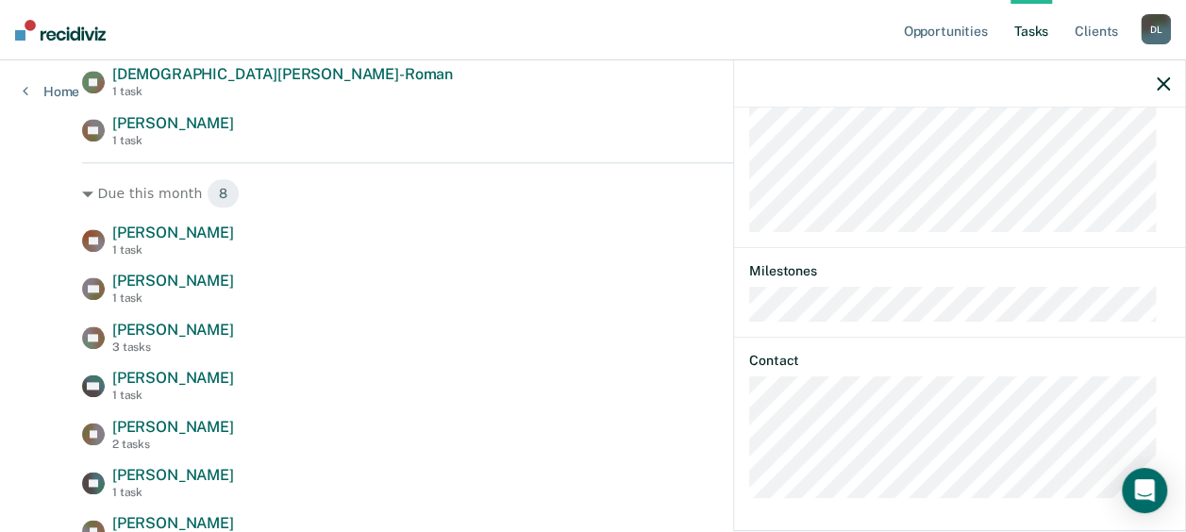
click at [1060, 475] on div "TC Tasks Contact • Recommended [DATE] Last contact was on [DATE]; 1 contact nee…" at bounding box center [959, 318] width 451 height 420
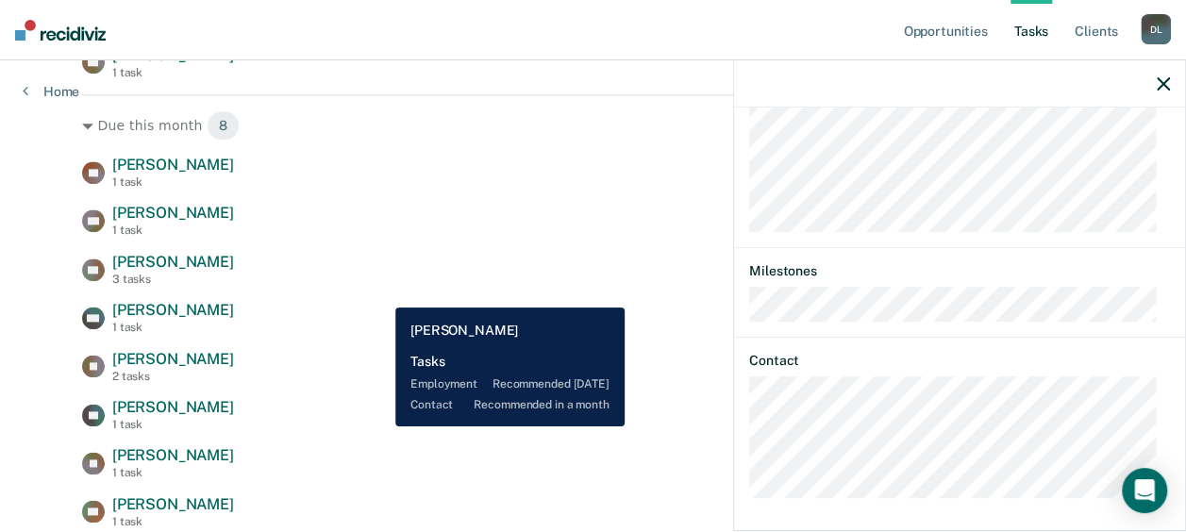
scroll to position [1033, 0]
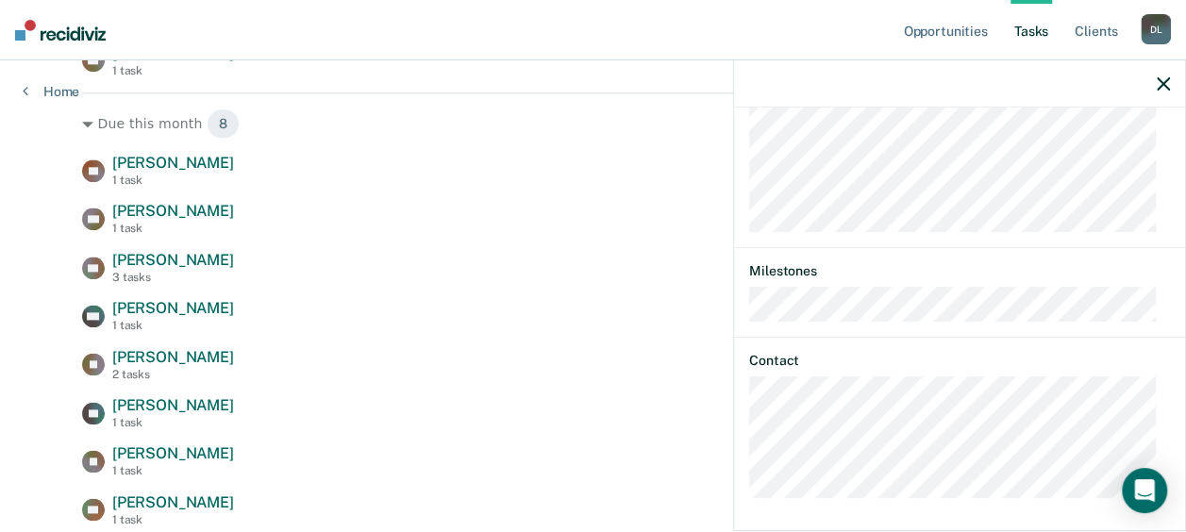
click at [1158, 84] on icon "button" at bounding box center [1163, 83] width 13 height 13
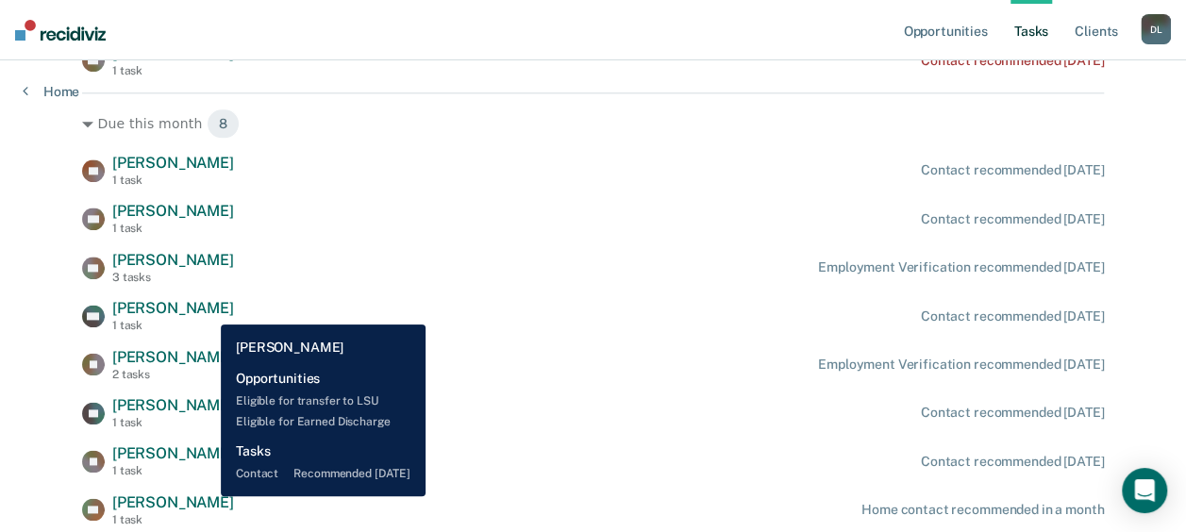
click at [207, 310] on span "[PERSON_NAME]" at bounding box center [173, 308] width 122 height 18
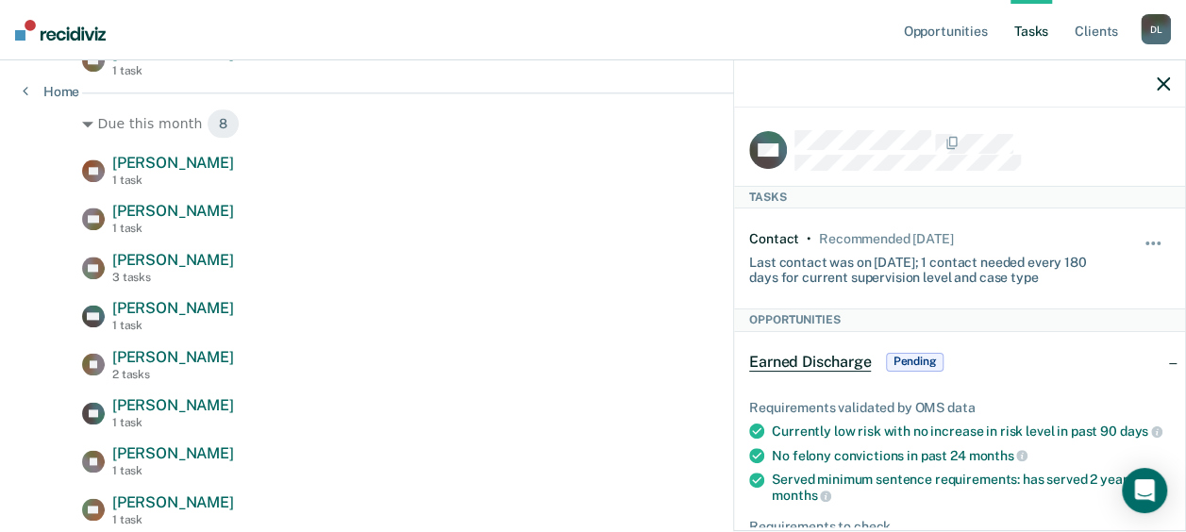
click at [1159, 89] on icon "button" at bounding box center [1163, 83] width 13 height 13
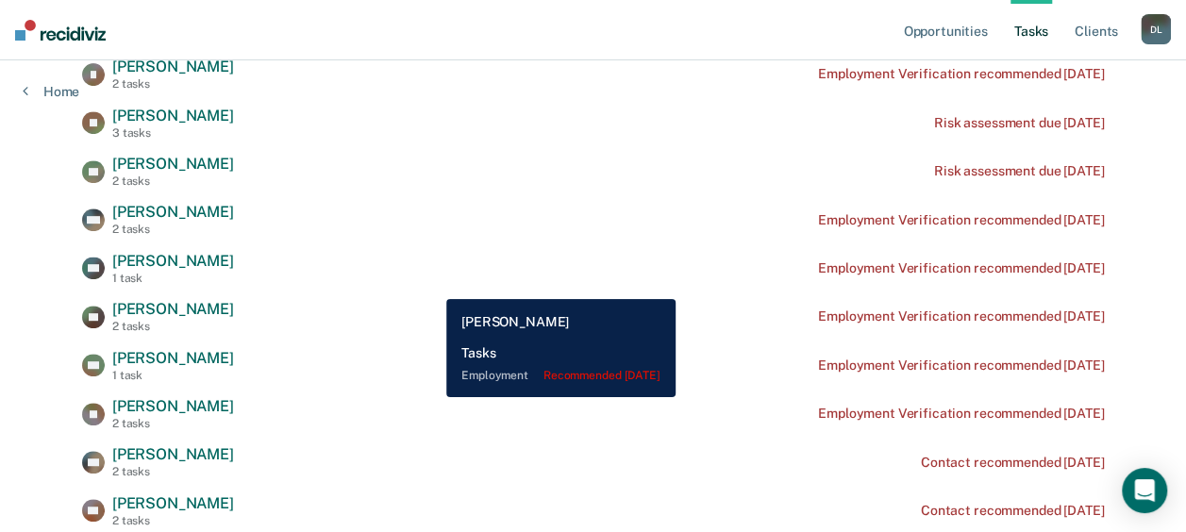
scroll to position [354, 0]
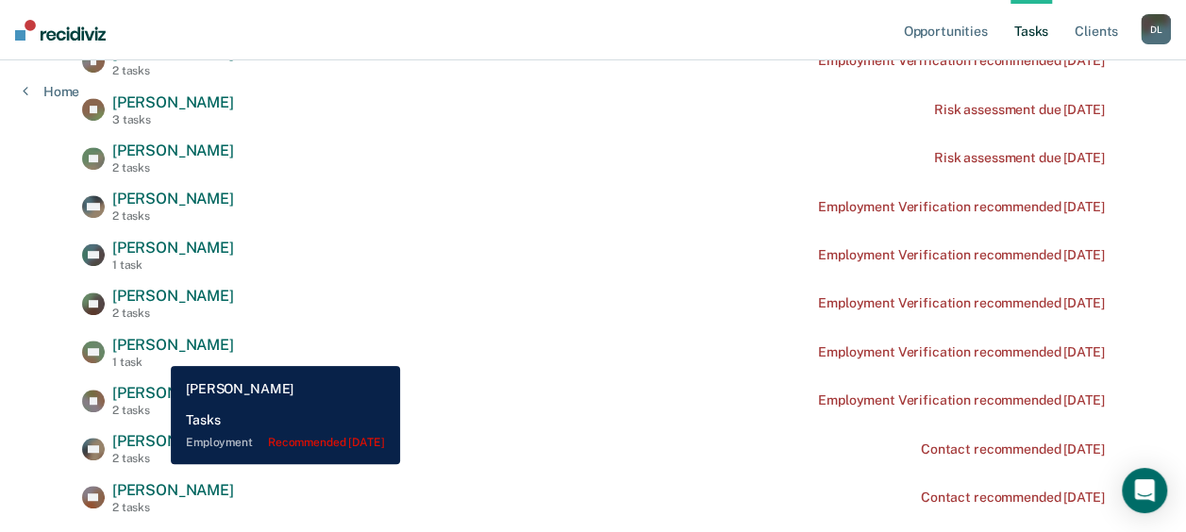
click at [157, 353] on div "[PERSON_NAME] 1 task" at bounding box center [173, 352] width 122 height 33
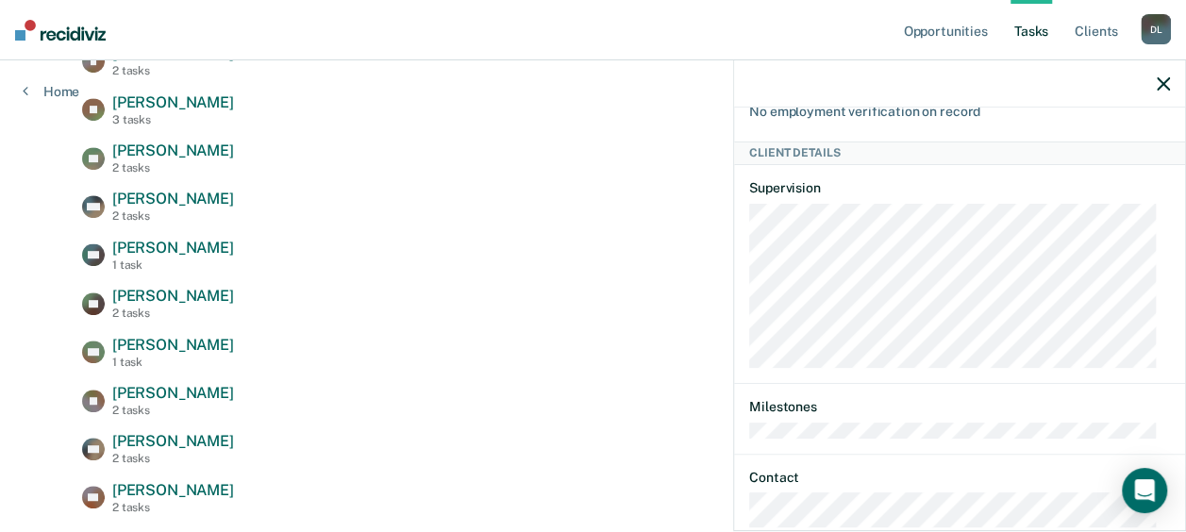
scroll to position [0, 0]
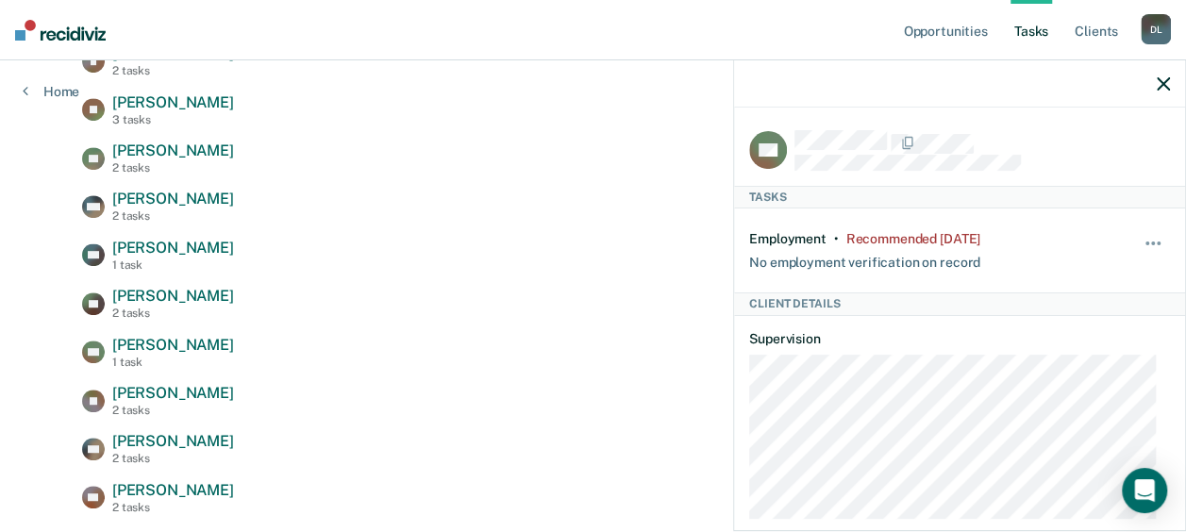
click at [1163, 85] on icon "button" at bounding box center [1163, 83] width 13 height 13
